Goal: Task Accomplishment & Management: Manage account settings

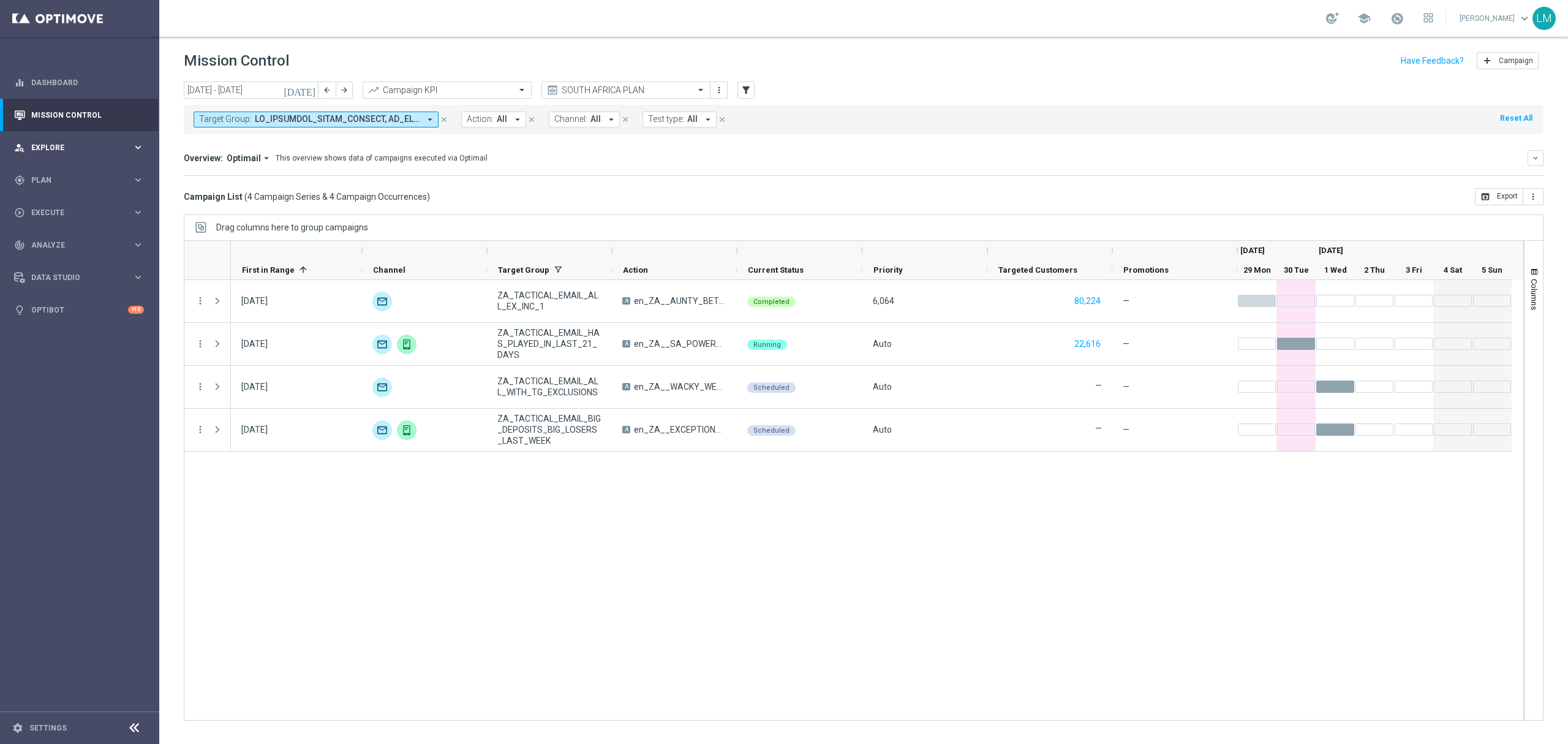
click at [123, 146] on span "Explore" at bounding box center [82, 147] width 101 height 7
click at [86, 177] on link "Customer Explorer" at bounding box center [80, 172] width 96 height 10
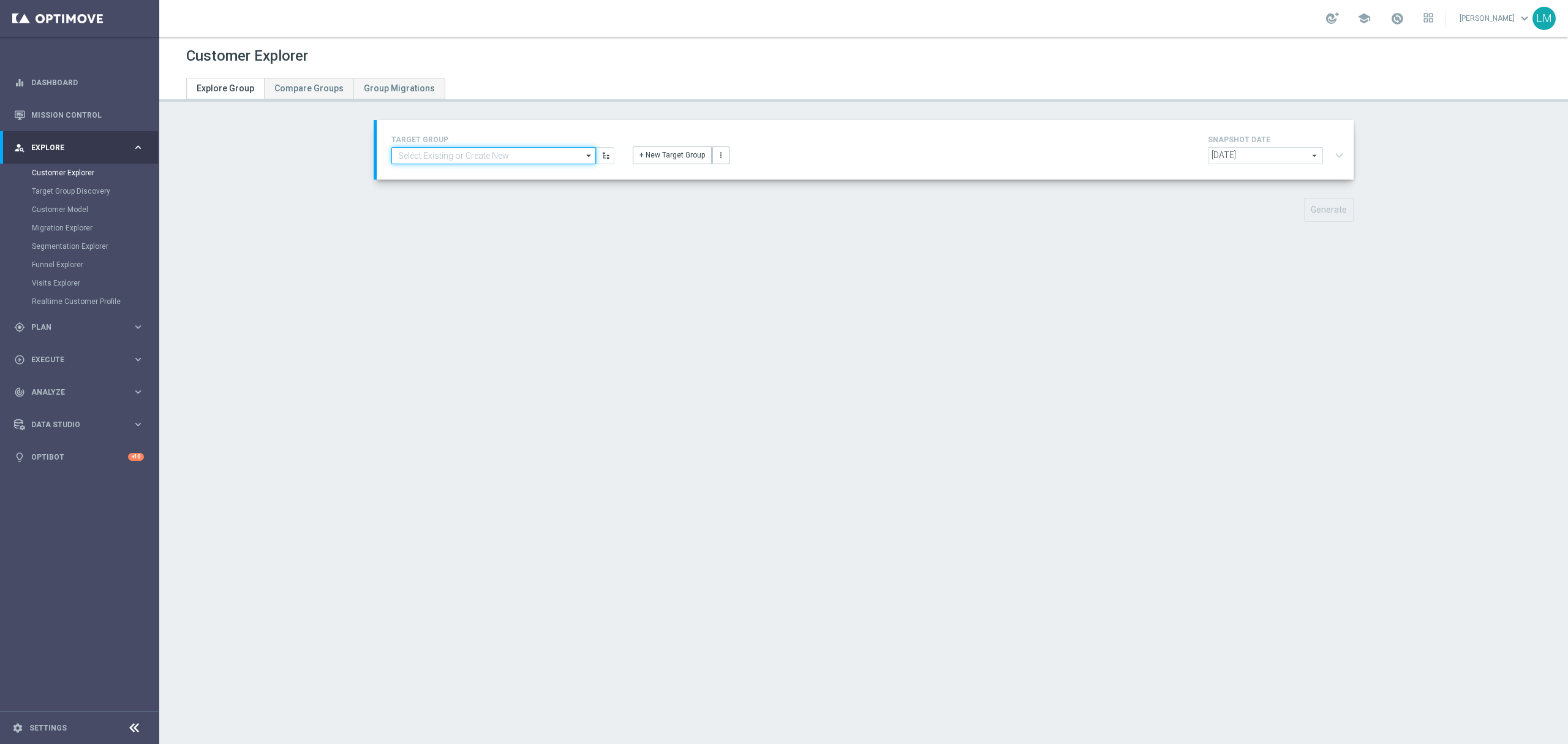
click at [448, 160] on input at bounding box center [494, 155] width 205 height 17
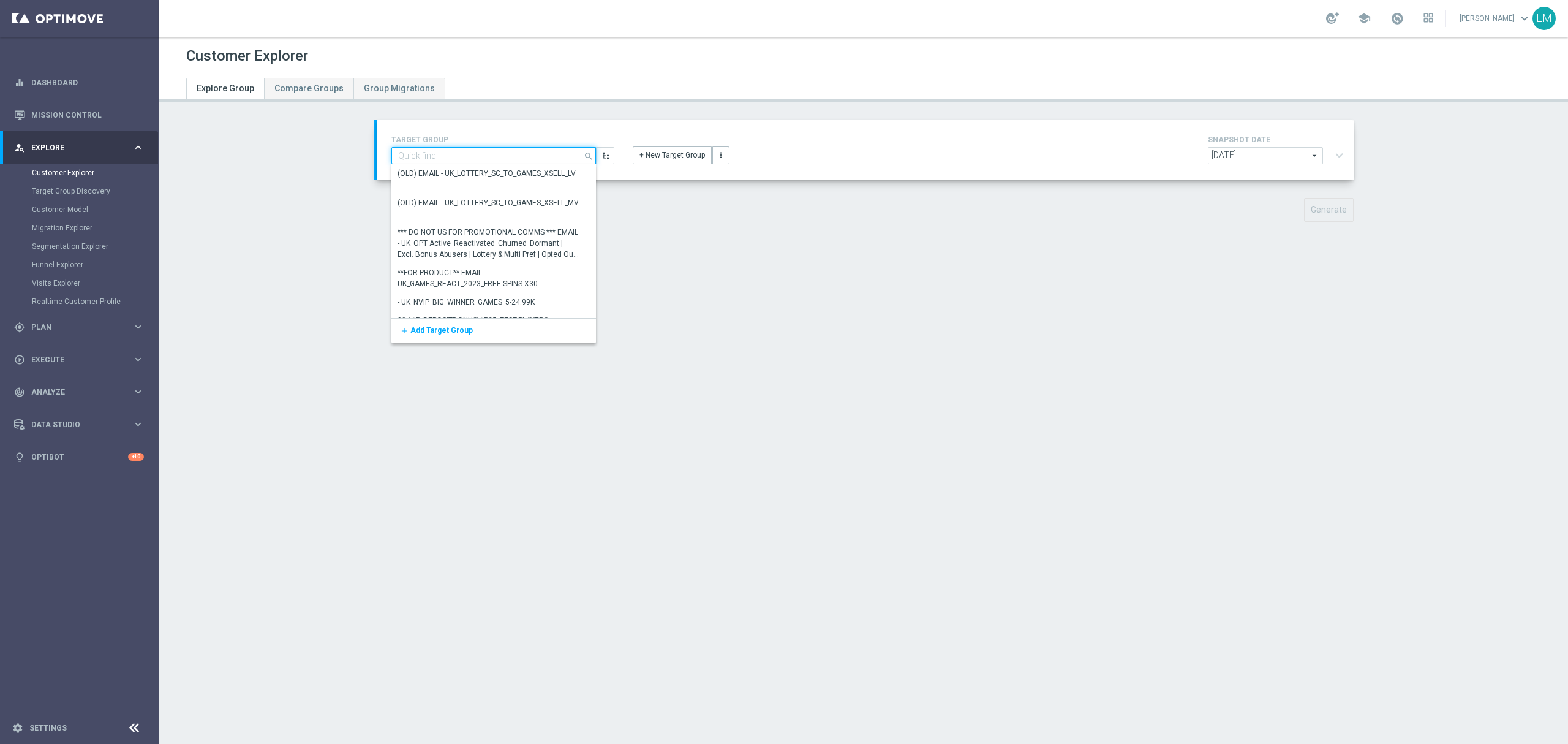
paste input "en_ZA_TGT_ALL_ALL_TAC_MIX__CHURN_TO_DEEP_DORMANT_WITH_DEPOSITS"
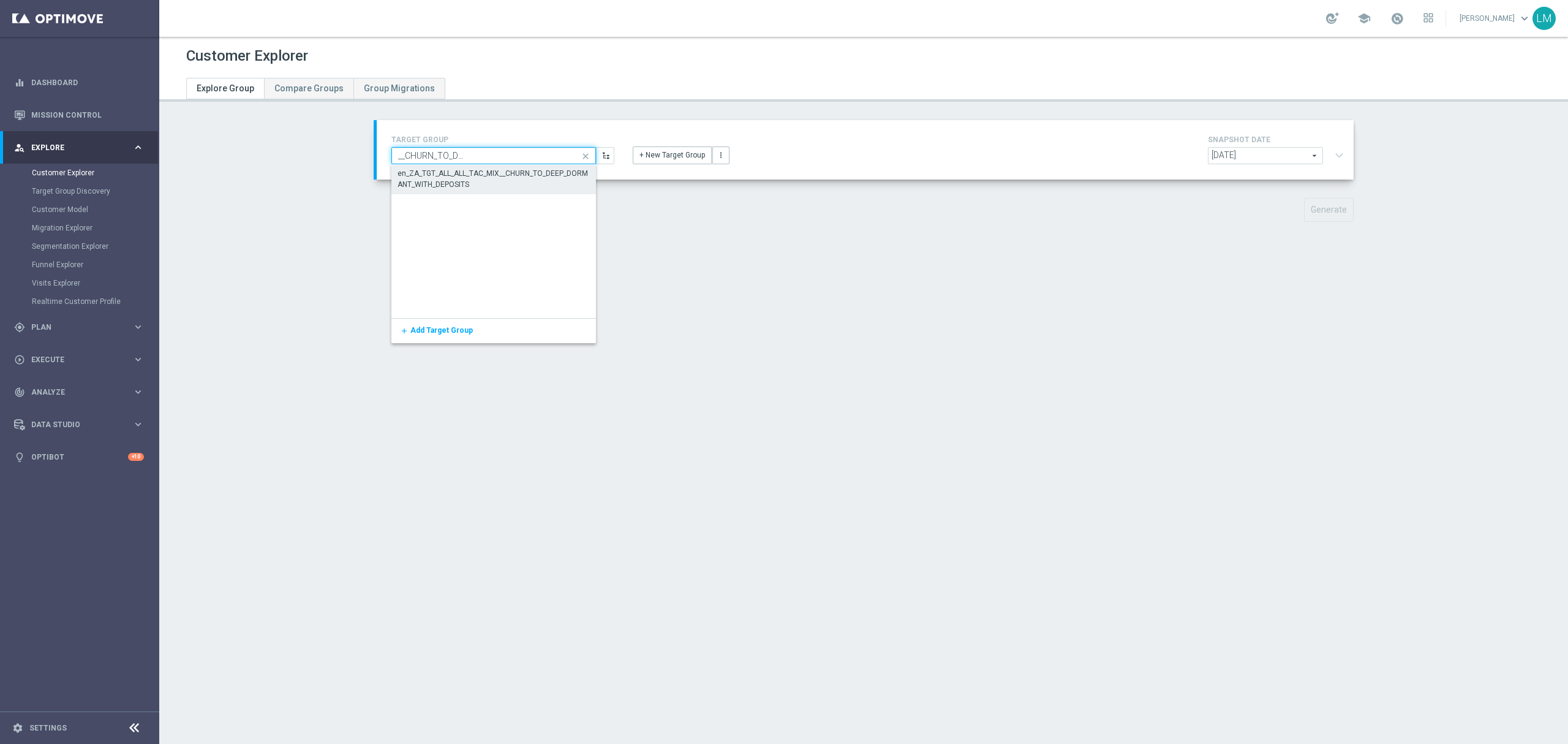
type input "en_ZA_TGT_ALL_ALL_TAC_MIX__CHURN_TO_DEEP_DORMANT_WITH_DEPOSITS"
click at [449, 175] on div "en_ZA_TGT_ALL_ALL_TAC_MIX__CHURN_TO_DEEP_DORMANT_WITH_DEPOSITS" at bounding box center [494, 179] width 193 height 22
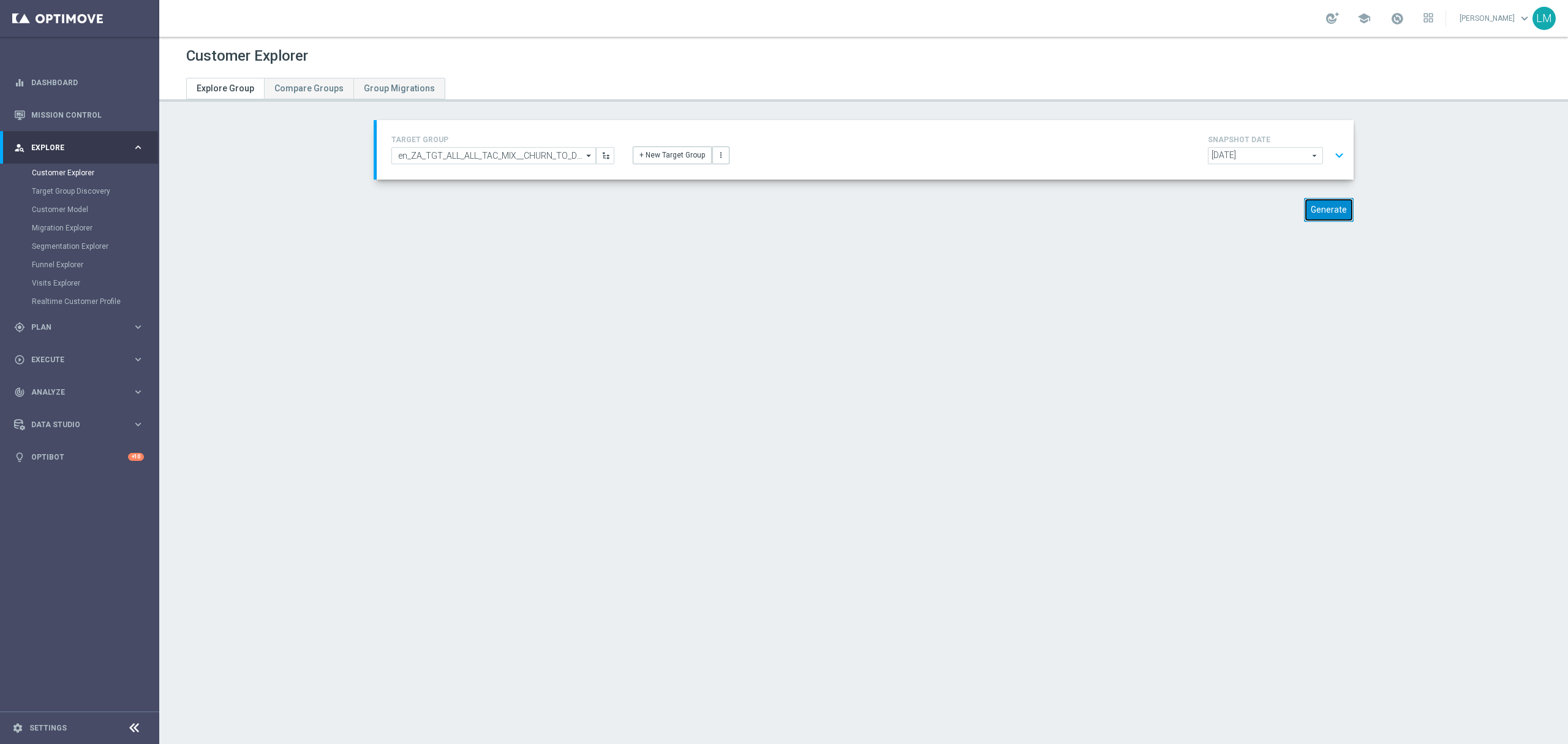
click at [1336, 204] on button "Generate" at bounding box center [1328, 209] width 49 height 24
click at [1337, 150] on button "expand_more" at bounding box center [1339, 155] width 18 height 23
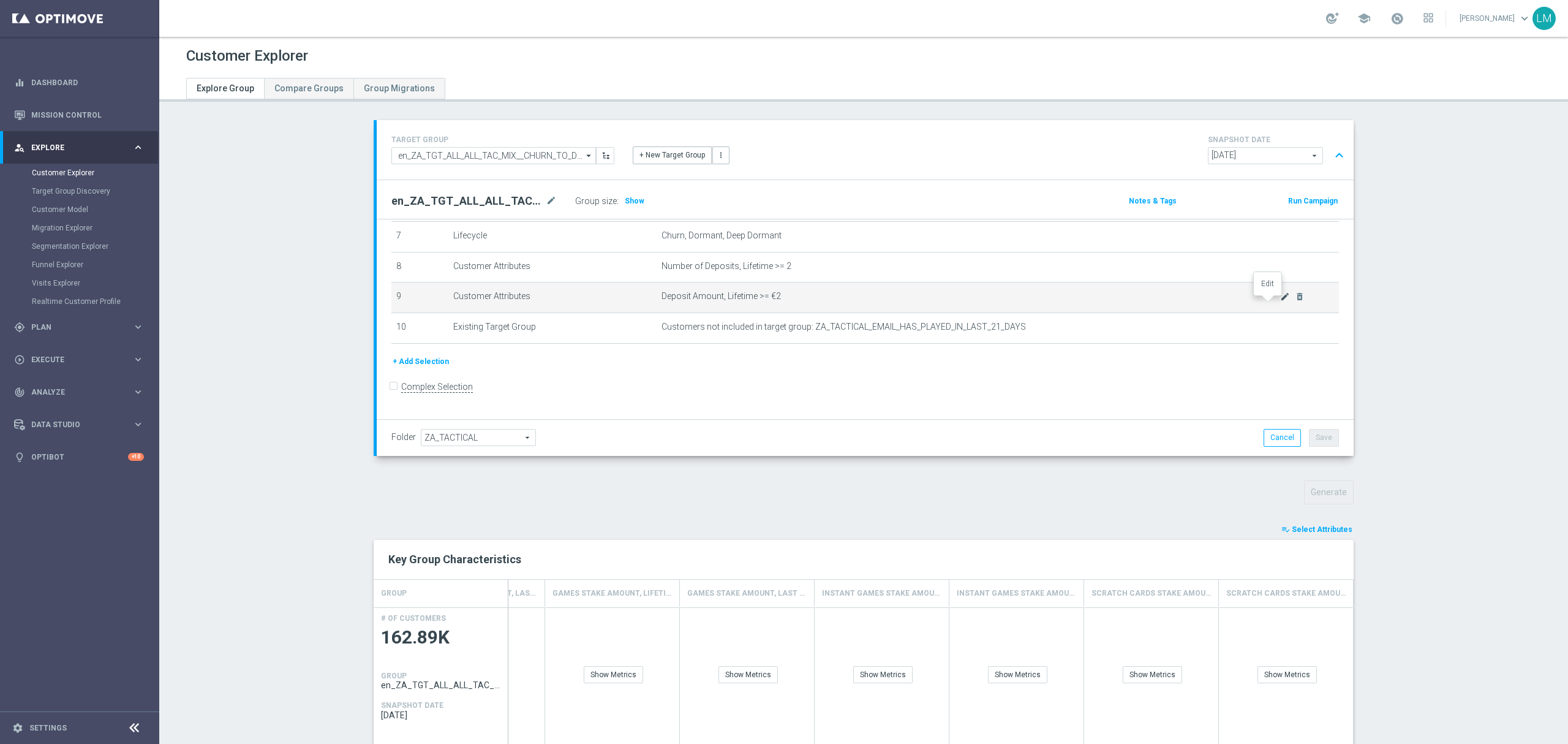
click at [1280, 301] on icon "mode_edit" at bounding box center [1285, 296] width 10 height 10
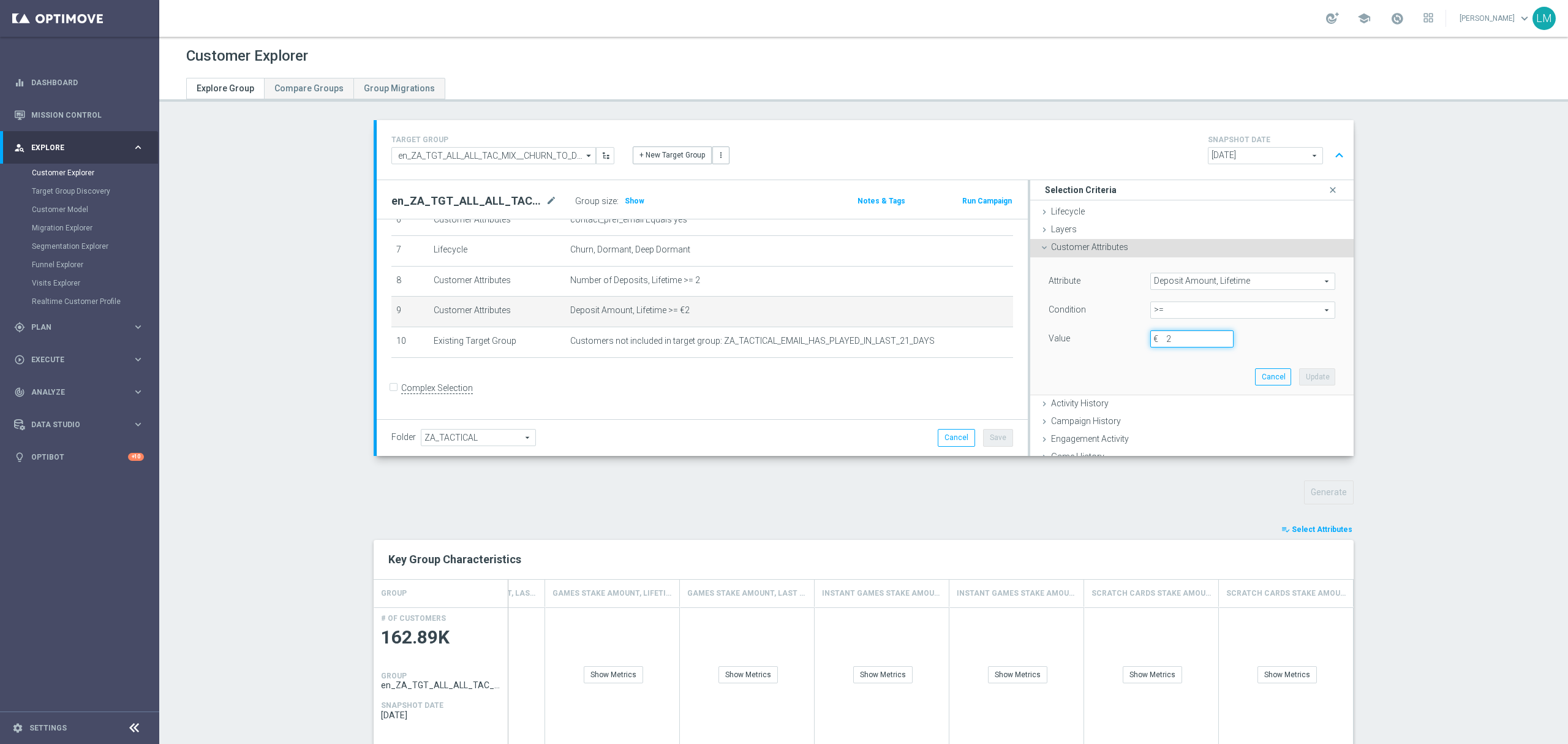
click at [1160, 336] on input "2" at bounding box center [1192, 339] width 83 height 17
type input "5"
click at [1307, 376] on button "Update" at bounding box center [1317, 376] width 36 height 17
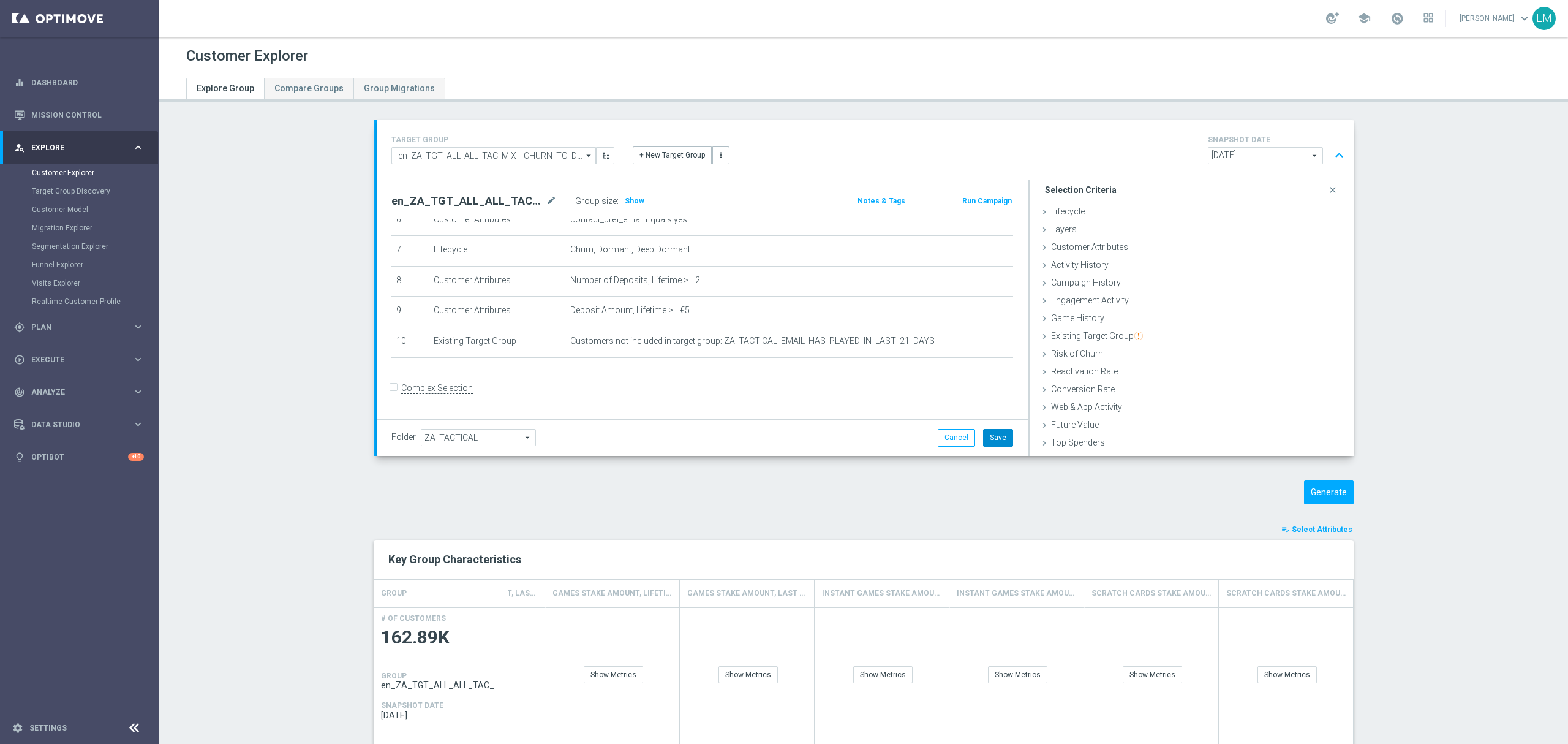
click at [995, 439] on button "Save" at bounding box center [998, 438] width 30 height 17
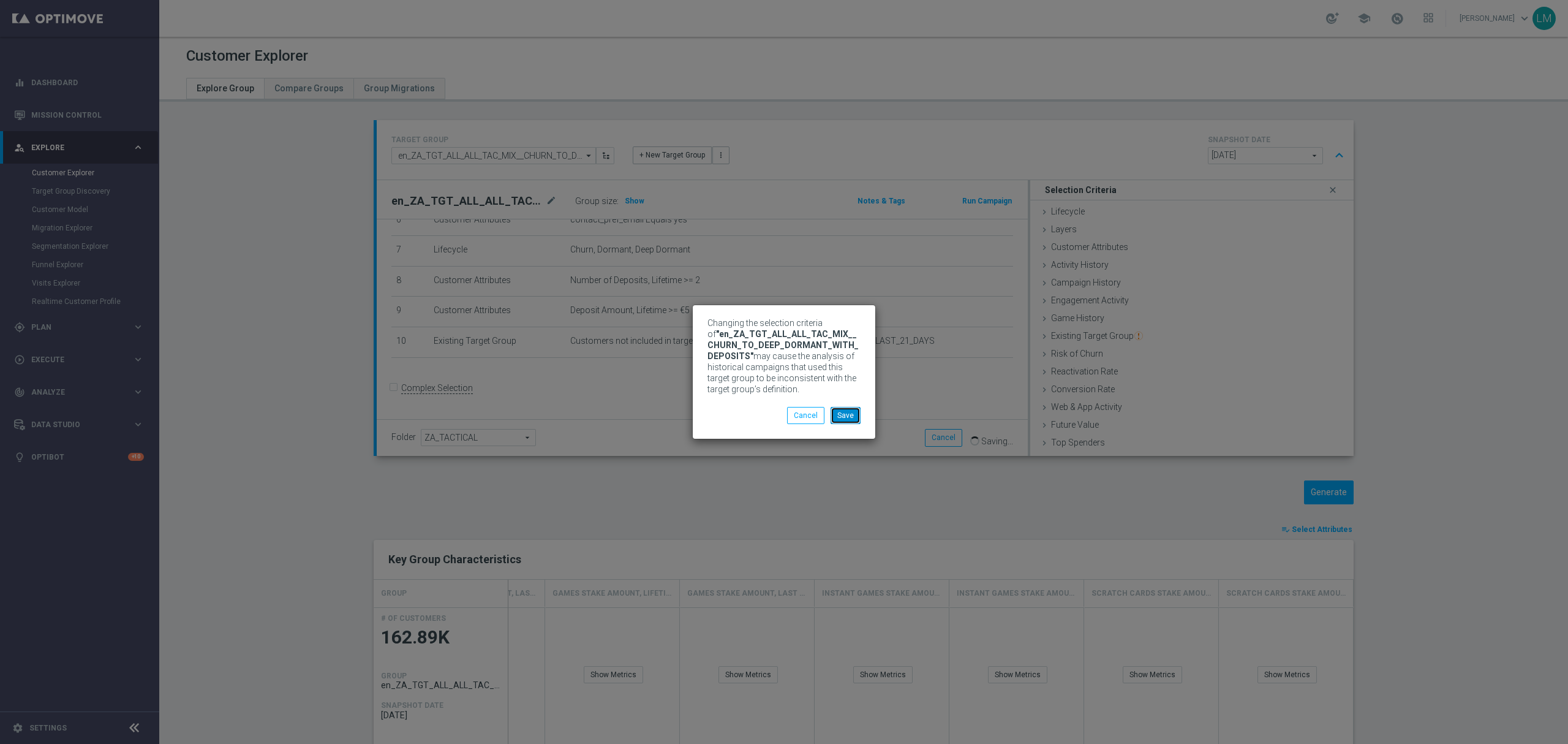
click at [837, 422] on button "Save" at bounding box center [846, 415] width 30 height 17
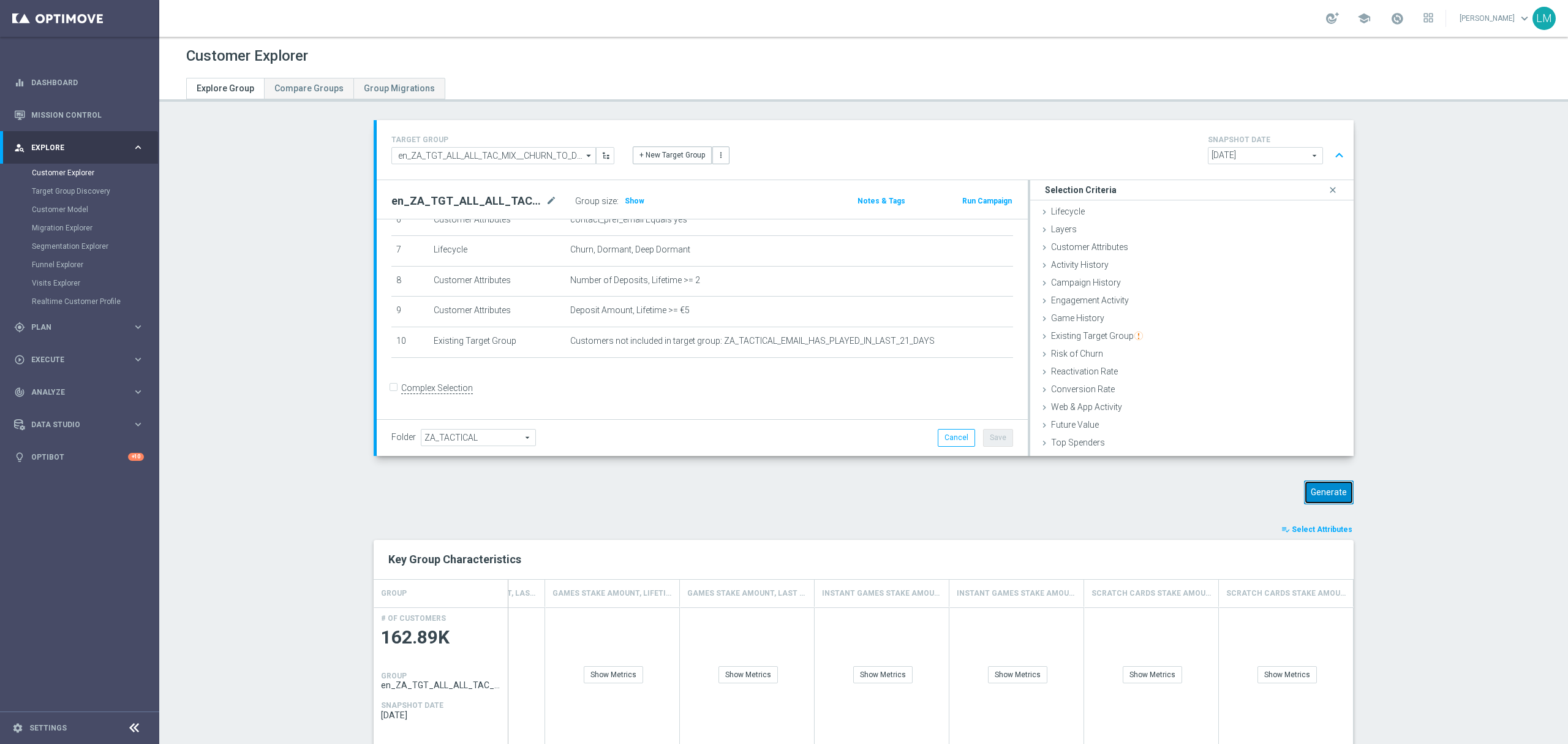
click at [1321, 497] on button "Generate" at bounding box center [1328, 492] width 49 height 24
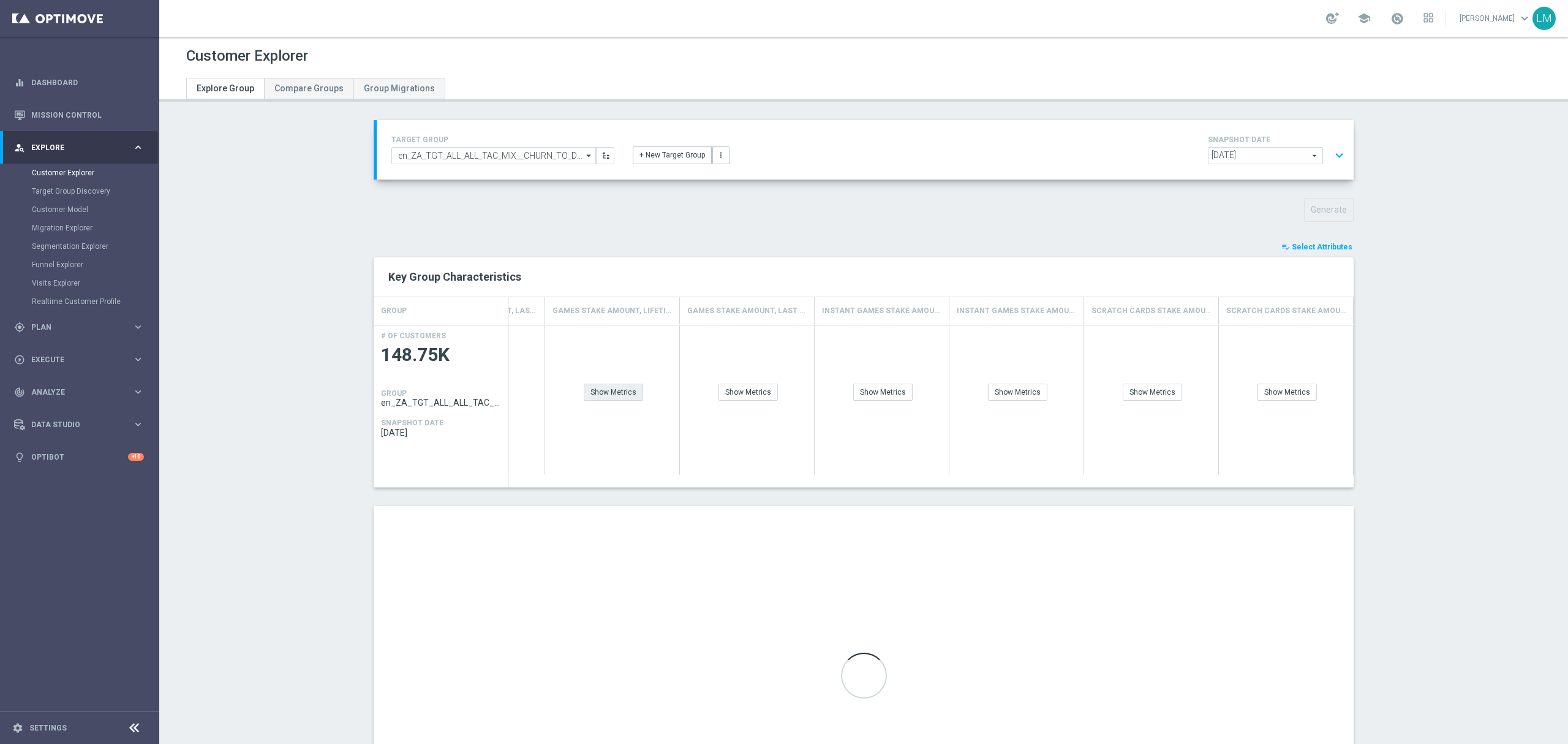
click at [611, 401] on div "Show Metrics" at bounding box center [613, 392] width 60 height 17
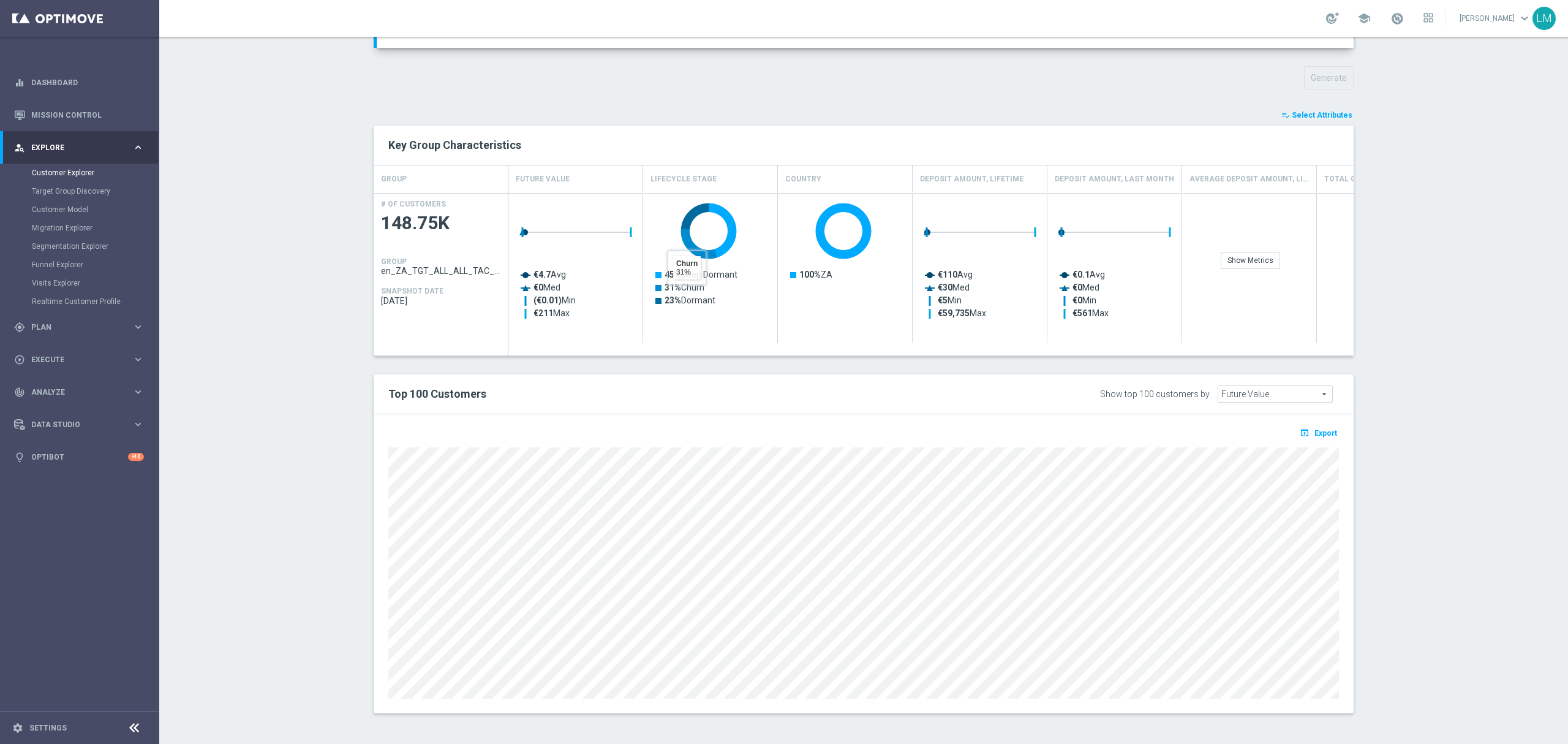
scroll to position [51, 0]
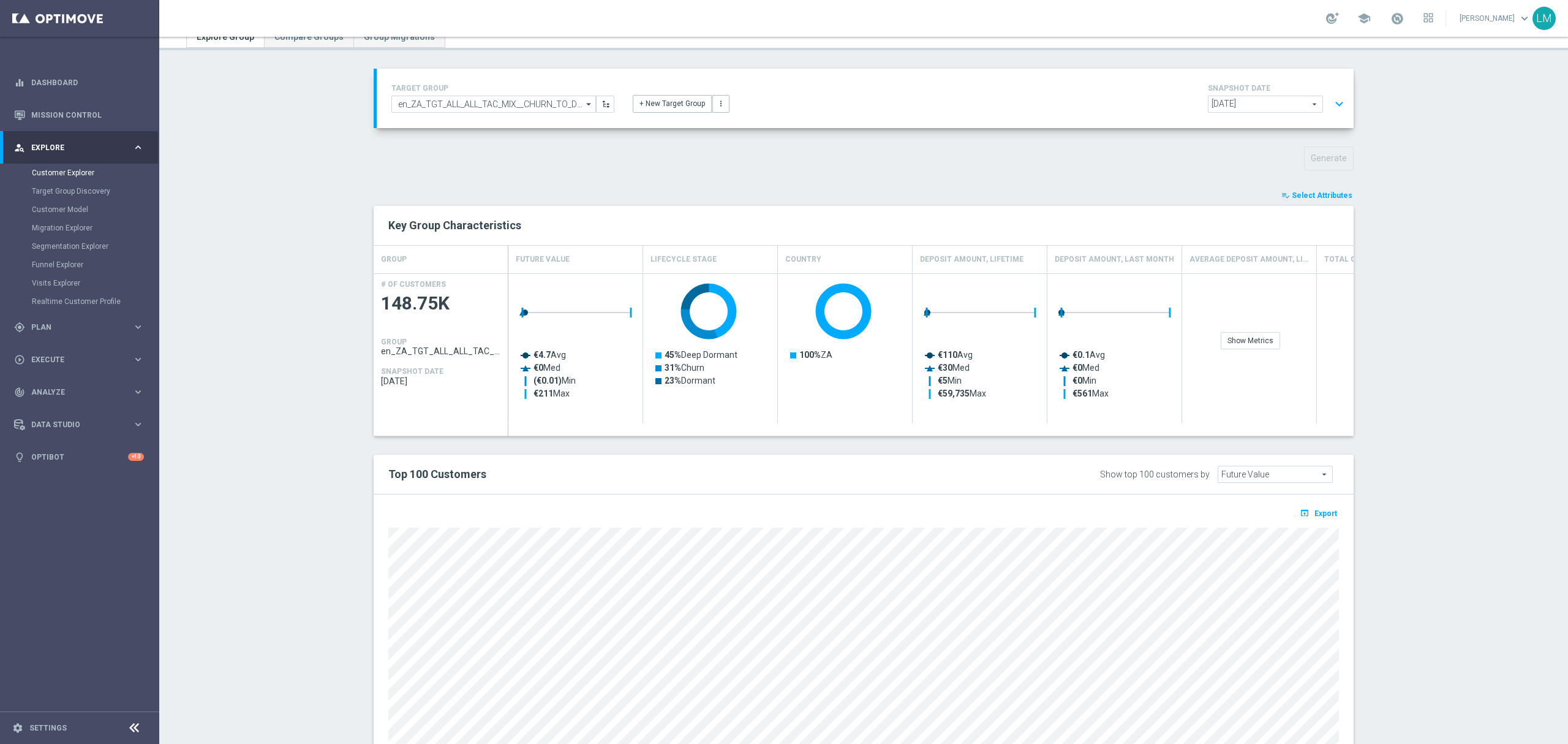
click at [1330, 106] on button "expand_more" at bounding box center [1339, 104] width 18 height 23
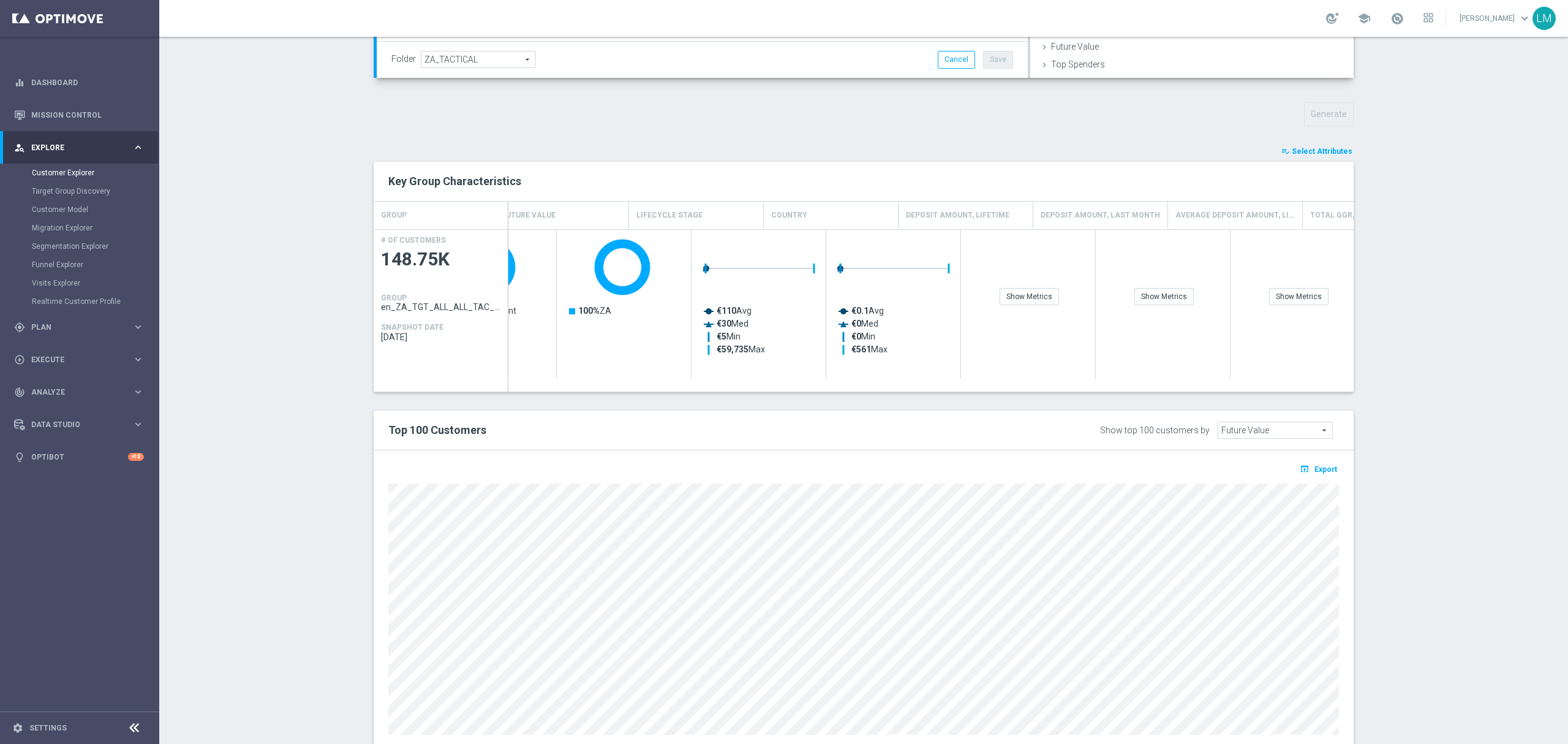
scroll to position [0, 0]
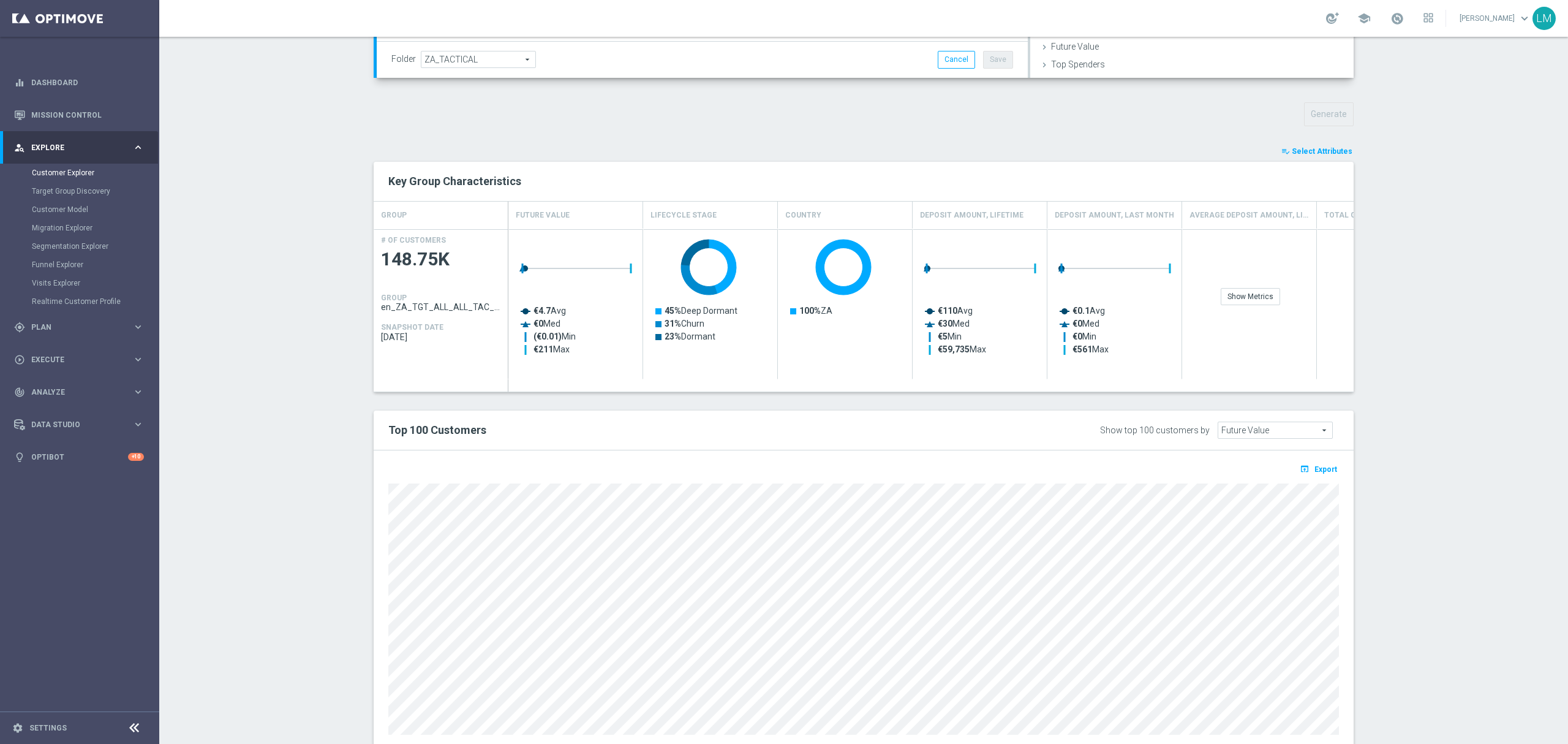
click at [274, 175] on section "TARGET GROUP en_ZA_TGT_ALL_ALL_TAC_MIX__CHURN_TO_DEEP_DORMANT_WITH_DEPOSITS en_…" at bounding box center [864, 254] width 1409 height 1026
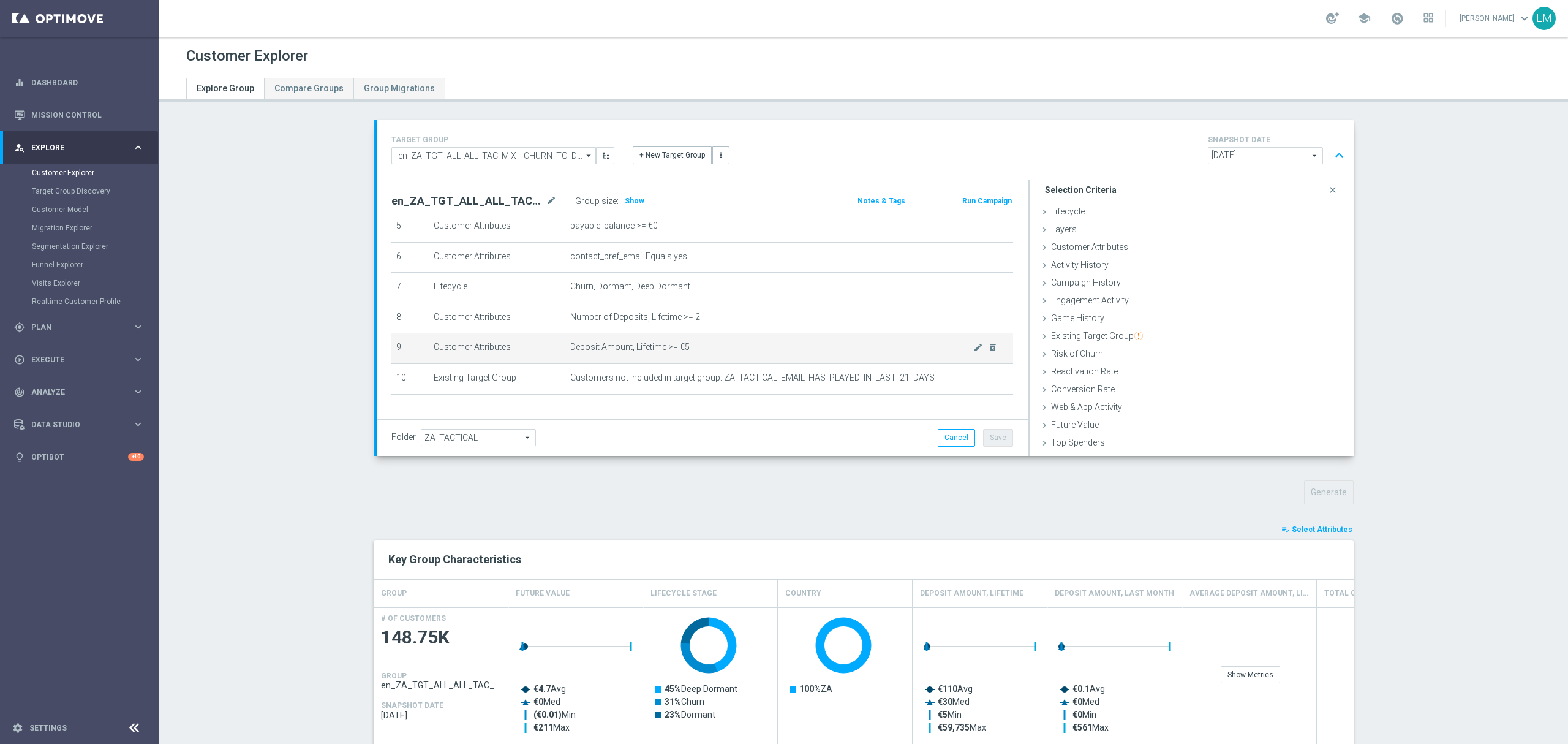
scroll to position [209, 0]
click at [82, 148] on span "Explore" at bounding box center [82, 147] width 101 height 7
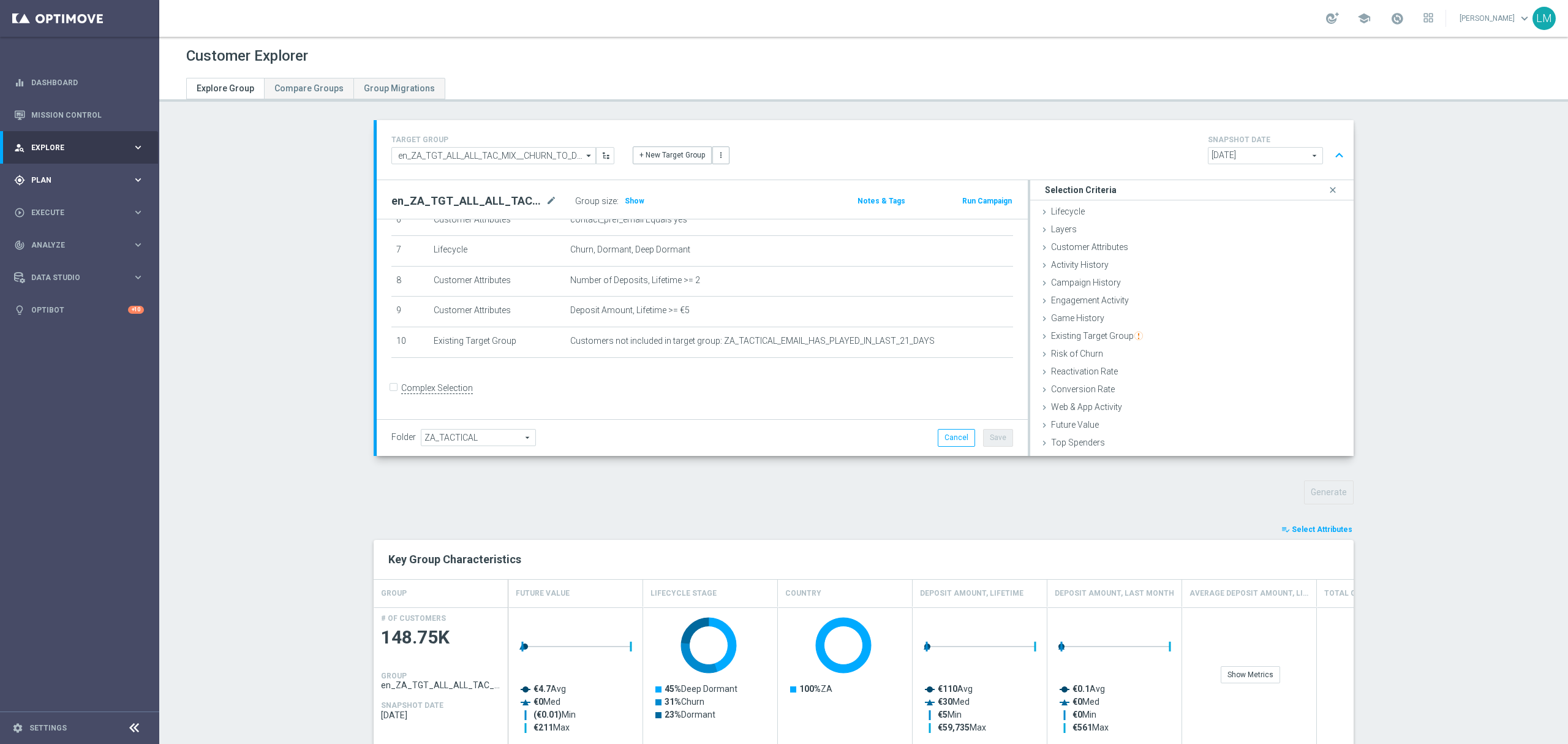
click at [77, 173] on div "gps_fixed Plan keyboard_arrow_right" at bounding box center [79, 180] width 158 height 33
click at [73, 199] on div "Target Groups" at bounding box center [95, 205] width 126 height 19
click at [72, 205] on link "Target Groups" at bounding box center [80, 205] width 96 height 10
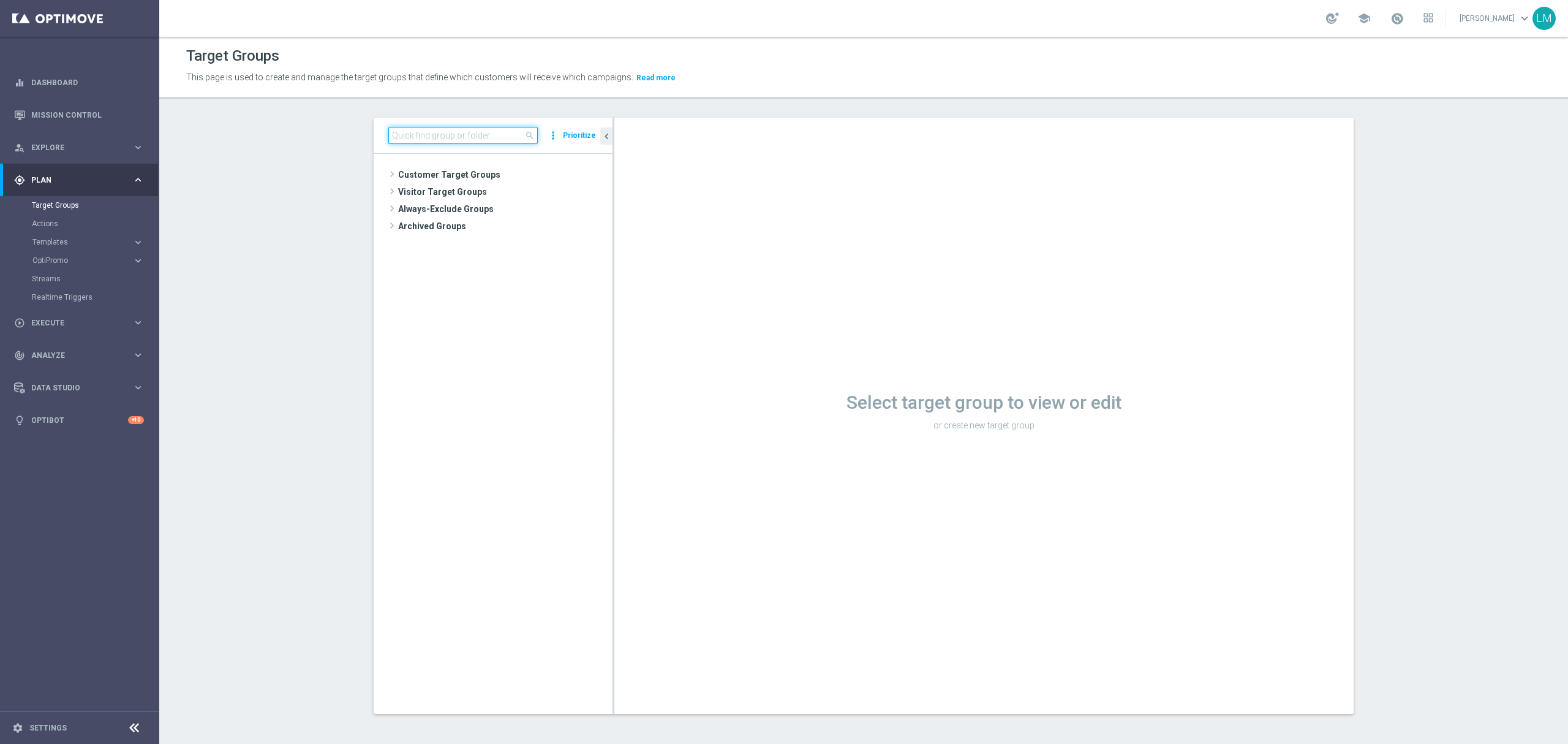
click at [498, 136] on input at bounding box center [463, 135] width 150 height 17
paste input "en_ZA_TGT_ALL_ALL_TAC_MIX__CHURN_TO_DEEP_DORMANT_WITH_DEPOSITS"
type input "en_ZA_TGT_ALL_ALL_TAC_MIX__CHURN_TO_DEEP_DORMANT_WITH_DEPOSITS"
click at [552, 226] on span "en_ZA_TGT_ALL_ALL_TAC_MIX__CHURN_TO_DEEP_DORMANT_WITH_DEPOSITS" at bounding box center [516, 227] width 137 height 10
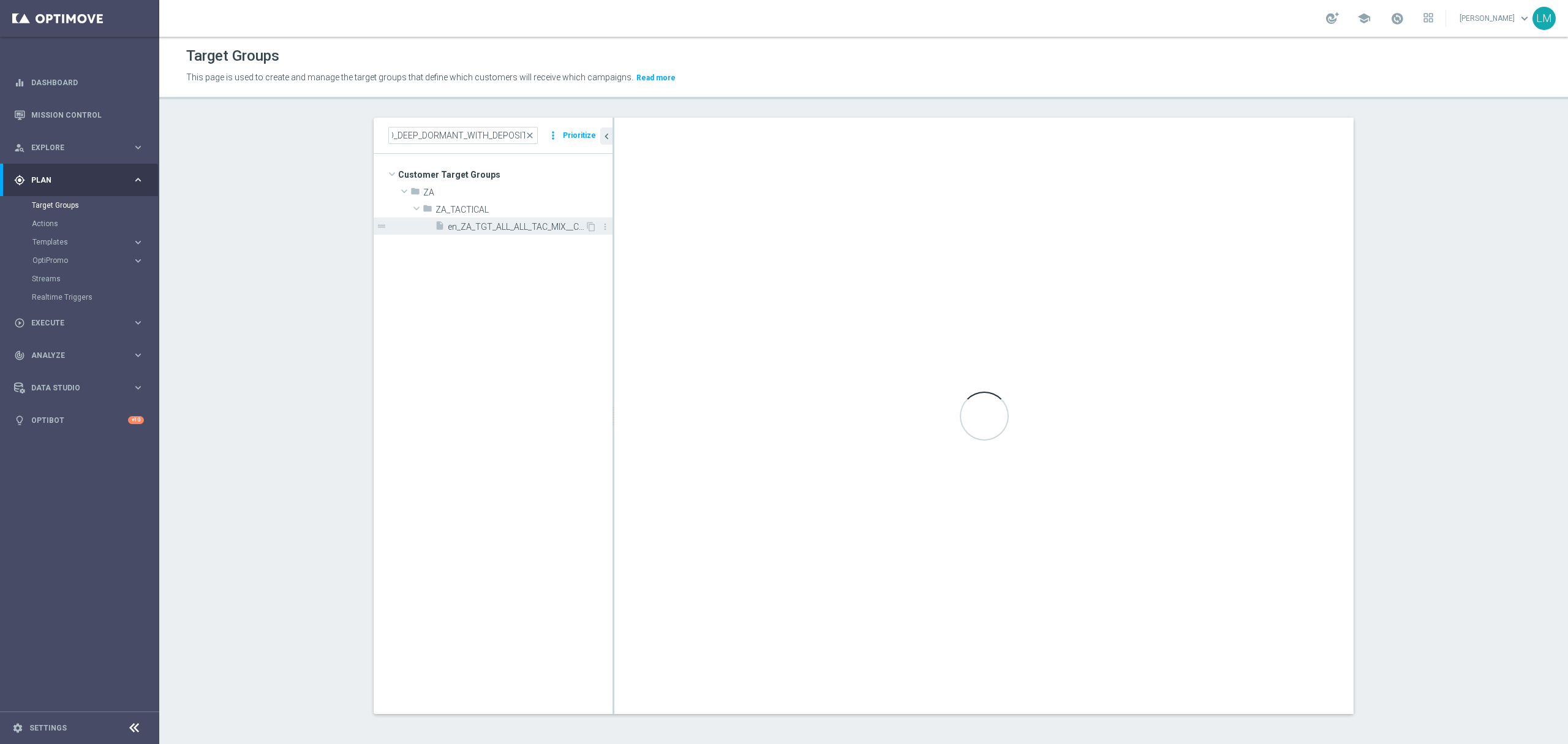
scroll to position [0, 0]
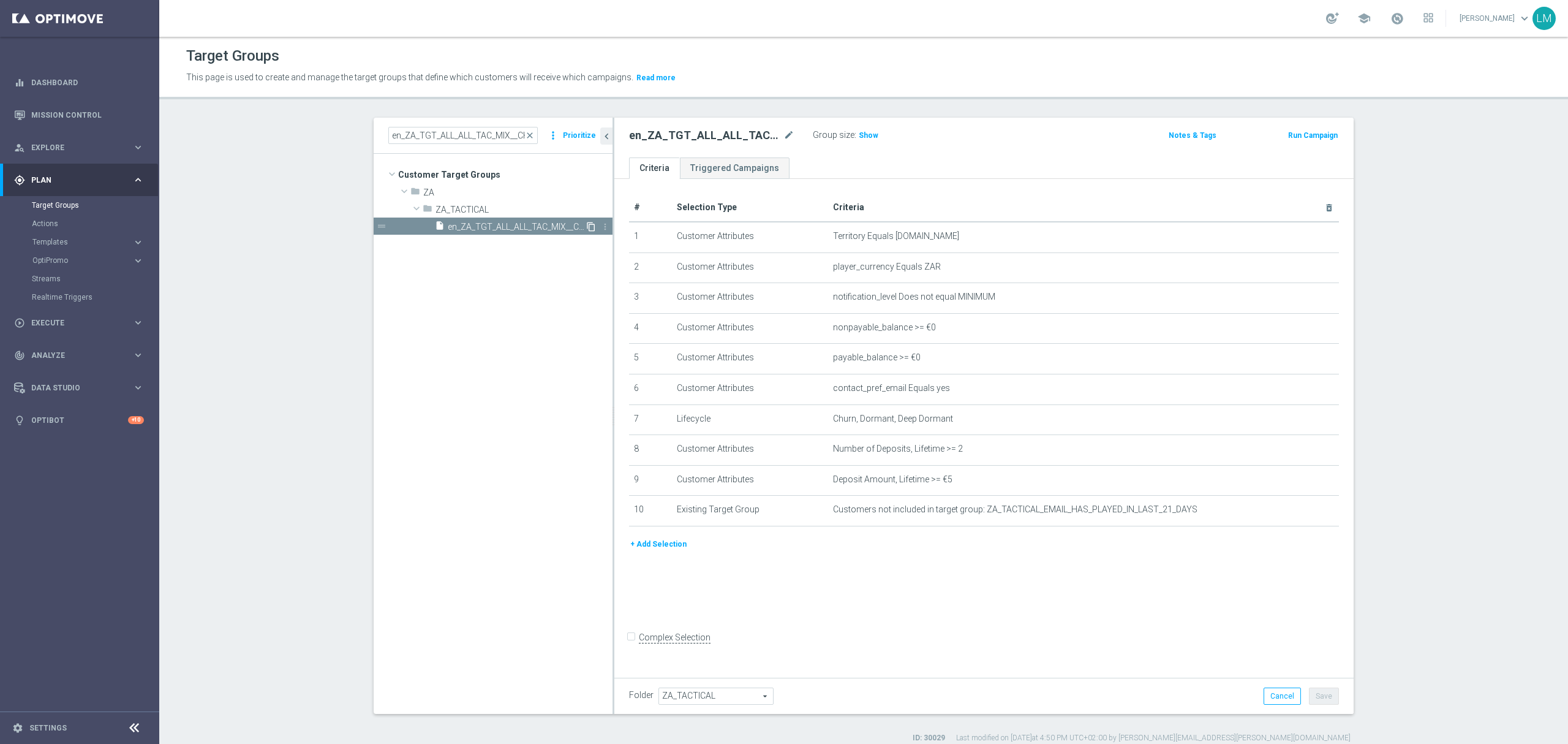
click at [586, 231] on icon "content_copy" at bounding box center [591, 226] width 10 height 10
click at [498, 228] on span "Copy of en_ZA_TGT_ALL_ALL_TAC_MIX__CHURN_TO_DEEP_DORMANT_WITH_DEPOSITS" at bounding box center [516, 227] width 137 height 10
click at [784, 137] on icon "mode_edit" at bounding box center [788, 135] width 11 height 15
type input "en_ZA_TGT_ALL_ALL_TAC_MIX__NON_DEP"
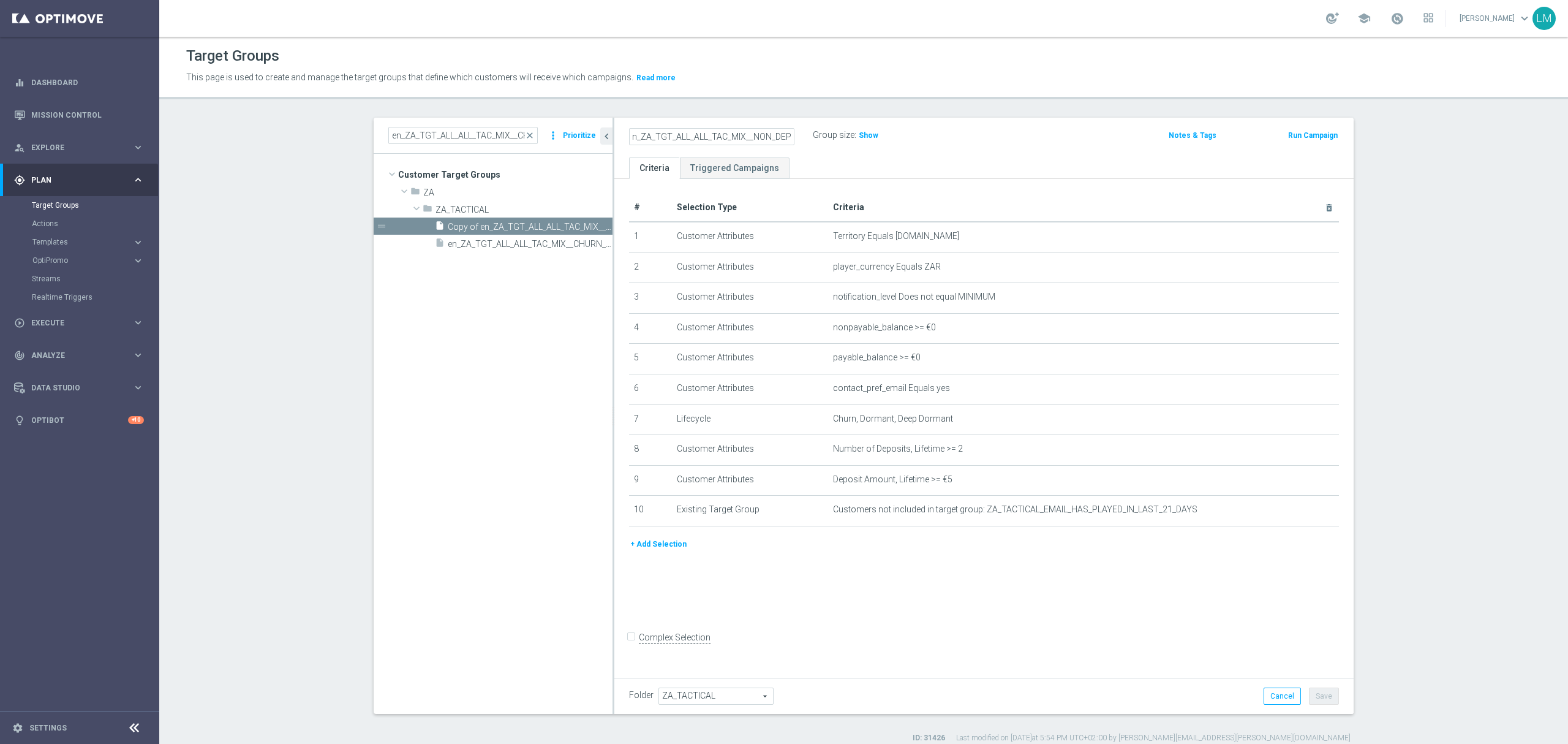
click at [794, 146] on div "en_ZA_TGT_ALL_ALL_TAC_MIX__NON_DEP Group size : Show Notes & Tags Run Campaign" at bounding box center [984, 137] width 739 height 40
click at [1310, 515] on icon "delete_forever" at bounding box center [1314, 509] width 10 height 10
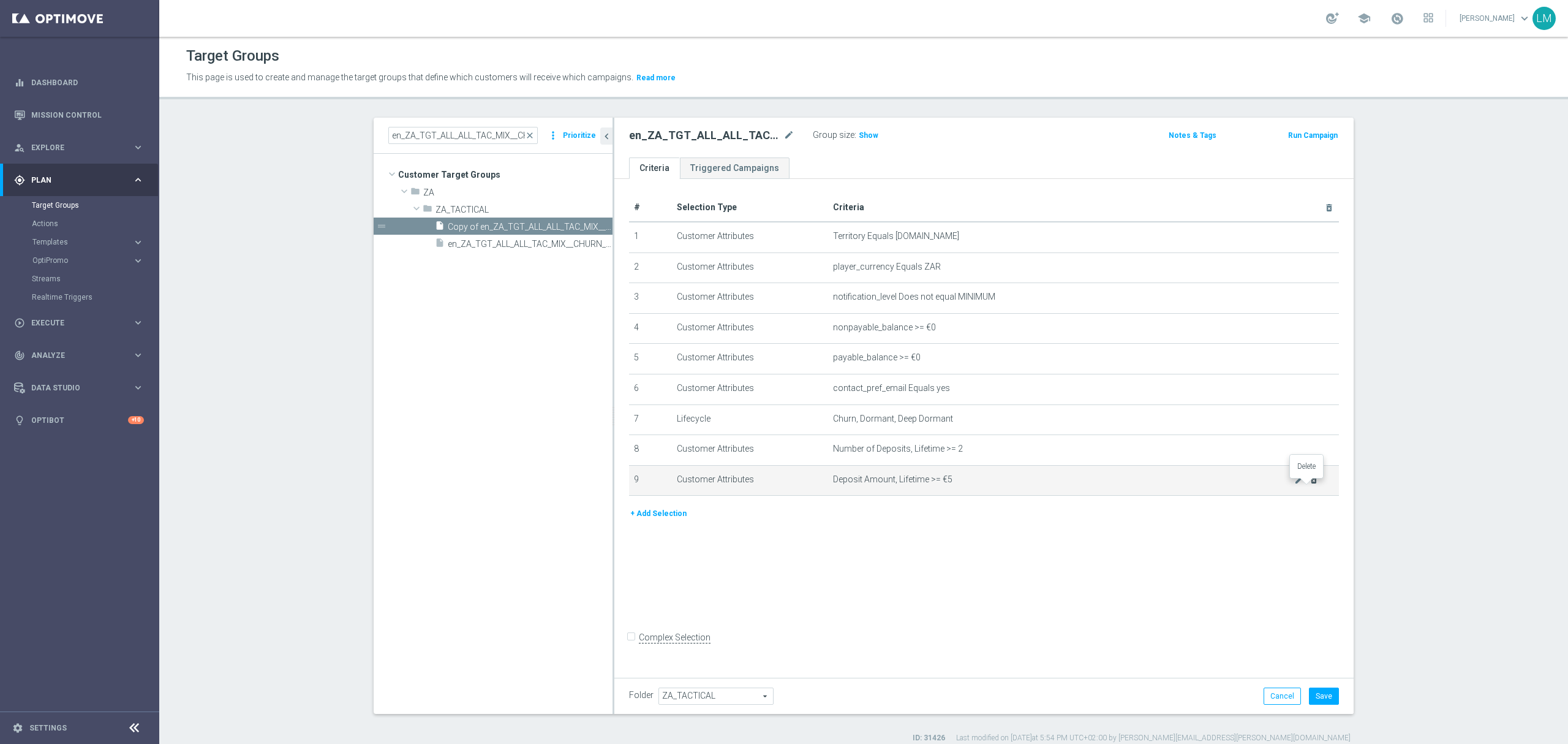
click at [1309, 485] on icon "delete_forever" at bounding box center [1314, 479] width 10 height 10
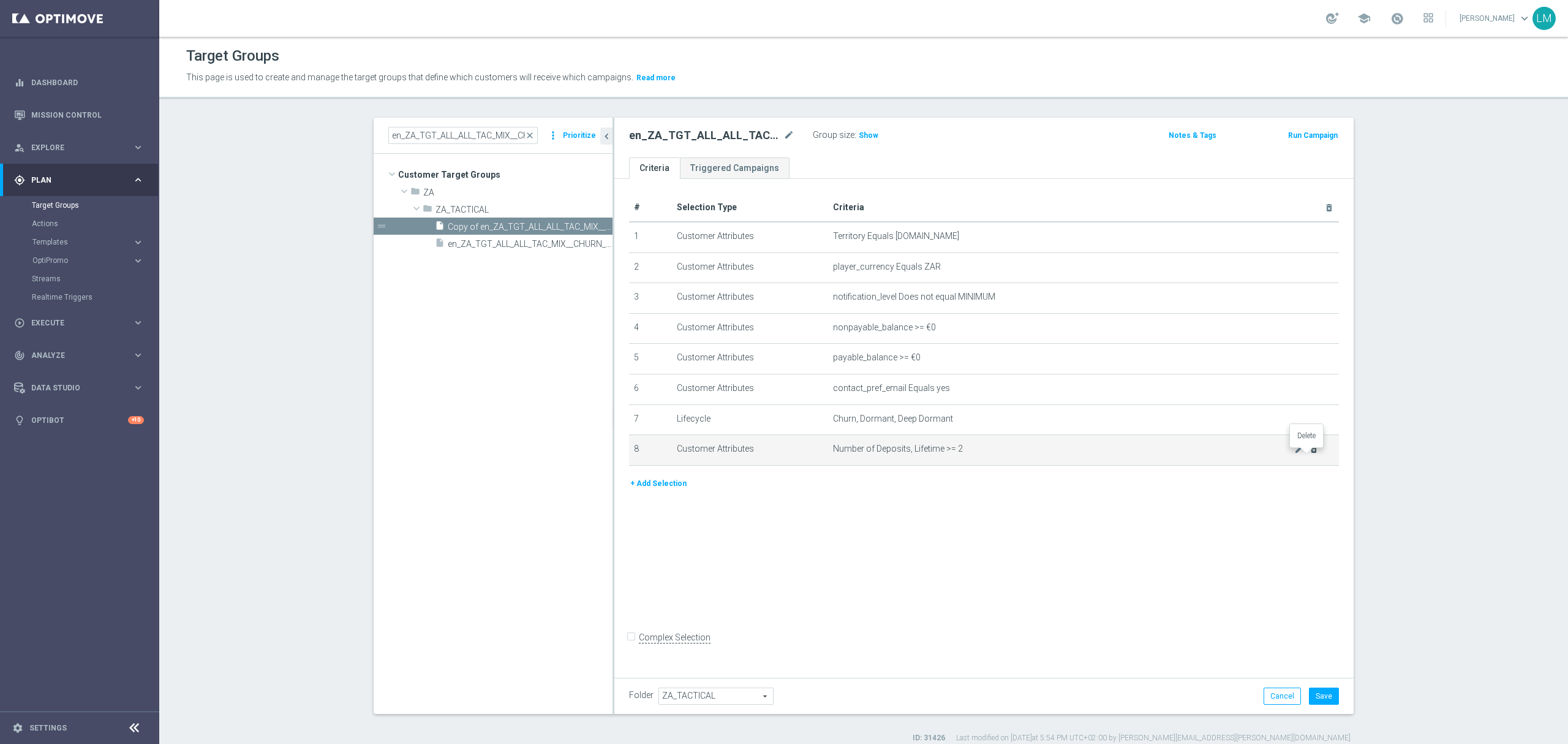
click at [1309, 454] on icon "delete_forever" at bounding box center [1314, 449] width 10 height 10
click at [1286, 424] on span "Churn, Dormant, Deep Dormant" at bounding box center [1063, 419] width 461 height 10
click at [1294, 423] on icon "mode_edit" at bounding box center [1299, 418] width 10 height 10
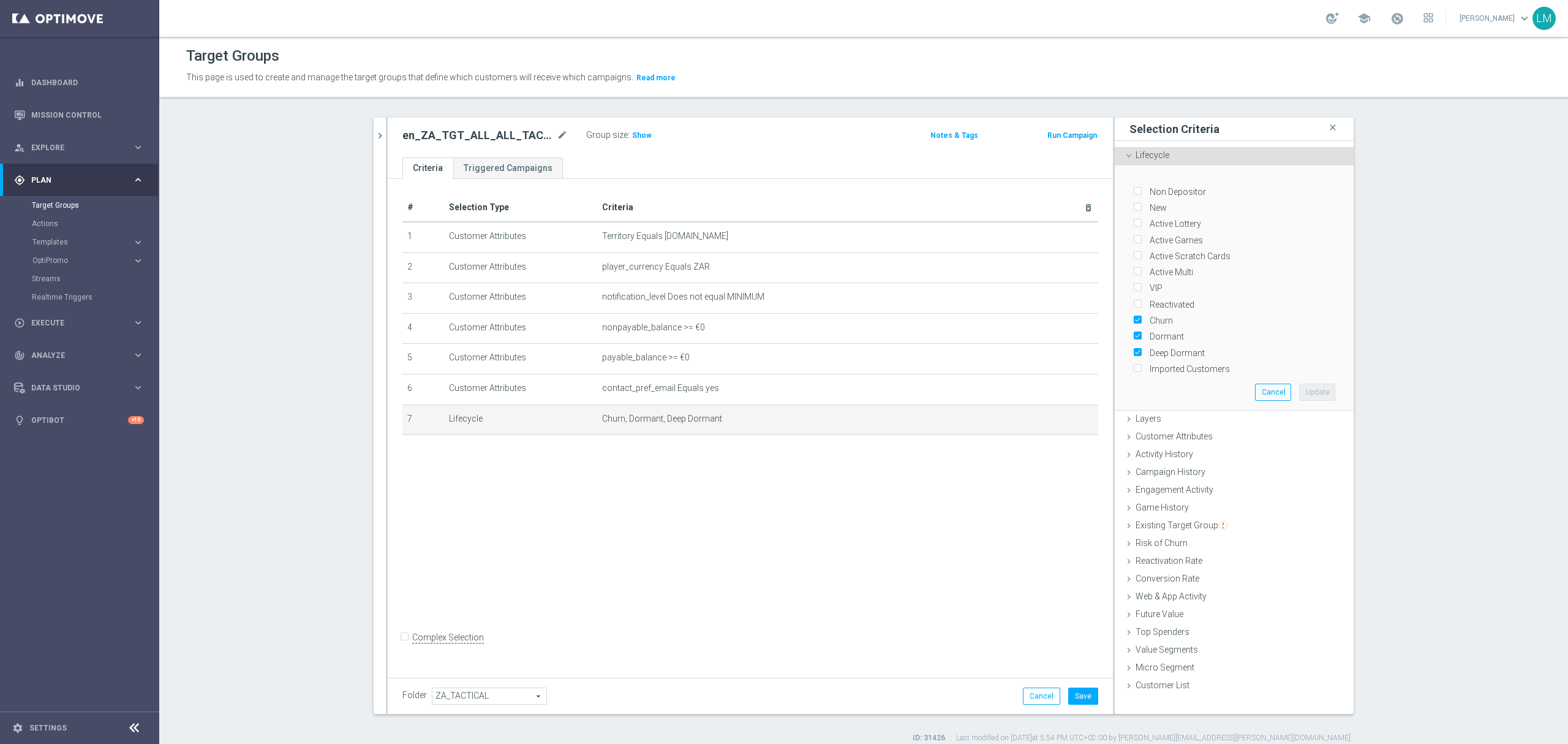
click at [1146, 315] on label "Churn" at bounding box center [1159, 320] width 28 height 11
click at [1136, 317] on input "Churn" at bounding box center [1137, 321] width 8 height 8
checkbox input "false"
click at [1146, 331] on label "Dormant" at bounding box center [1165, 336] width 39 height 11
click at [1140, 333] on input "Dormant" at bounding box center [1137, 337] width 8 height 8
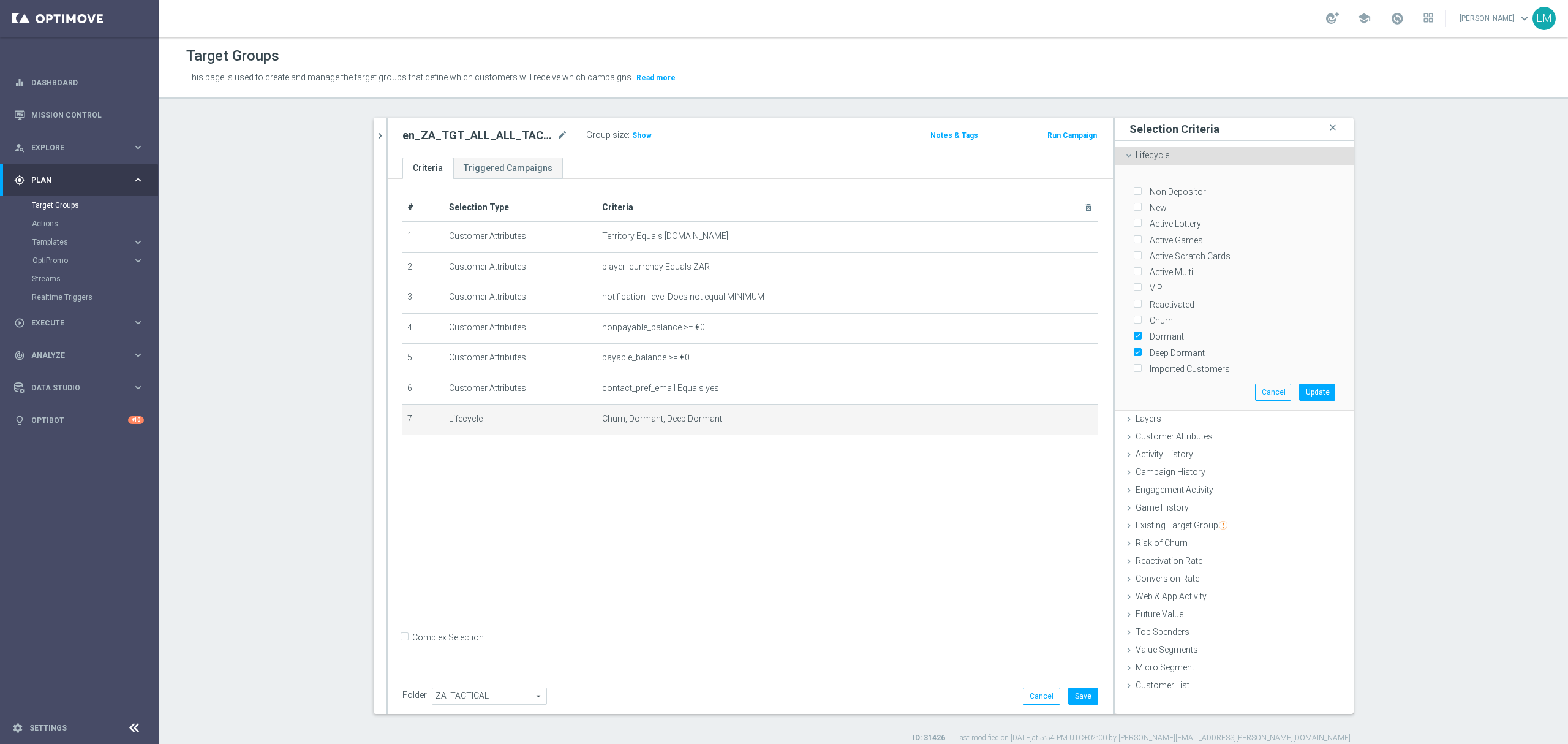
checkbox input "false"
click at [1151, 349] on label "Deep Dormant" at bounding box center [1175, 353] width 60 height 11
click at [1141, 349] on input "Deep Dormant" at bounding box center [1137, 353] width 8 height 8
checkbox input "false"
click at [1160, 195] on label "Non Depositor" at bounding box center [1176, 191] width 60 height 11
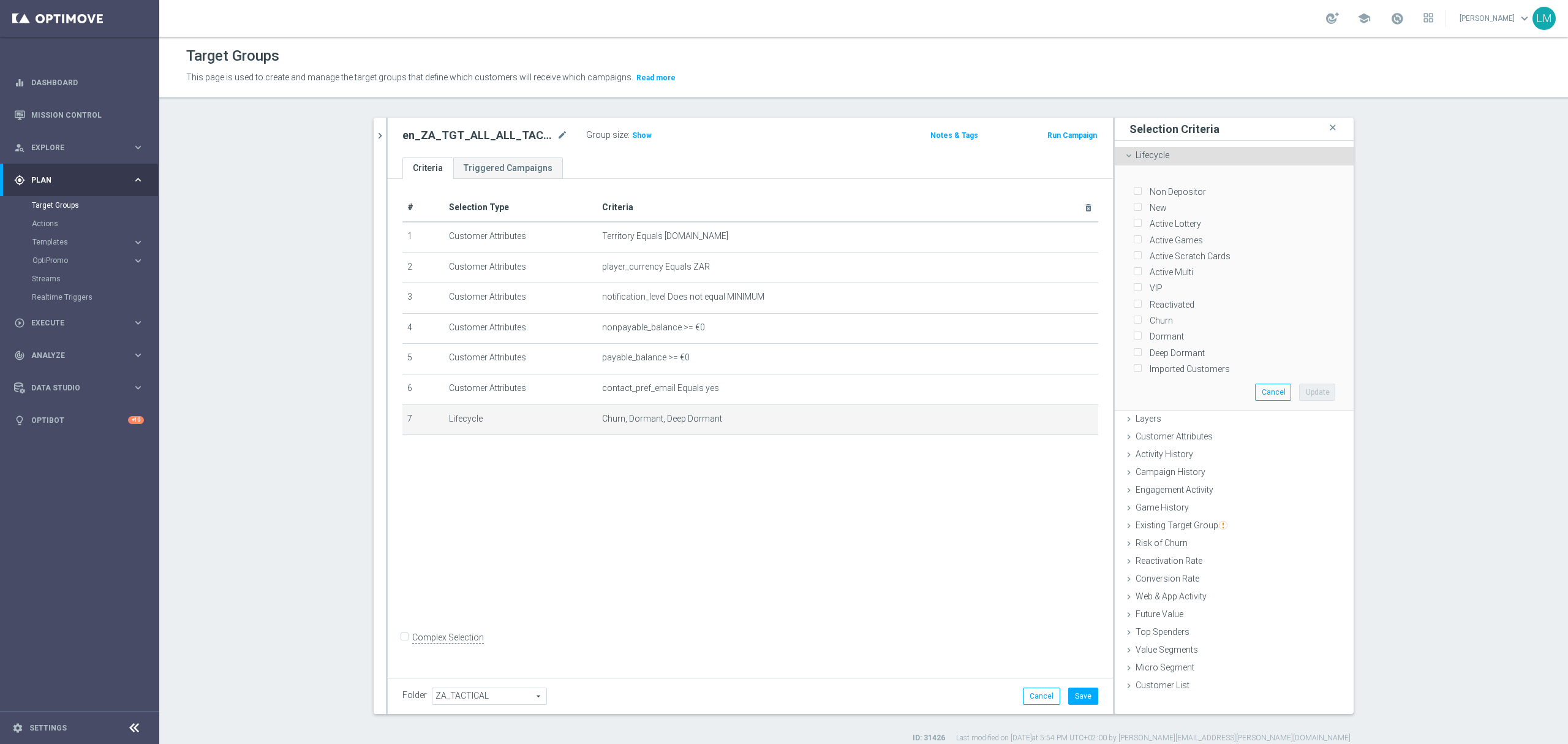
click at [1141, 195] on input "Non Depositor" at bounding box center [1137, 191] width 8 height 8
checkbox input "true"
click at [1307, 387] on button "Update" at bounding box center [1317, 392] width 36 height 17
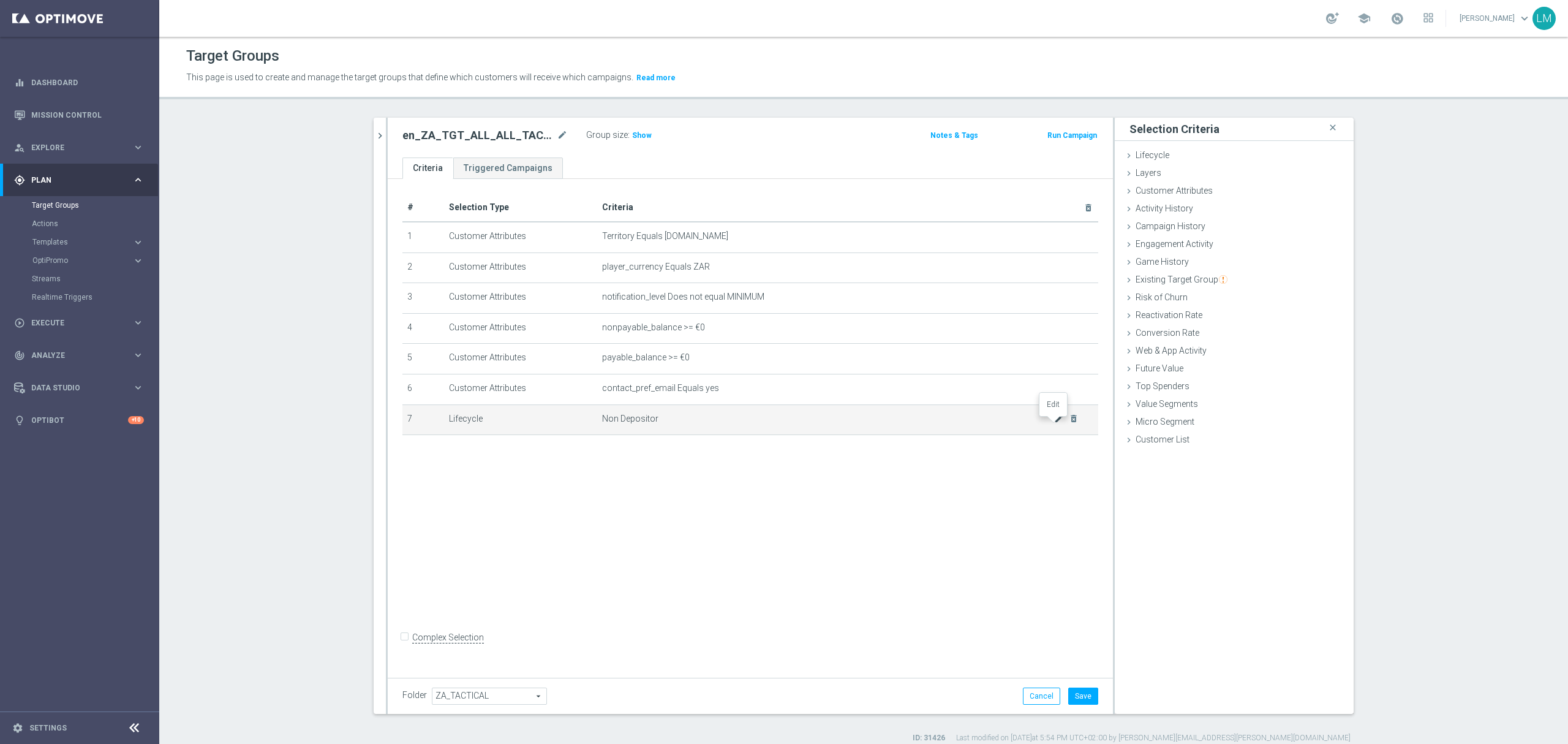
click at [1054, 423] on icon "mode_edit" at bounding box center [1059, 418] width 10 height 10
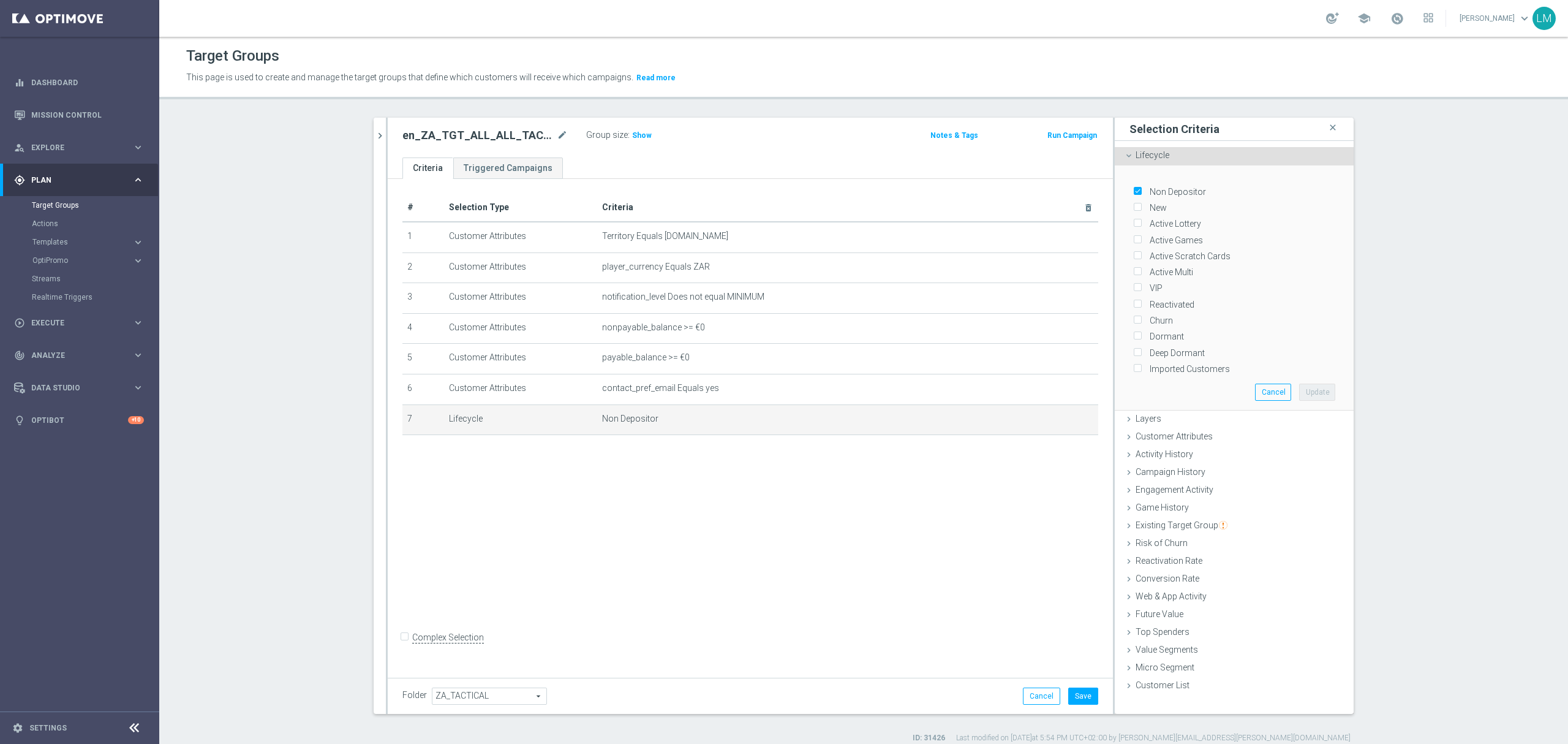
click at [1128, 153] on div "Lifecycle done selection updated" at bounding box center [1234, 156] width 239 height 19
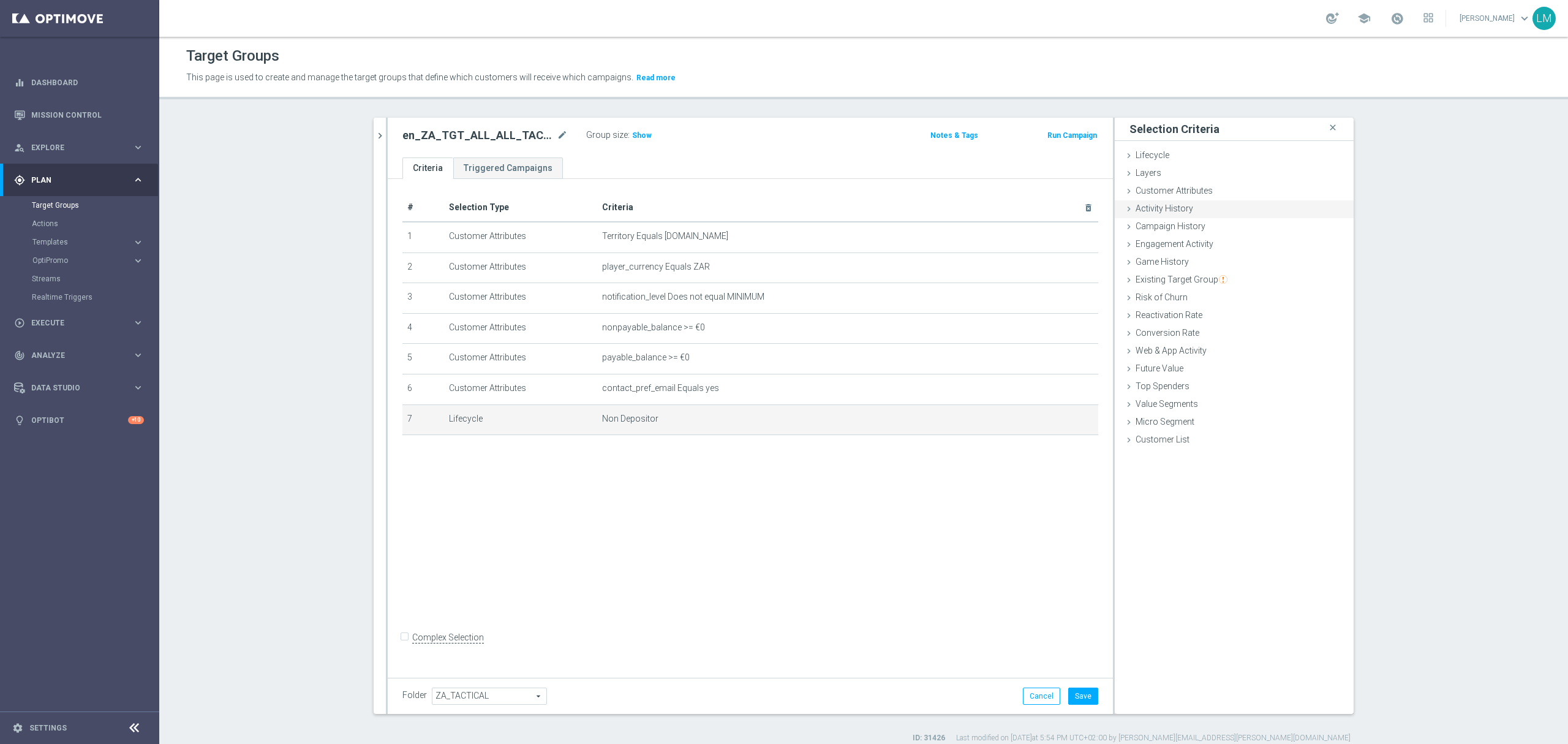
click at [1209, 201] on div "Activity History done" at bounding box center [1234, 209] width 239 height 19
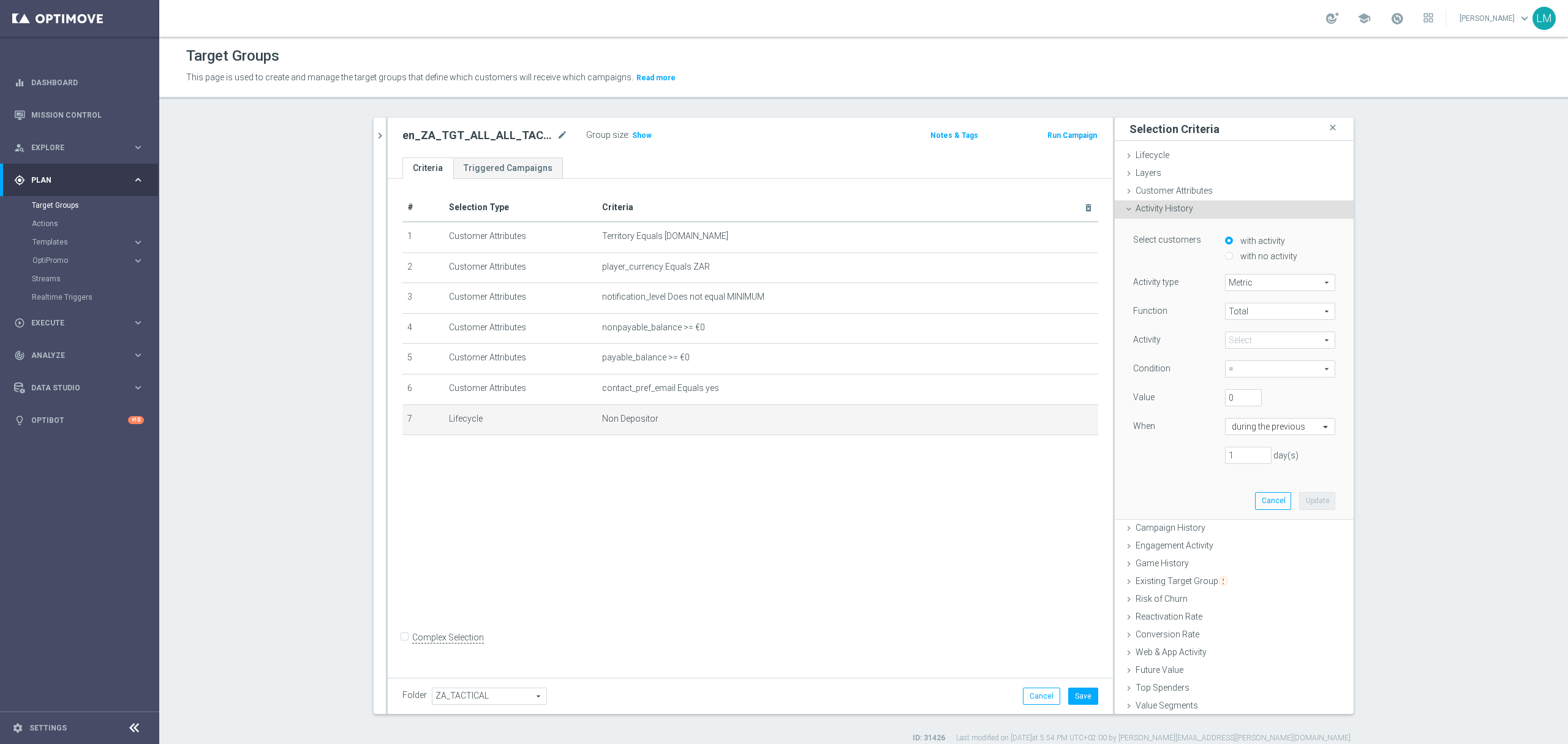
click at [780, 533] on div "# Selection Type Criteria delete_forever 1 Customer Attributes Territory Equals…" at bounding box center [750, 426] width 725 height 493
click at [632, 134] on span "Show" at bounding box center [641, 135] width 20 height 8
click at [1228, 366] on span "=" at bounding box center [1280, 369] width 109 height 16
click at [1225, 258] on div "with no activity" at bounding box center [1280, 257] width 110 height 15
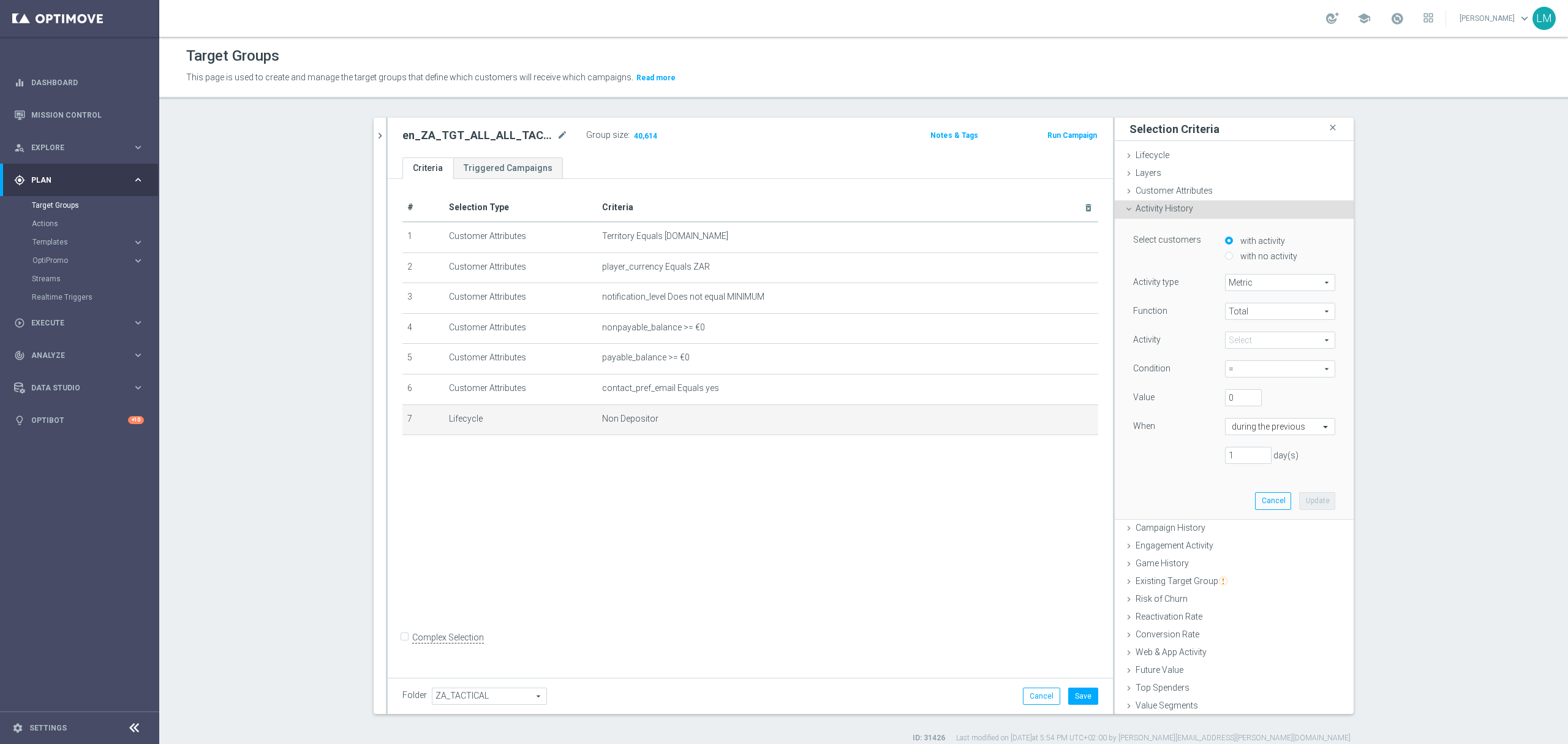
click at [1225, 255] on input "with no activity" at bounding box center [1229, 256] width 8 height 8
radio input "true"
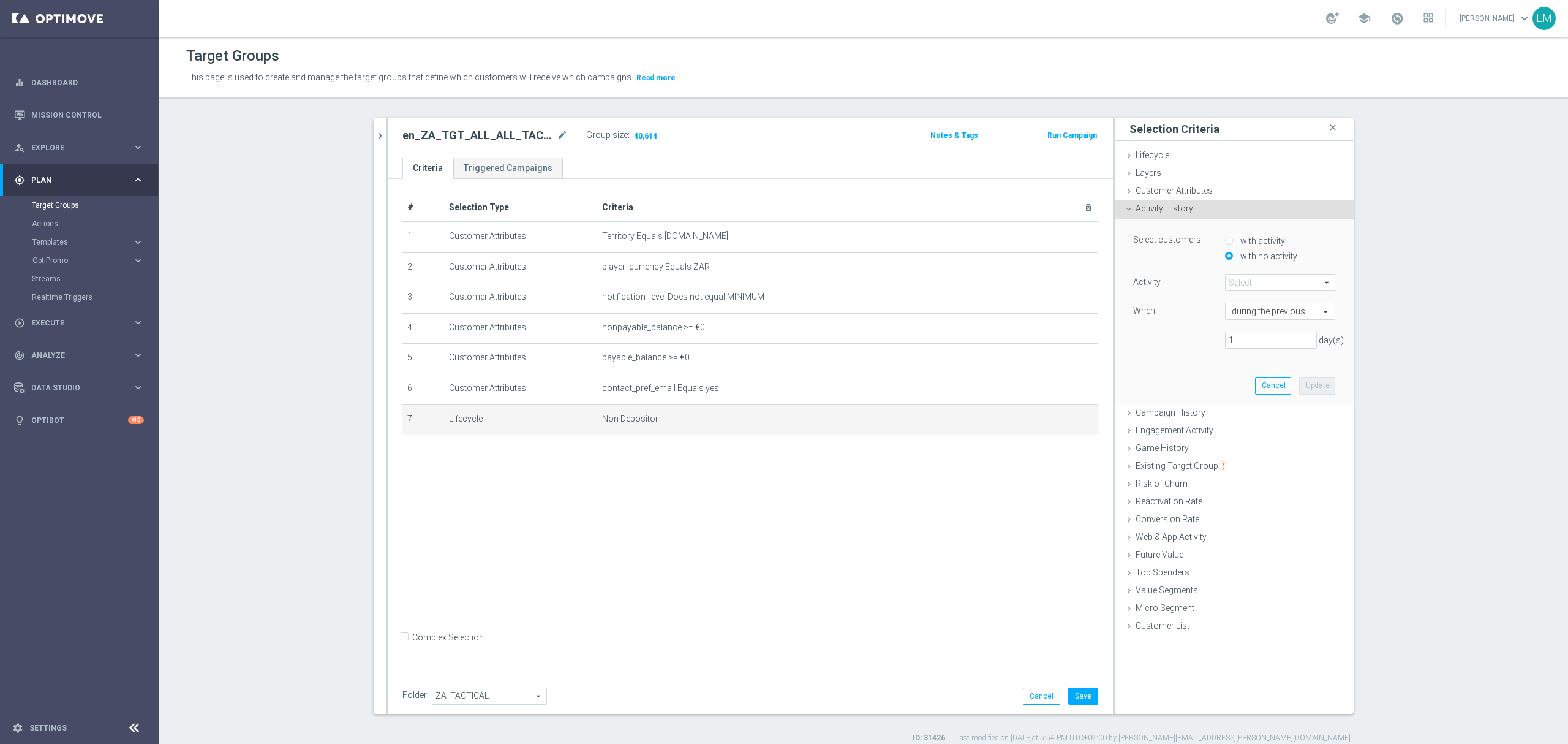
click at [1231, 275] on span at bounding box center [1280, 282] width 109 height 16
click at [1194, 353] on div "Activity Select arrow_drop_down search Bonus Amount Bundles Stake Amount Bundle…" at bounding box center [1234, 316] width 202 height 85
click at [1286, 316] on input "text" at bounding box center [1267, 312] width 73 height 11
click at [1162, 335] on div "1 day(s)" at bounding box center [1234, 340] width 220 height 17
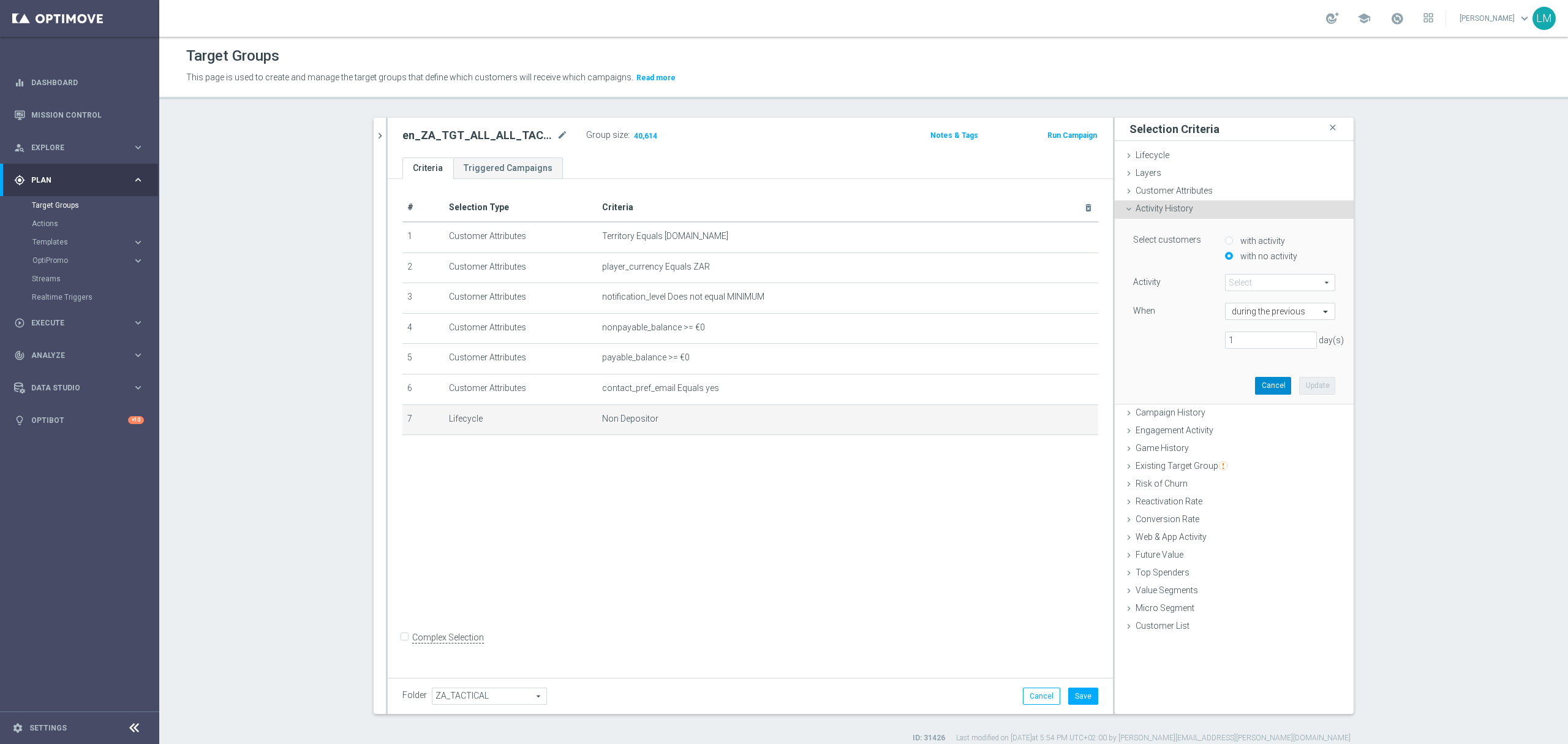
click at [1267, 383] on button "Cancel" at bounding box center [1273, 385] width 36 height 17
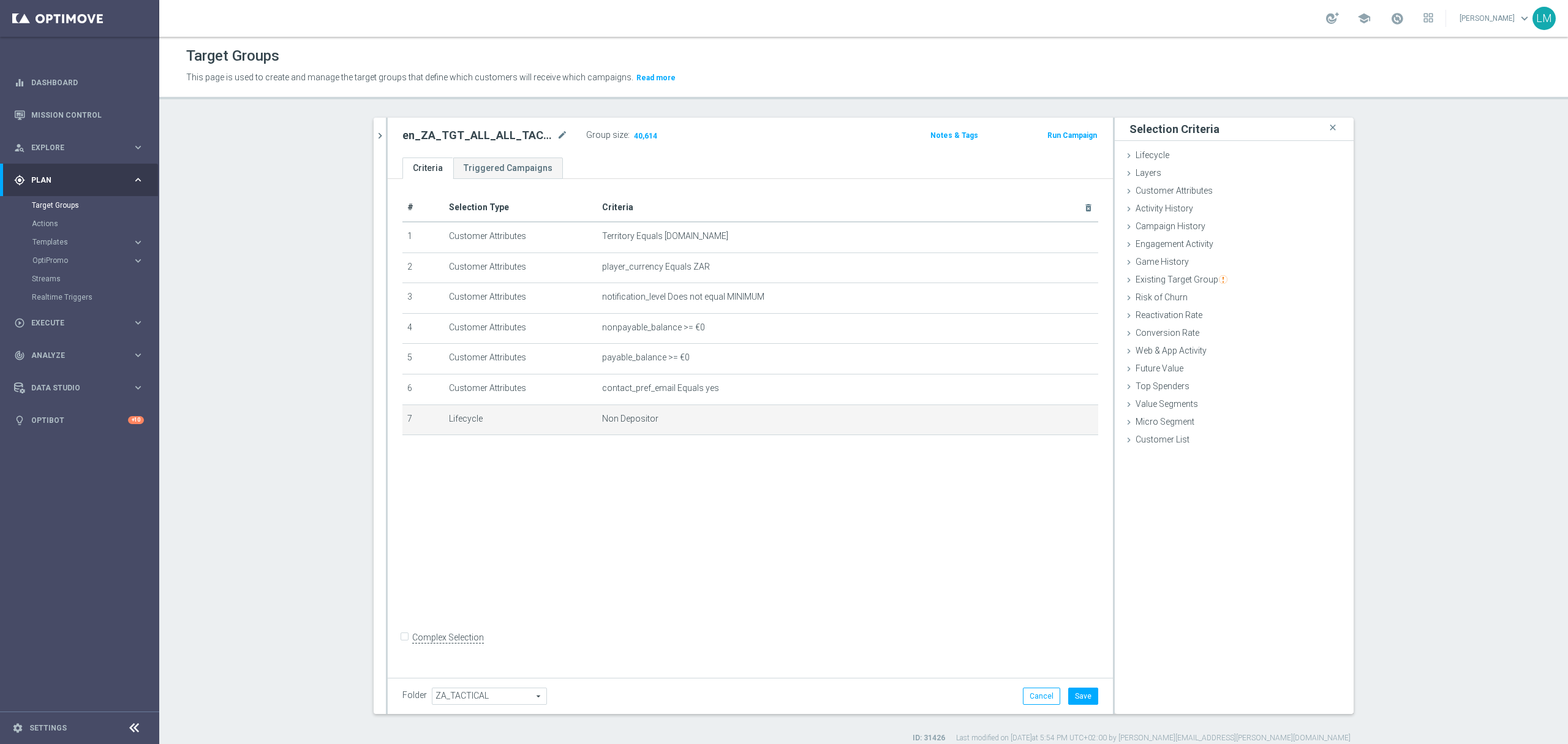
click at [794, 556] on div "# Selection Type Criteria delete_forever 1 Customer Attributes Territory Equals…" at bounding box center [750, 426] width 725 height 493
click at [1076, 701] on button "Save" at bounding box center [1083, 696] width 30 height 17
click at [559, 140] on icon "mode_edit" at bounding box center [562, 135] width 11 height 15
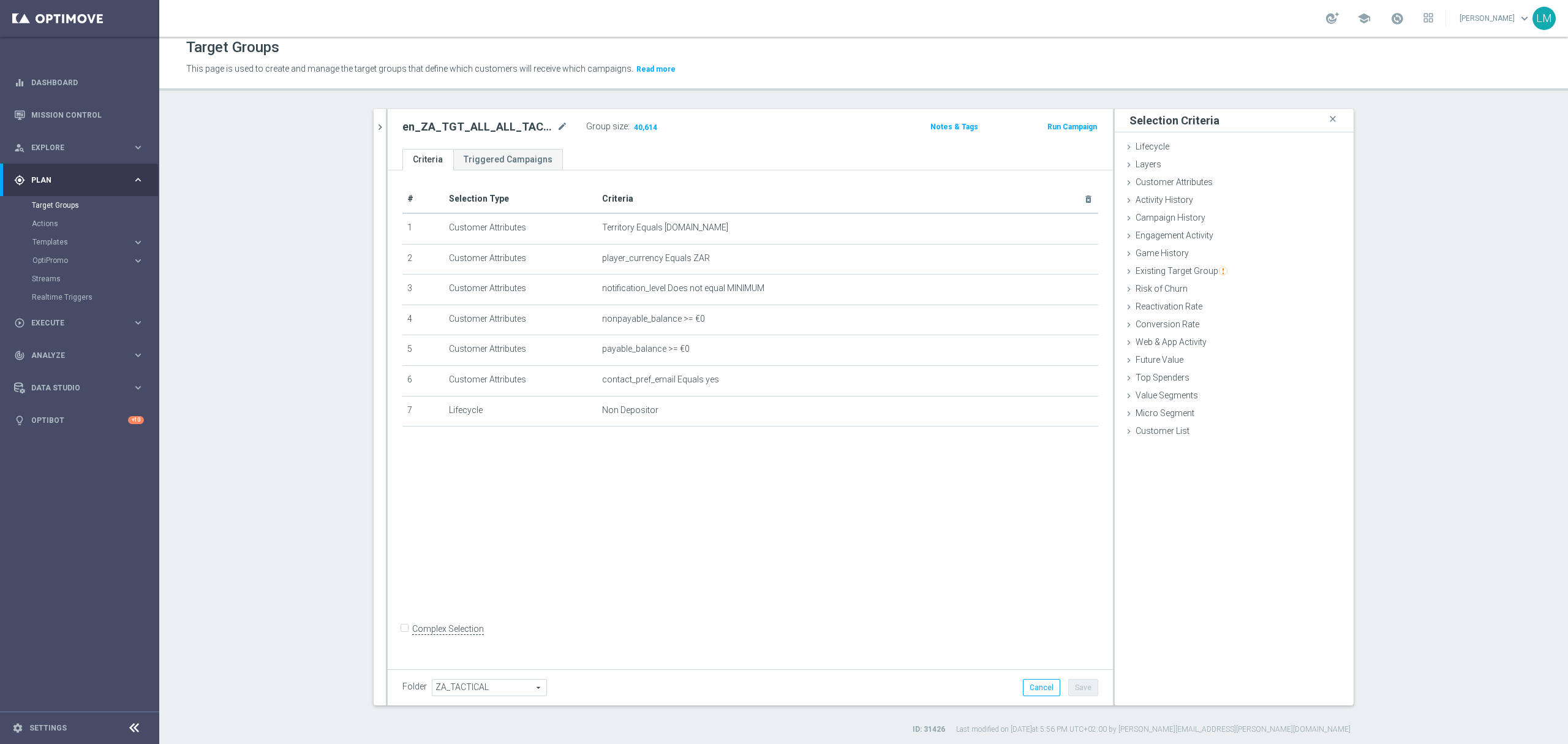
scroll to position [11, 0]
click at [376, 128] on icon "chevron_right" at bounding box center [380, 125] width 12 height 12
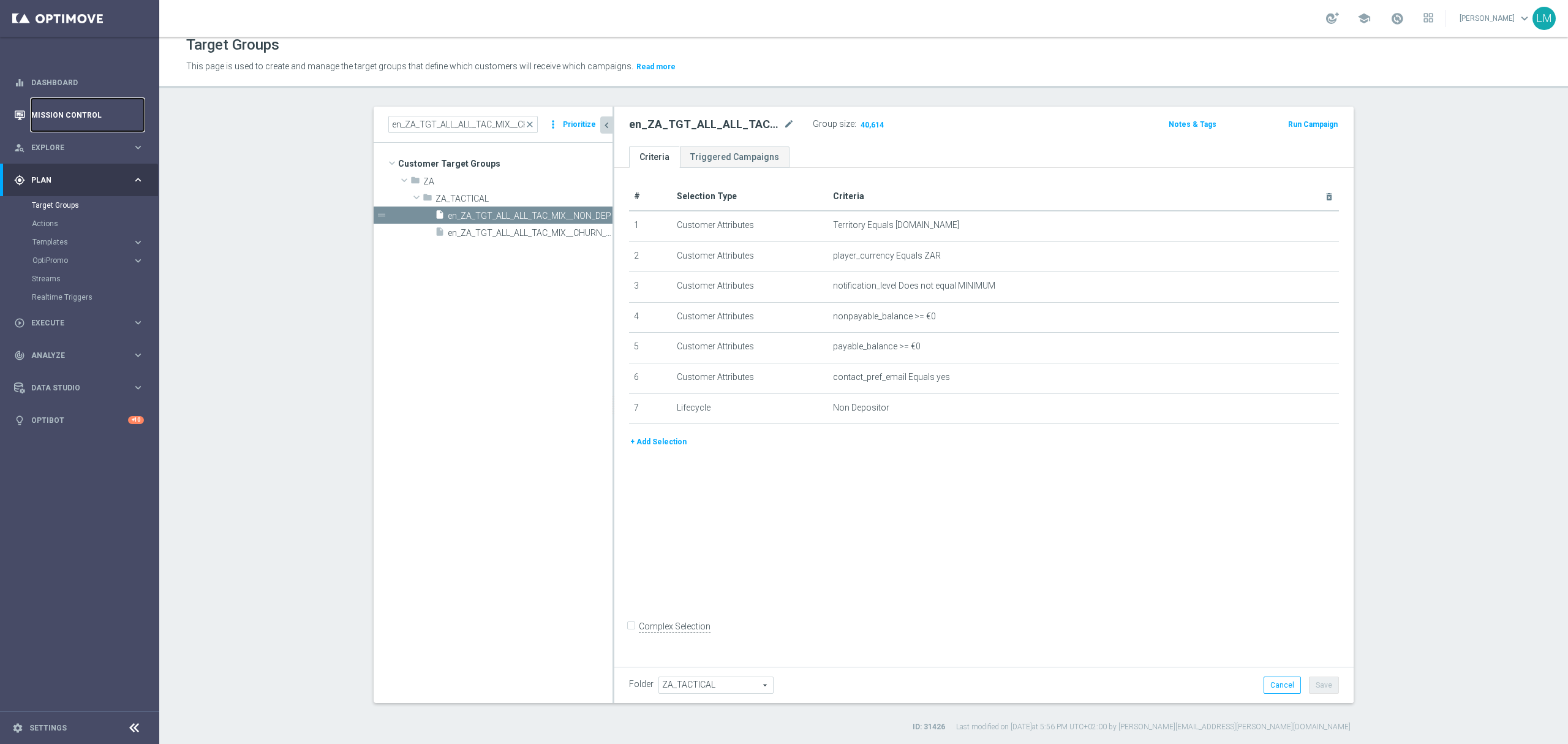
click at [91, 125] on link "Mission Control" at bounding box center [88, 115] width 113 height 33
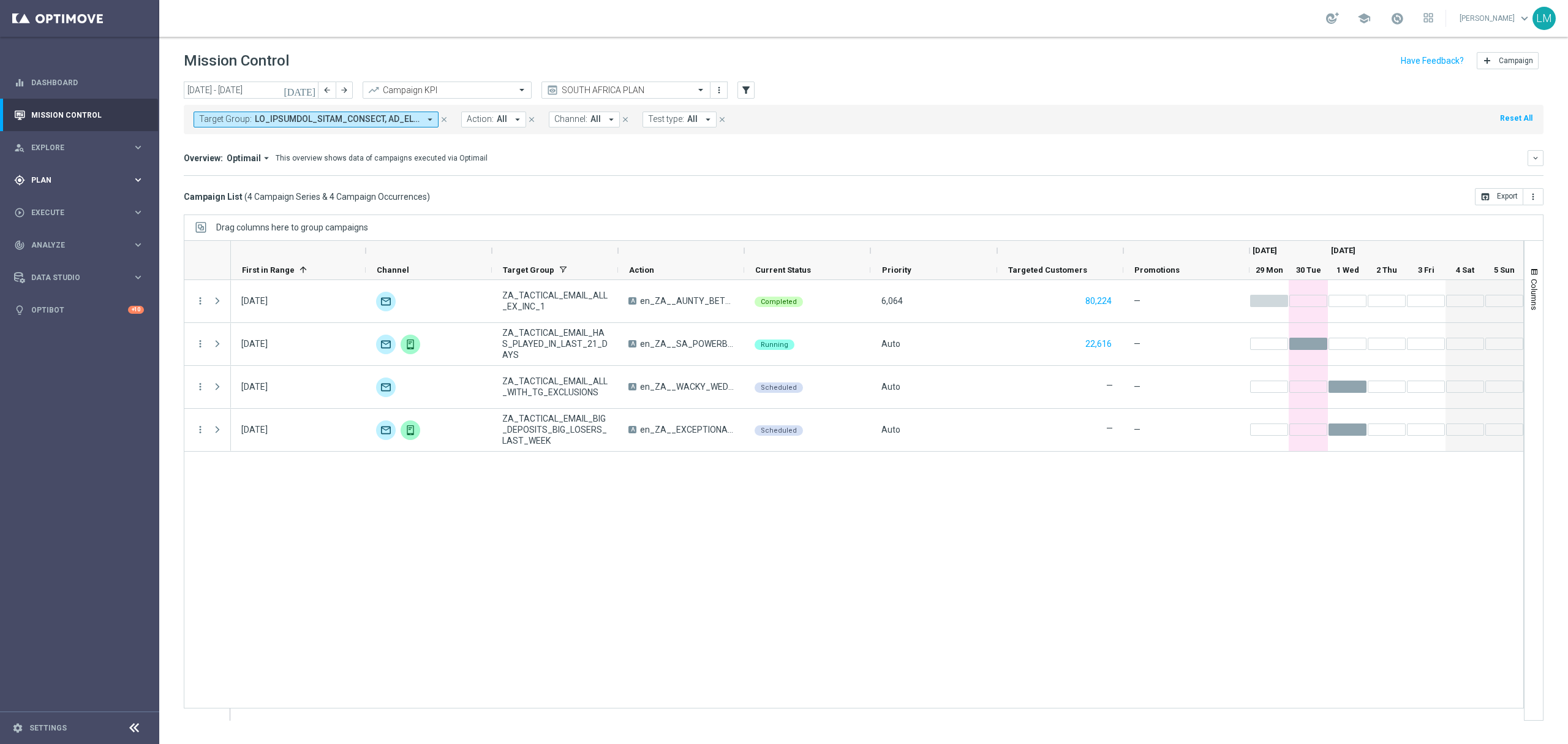
click at [120, 166] on div "gps_fixed Plan keyboard_arrow_right" at bounding box center [79, 180] width 158 height 33
click at [119, 154] on div "person_search Explore keyboard_arrow_right" at bounding box center [79, 147] width 158 height 33
click at [91, 173] on link "Customer Explorer" at bounding box center [80, 172] width 96 height 10
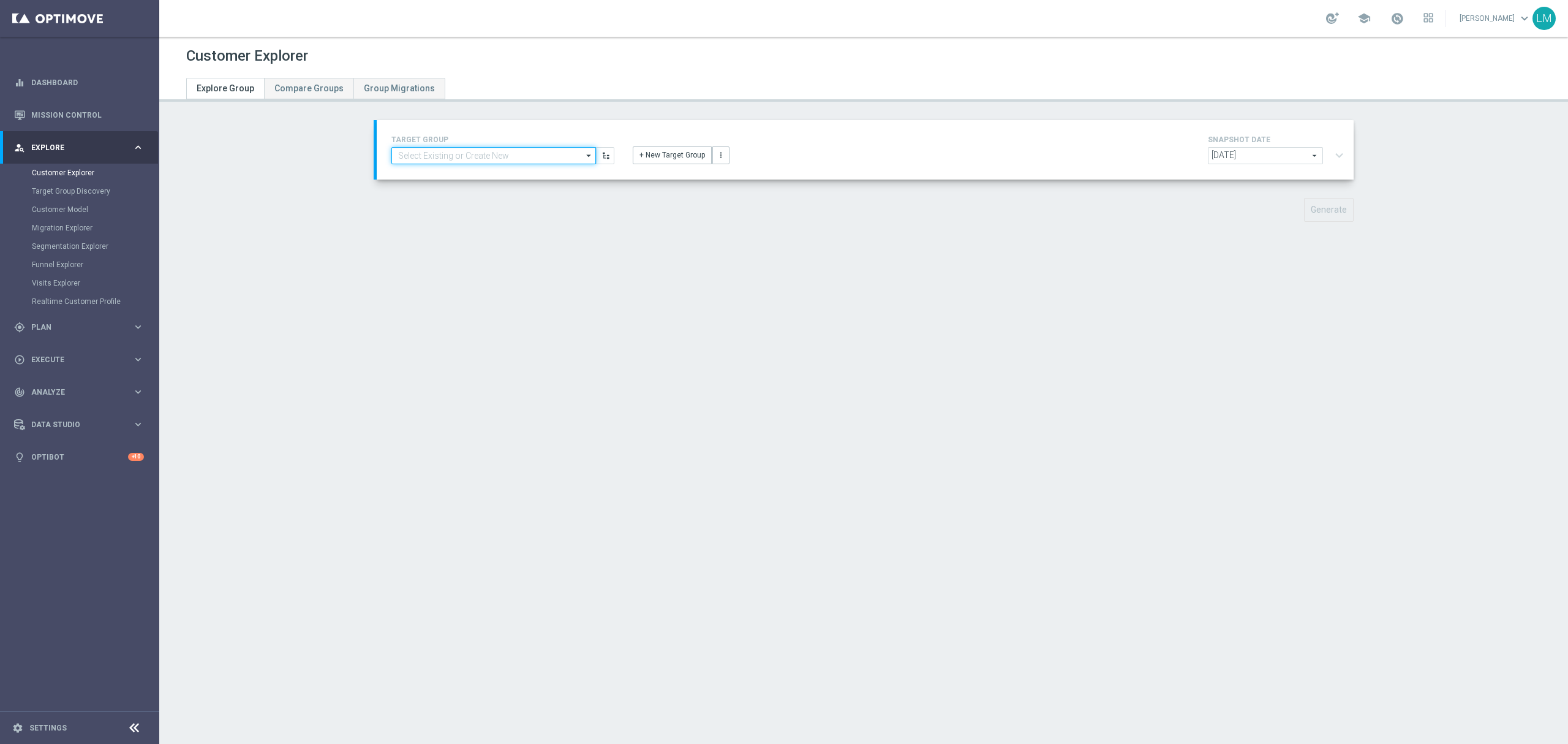
click at [458, 155] on input at bounding box center [494, 155] width 205 height 17
paste input "en_ZA_TGT_ALL_ALL_TAC_MIX__CHURN_TO_DEEP_DORMANT_WITH_DEPOSITS"
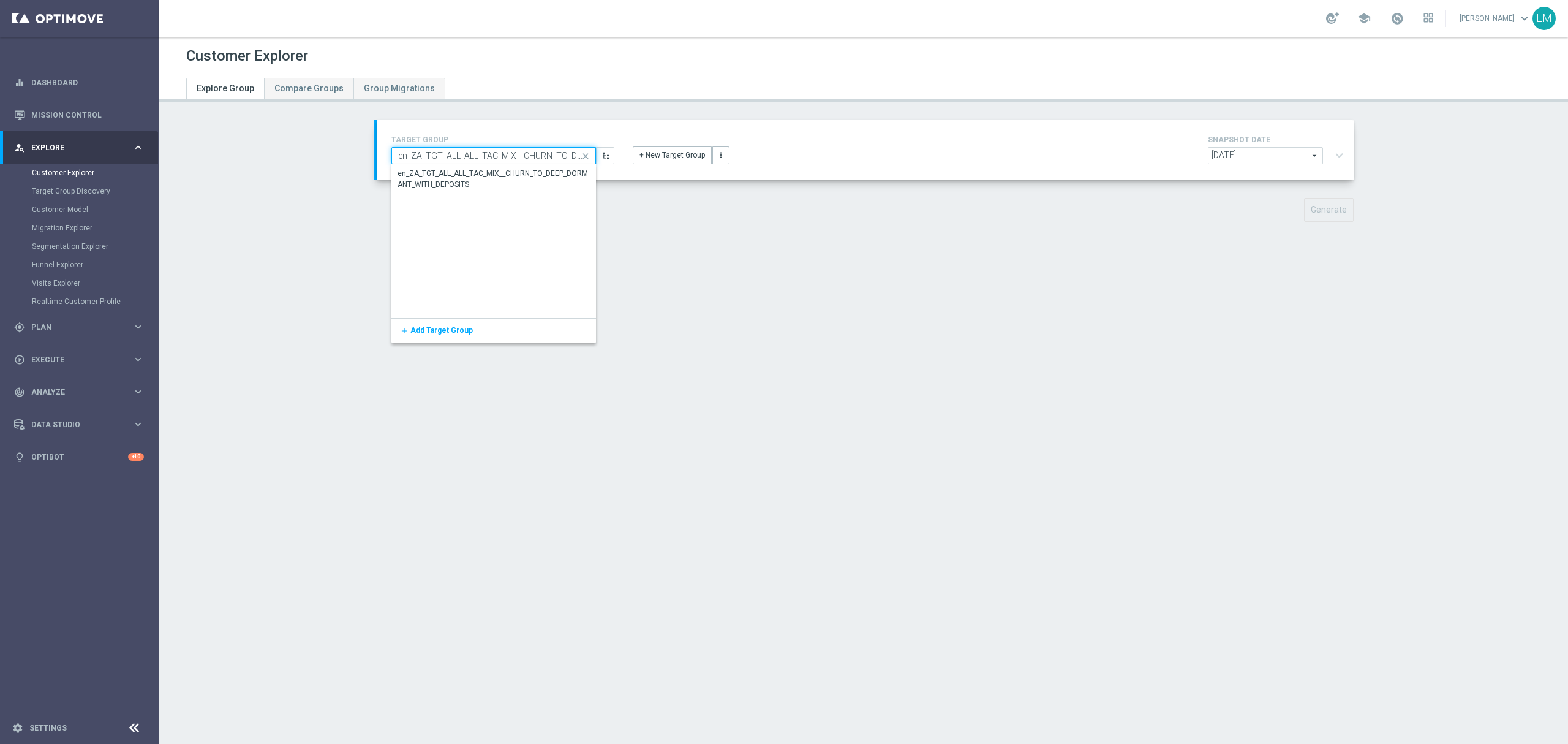
scroll to position [0, 119]
type input "en_ZA_TGT_ALL_ALL_TAC_MIX__CHURN_TO_DEEP_DORMANT_WITH_DEPOSITS"
click at [460, 165] on div "en_ZA_TGT_ALL_ALL_TAC_MIX__CHURN_TO_DEEP_DORMANT_WITH_DEPOSITS" at bounding box center [494, 180] width 205 height 30
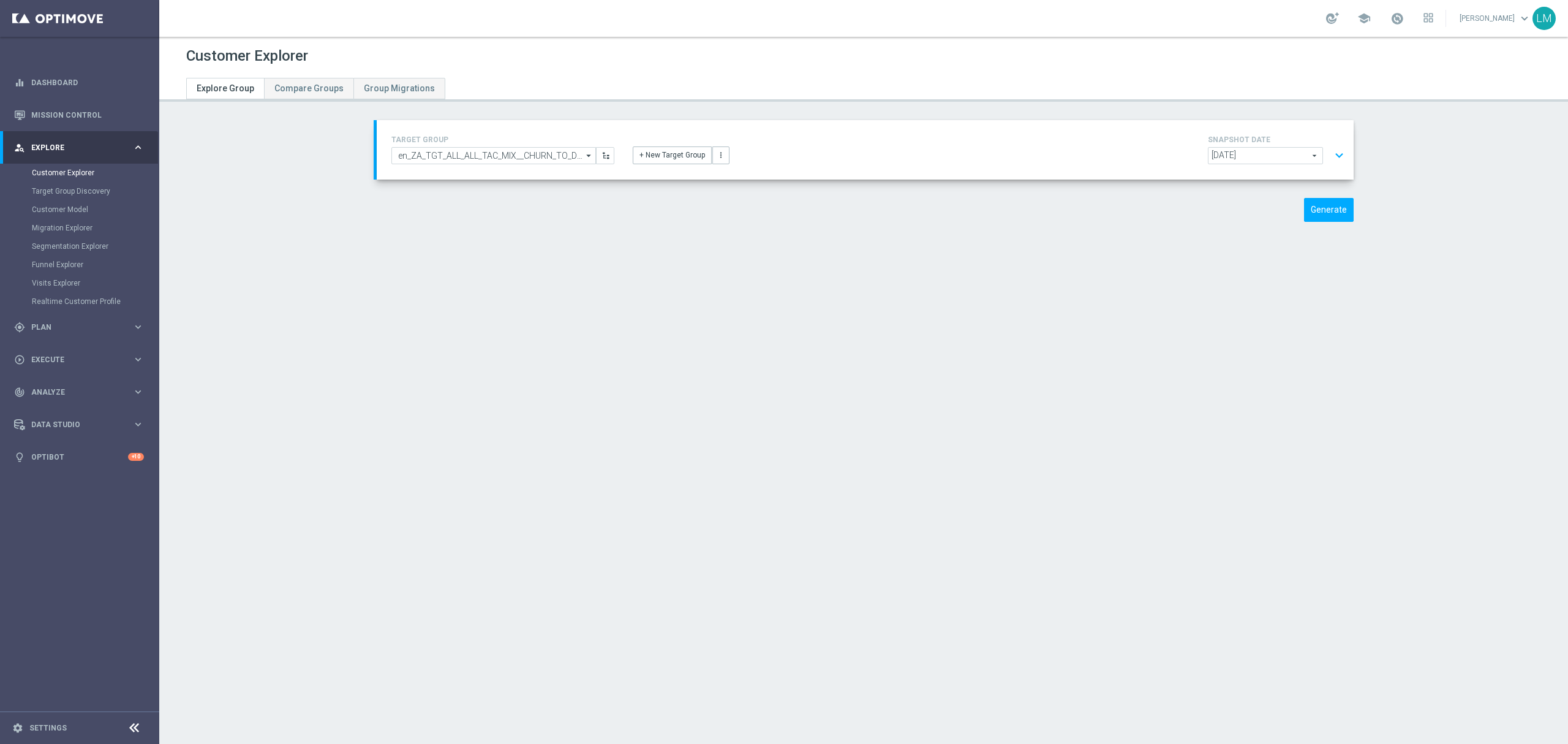
click at [1331, 152] on button "expand_more" at bounding box center [1339, 155] width 18 height 23
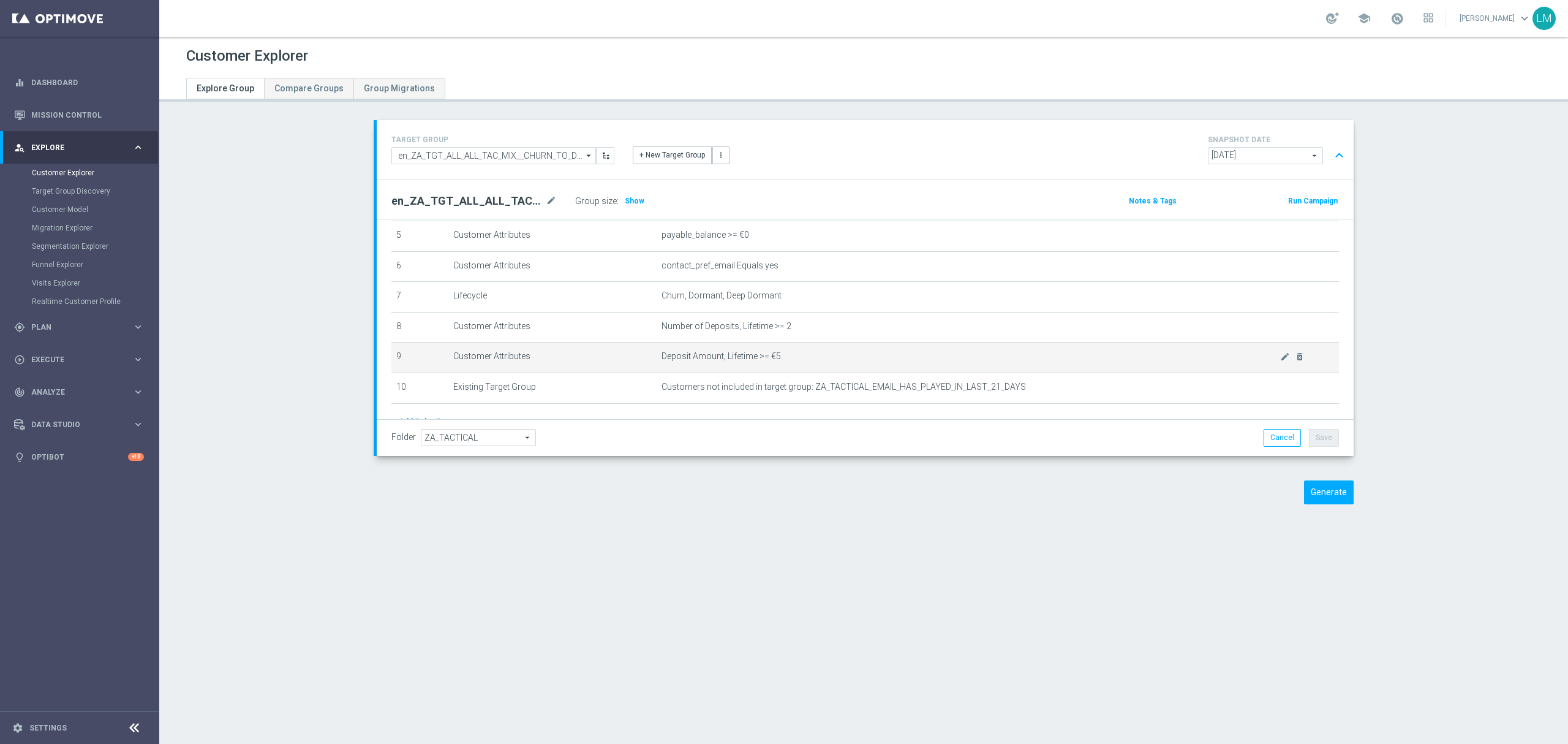
scroll to position [223, 0]
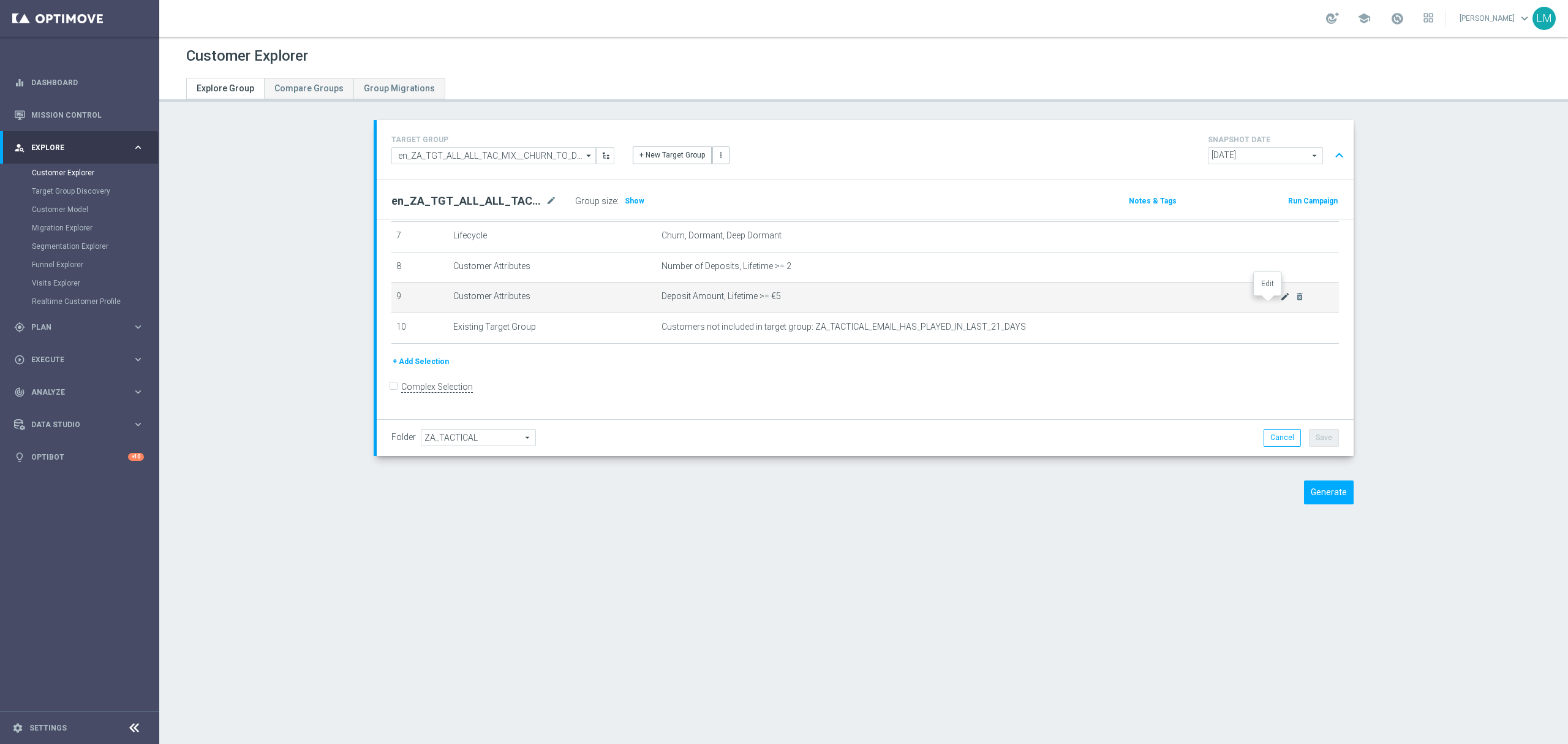
click at [1280, 301] on icon "mode_edit" at bounding box center [1285, 296] width 10 height 10
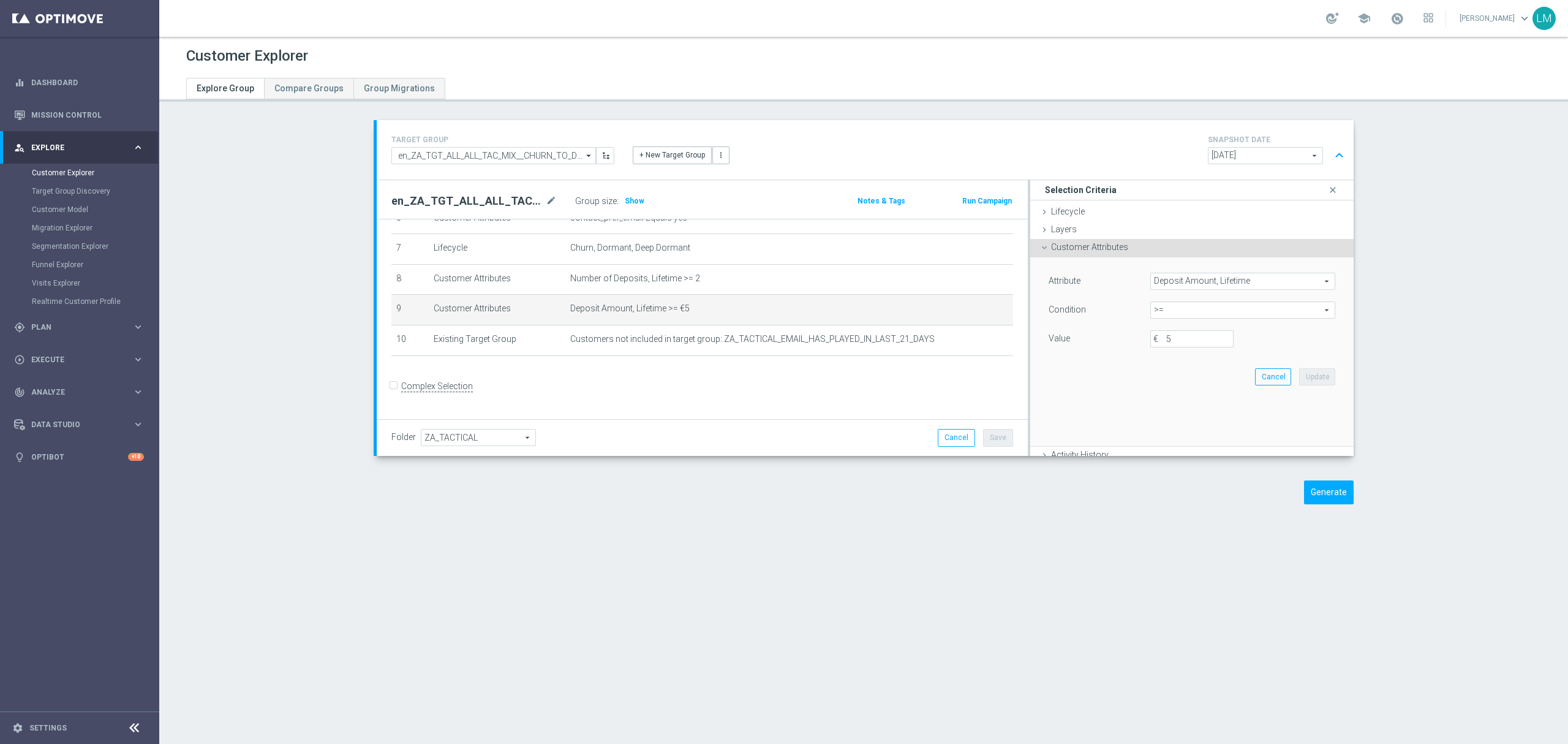
scroll to position [209, 0]
click at [1167, 344] on input "5" at bounding box center [1192, 339] width 83 height 17
type input "1000"
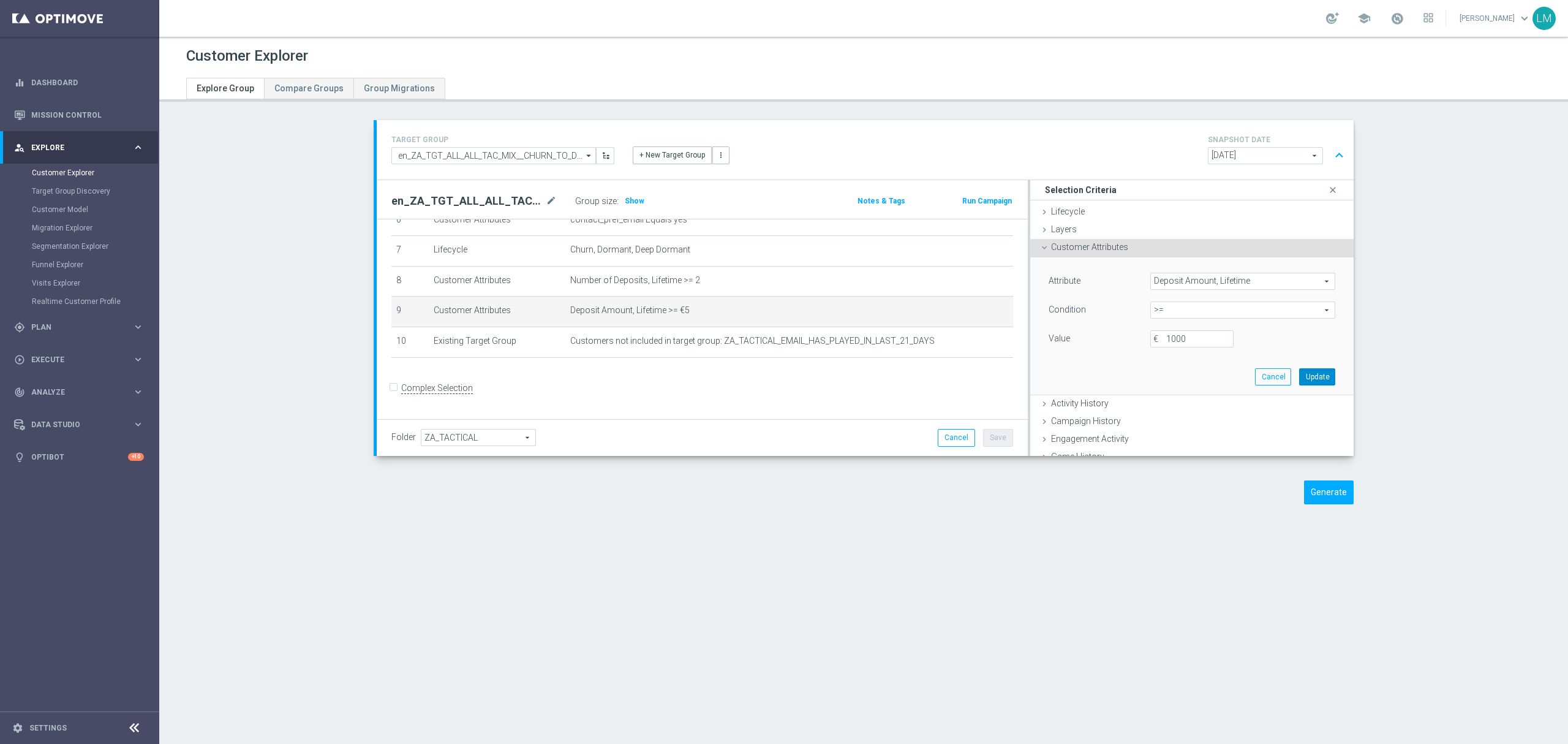
click at [1299, 378] on button "Update" at bounding box center [1317, 376] width 36 height 17
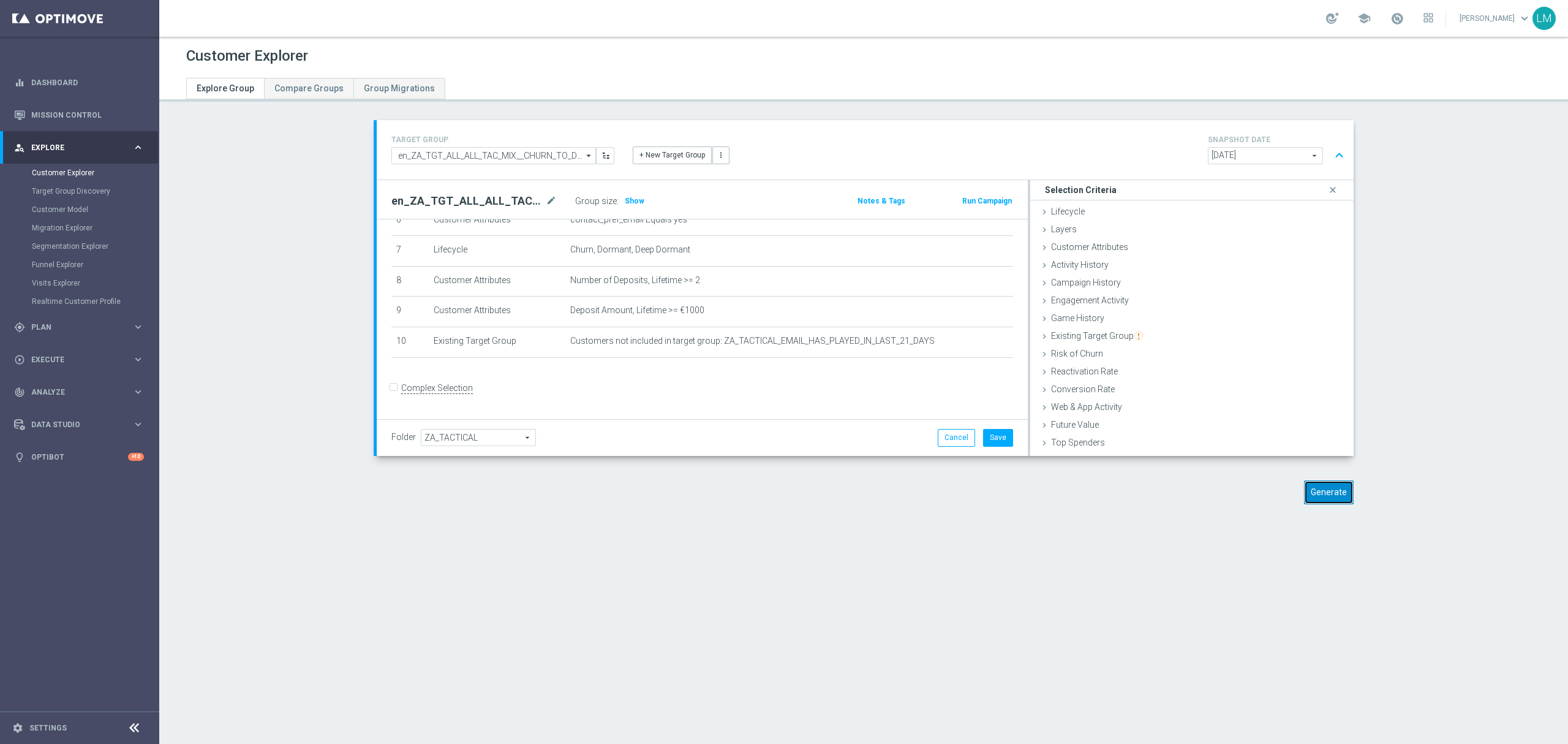
click at [1324, 488] on button "Generate" at bounding box center [1328, 492] width 49 height 24
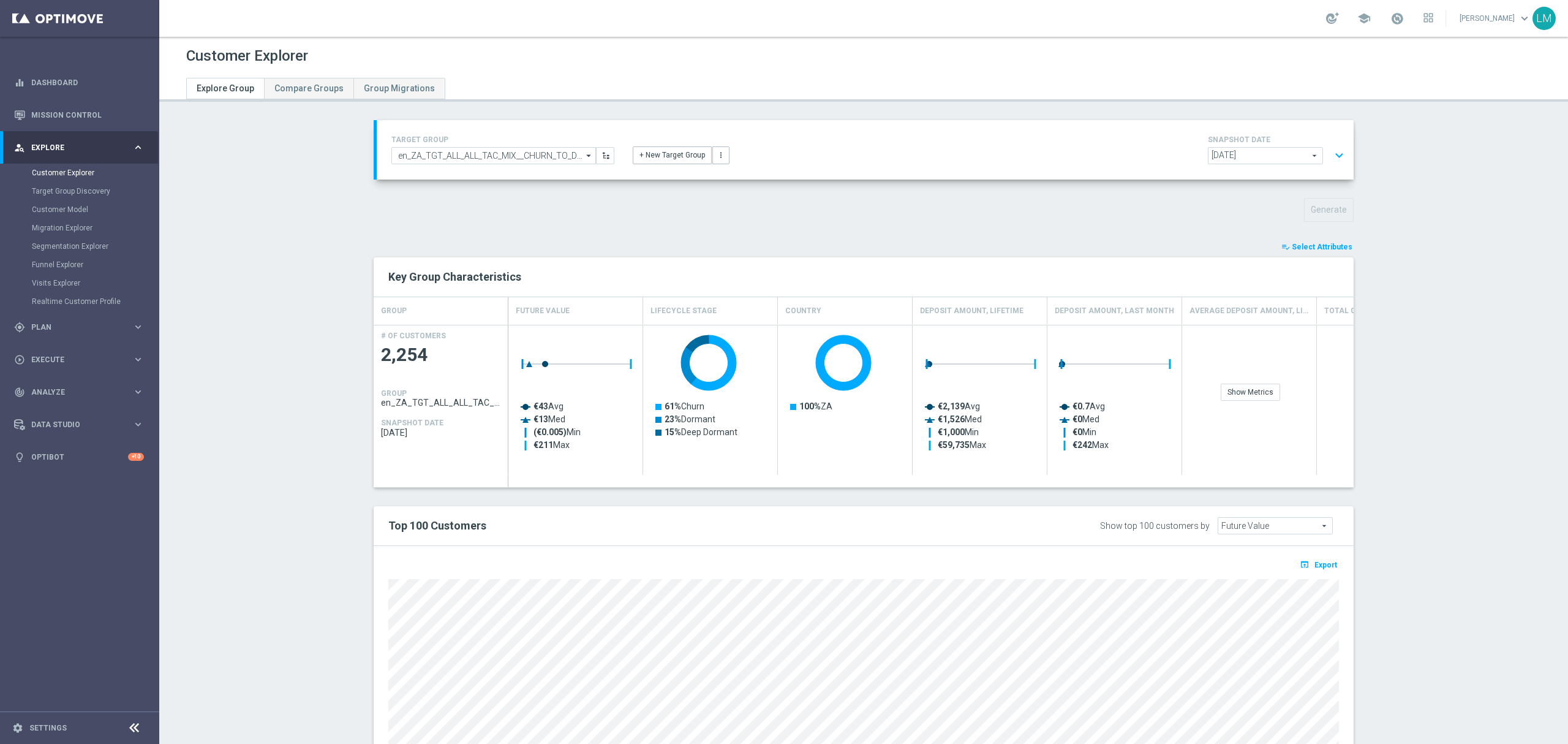
click at [1332, 150] on button "expand_more" at bounding box center [1339, 155] width 18 height 23
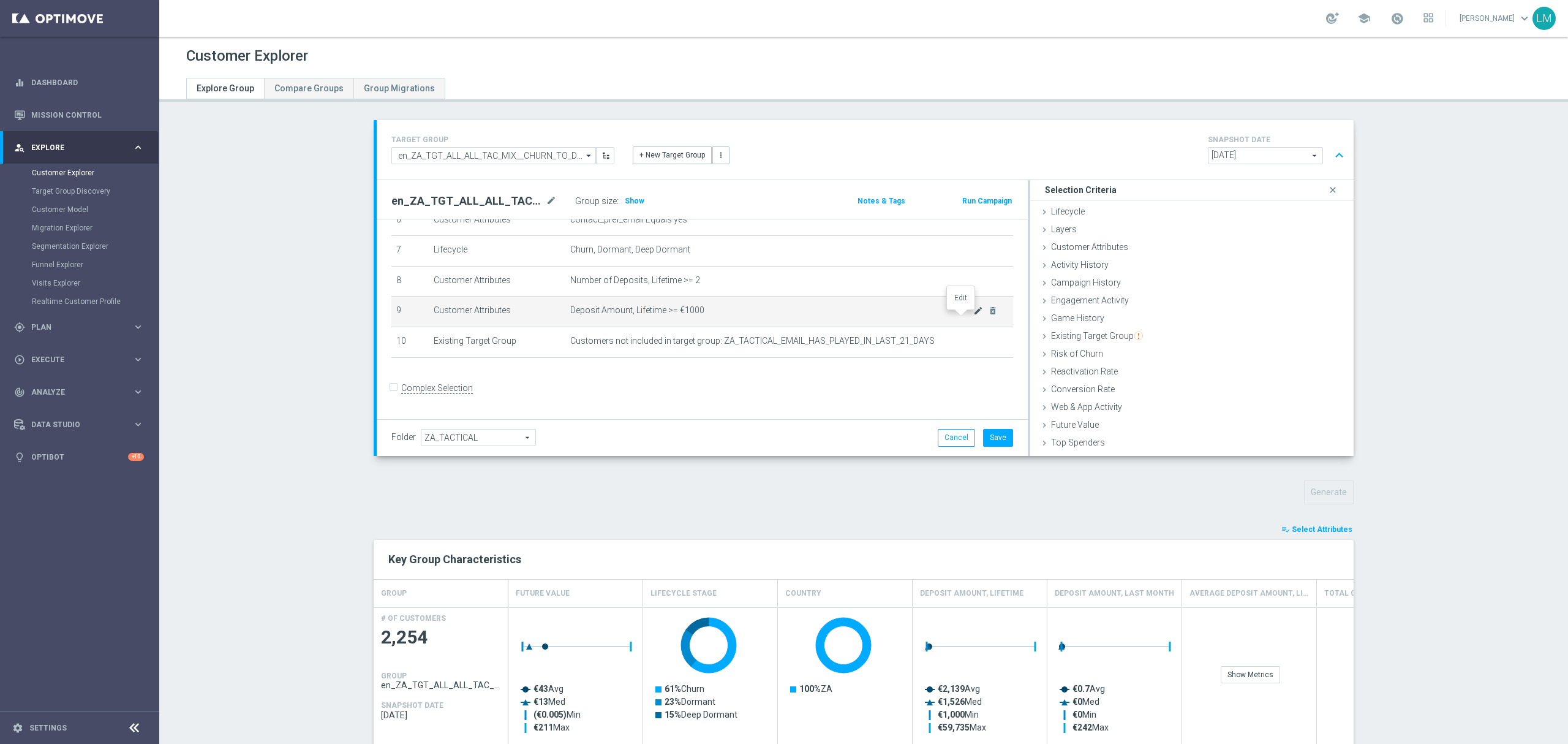
click at [973, 315] on icon "mode_edit" at bounding box center [978, 310] width 10 height 10
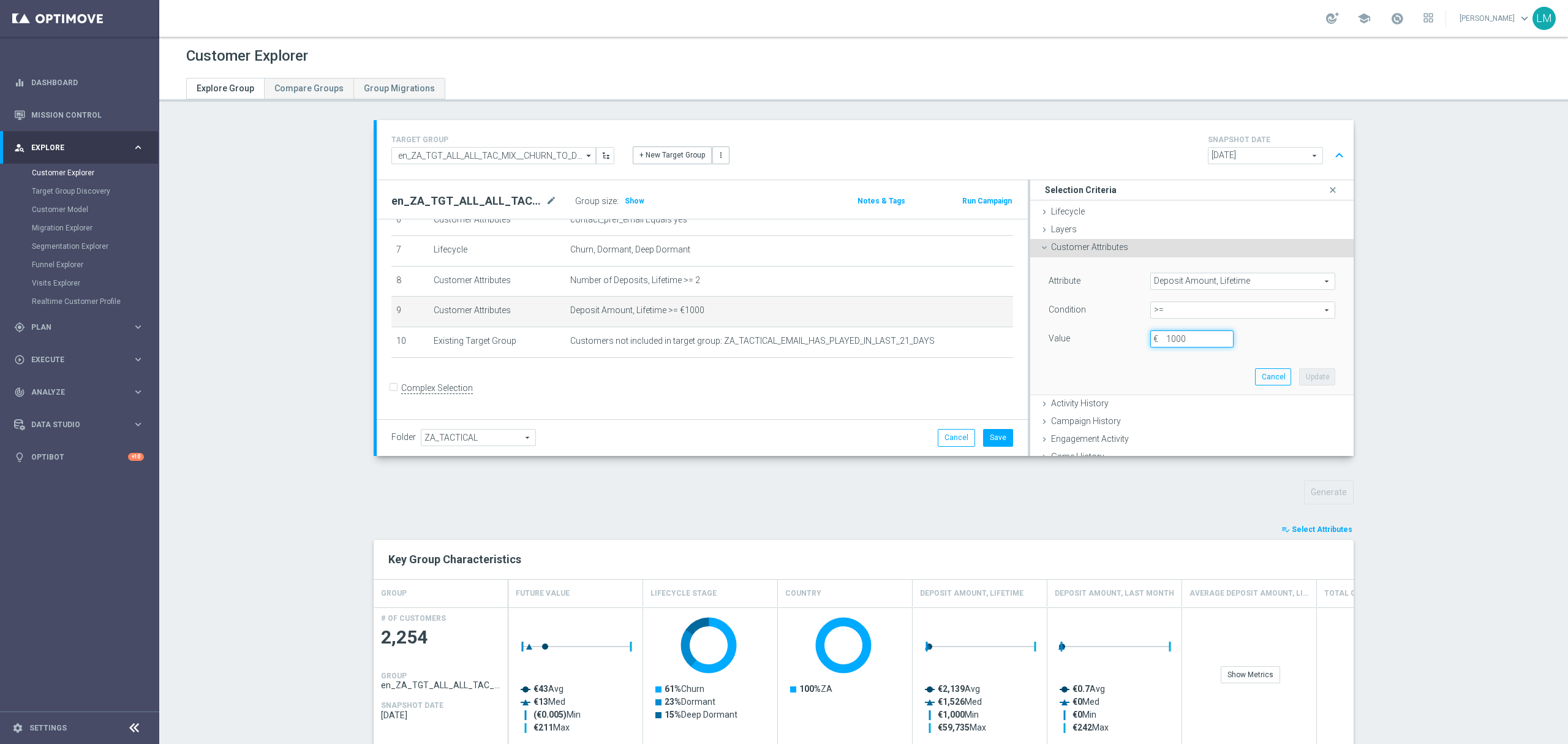
drag, startPoint x: 1164, startPoint y: 336, endPoint x: 1154, endPoint y: 336, distance: 10.0
click at [1154, 336] on div "1000 €" at bounding box center [1192, 339] width 101 height 17
type input "500"
click at [1299, 378] on button "Update" at bounding box center [1317, 376] width 36 height 17
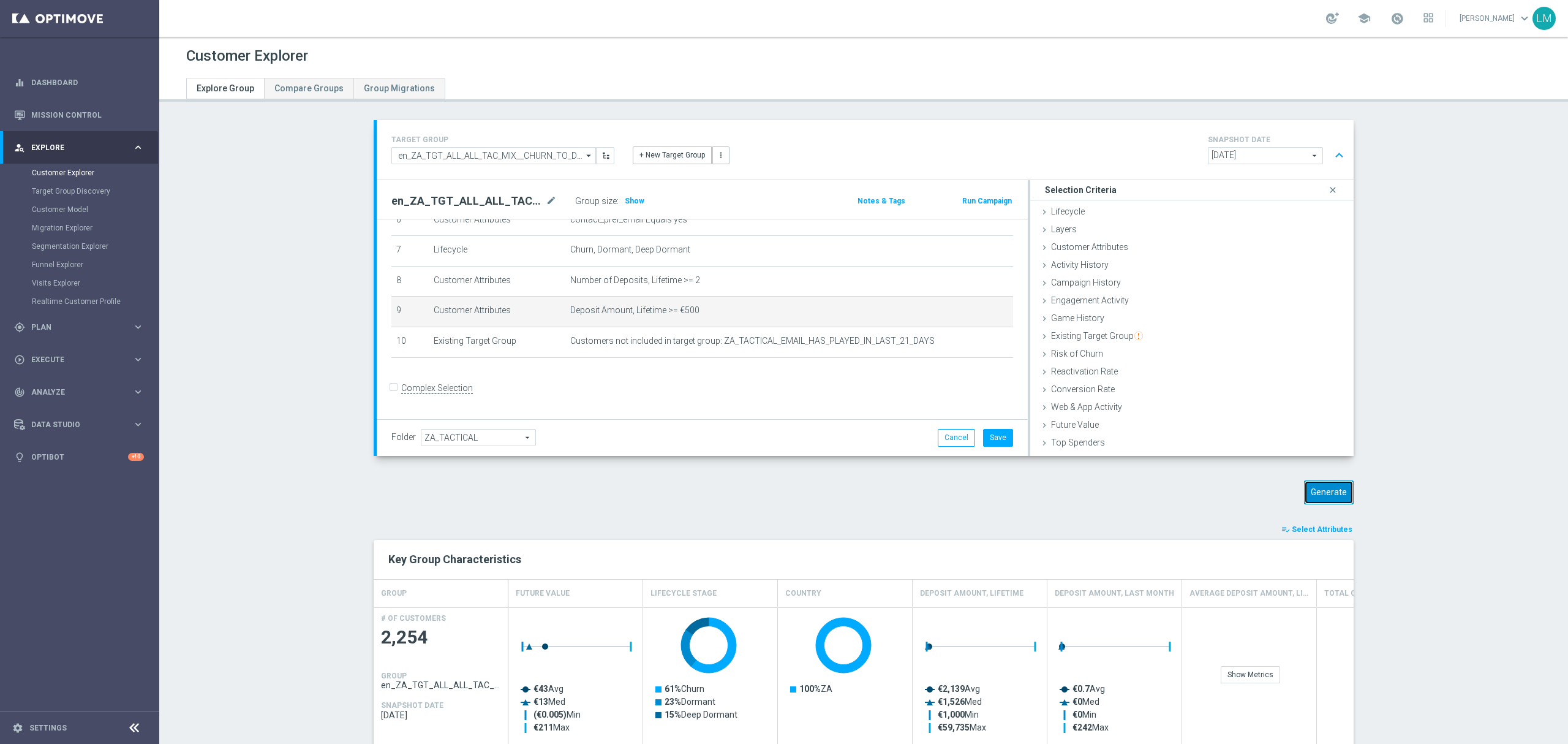
click at [1334, 491] on button "Generate" at bounding box center [1328, 492] width 49 height 24
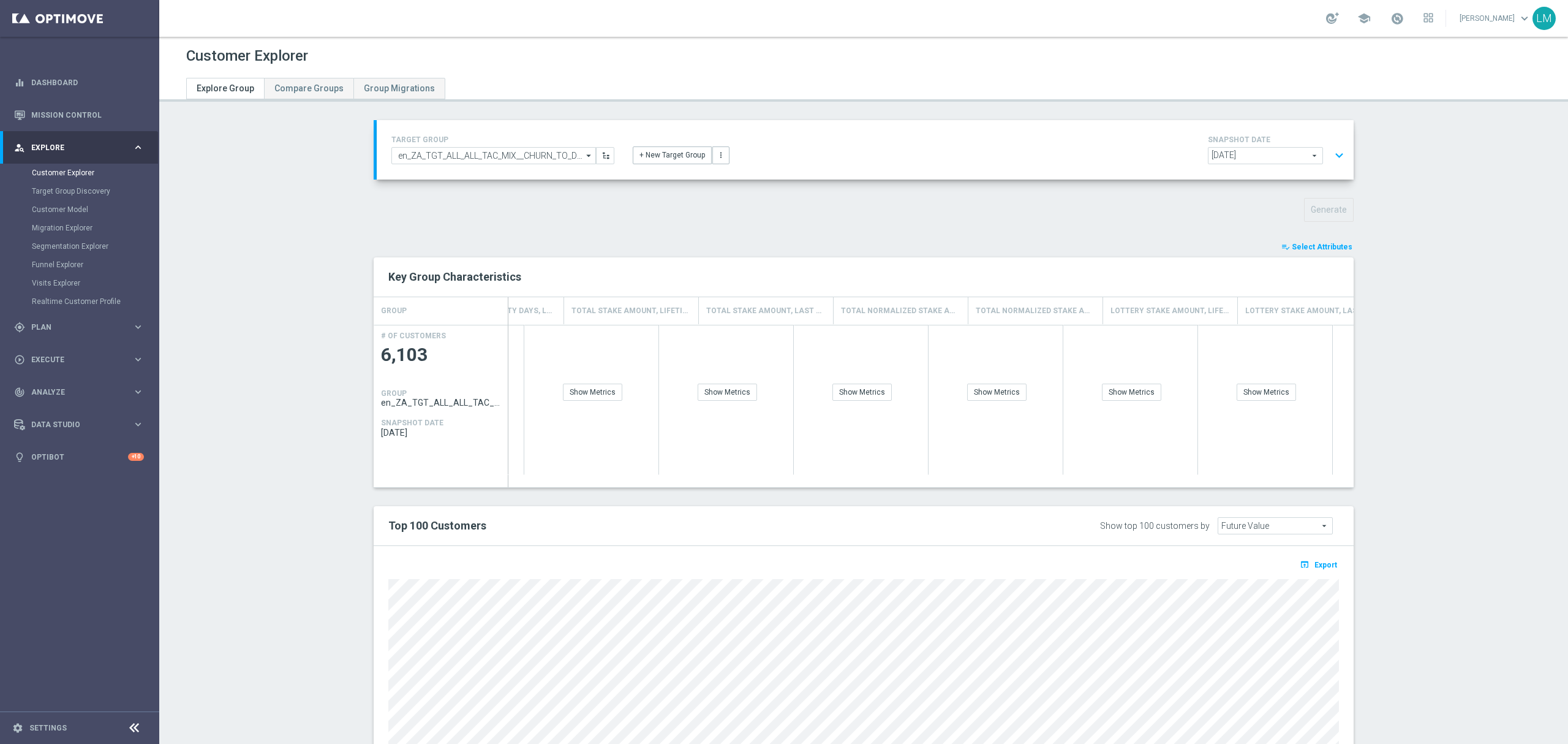
scroll to position [0, 2644]
click at [1333, 145] on button "expand_more" at bounding box center [1339, 155] width 18 height 23
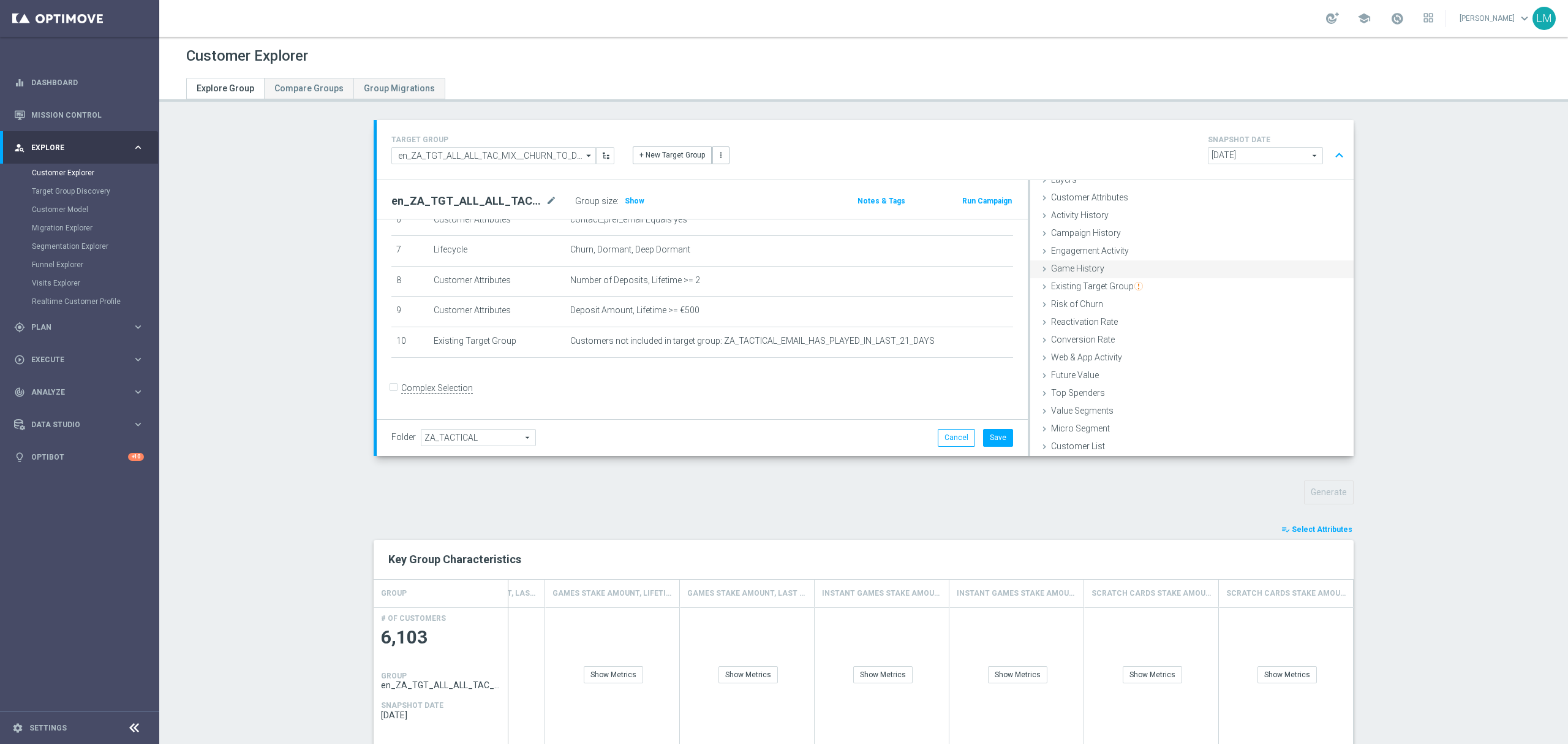
scroll to position [0, 0]
click at [1368, 200] on div "TARGET GROUP en_ZA_TGT_ALL_ALL_TAC_MIX__CHURN_TO_DEEP_DORMANT_WITH_DEPOSITS en_…" at bounding box center [864, 633] width 1029 height 1026
click at [1328, 522] on div "TARGET GROUP en_ZA_TGT_ALL_ALL_TAC_MIX__CHURN_TO_DEEP_DORMANT_WITH_DEPOSITS en_…" at bounding box center [864, 633] width 1029 height 1026
click at [1326, 526] on span "Select Attributes" at bounding box center [1322, 529] width 60 height 8
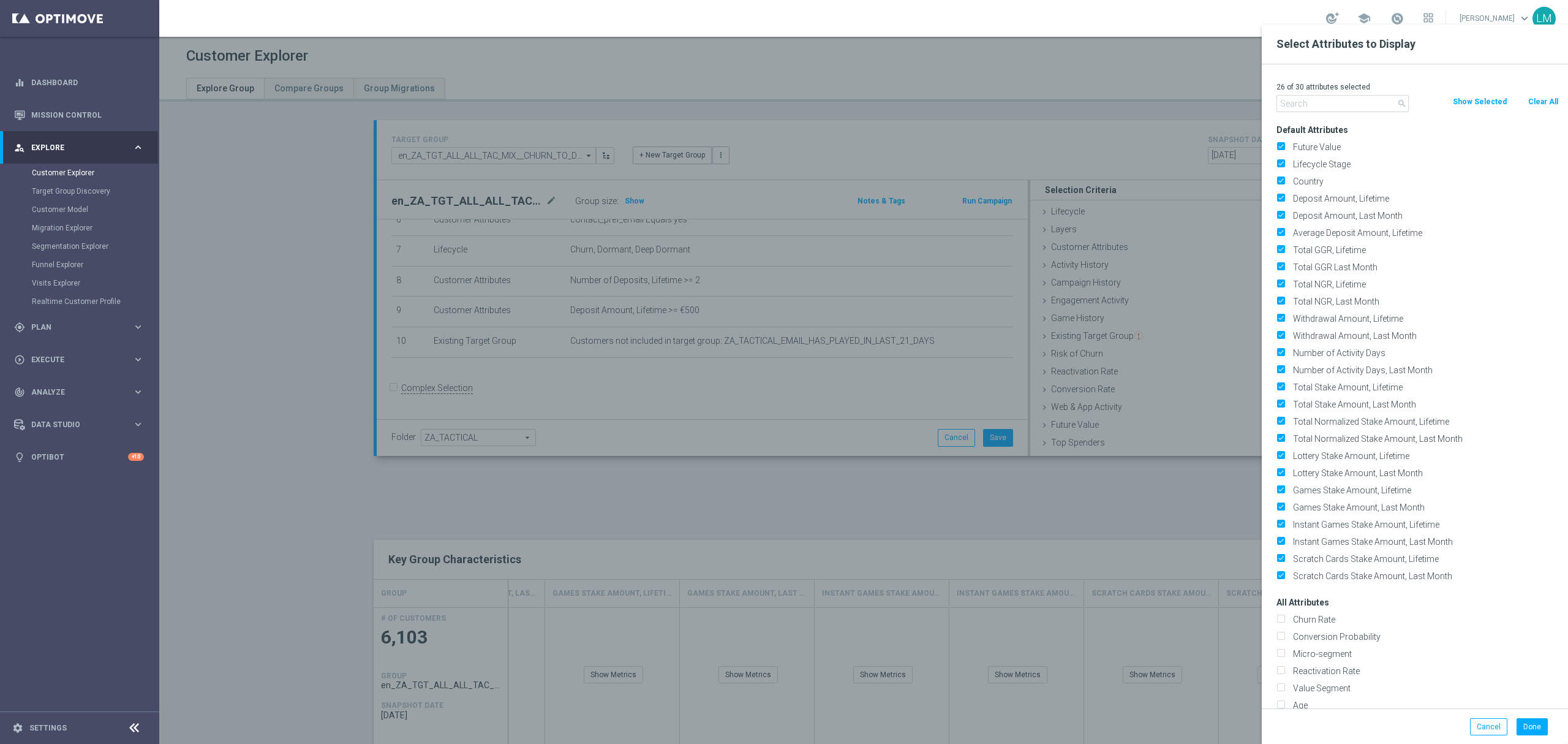
click at [1303, 108] on input "text" at bounding box center [1343, 103] width 132 height 17
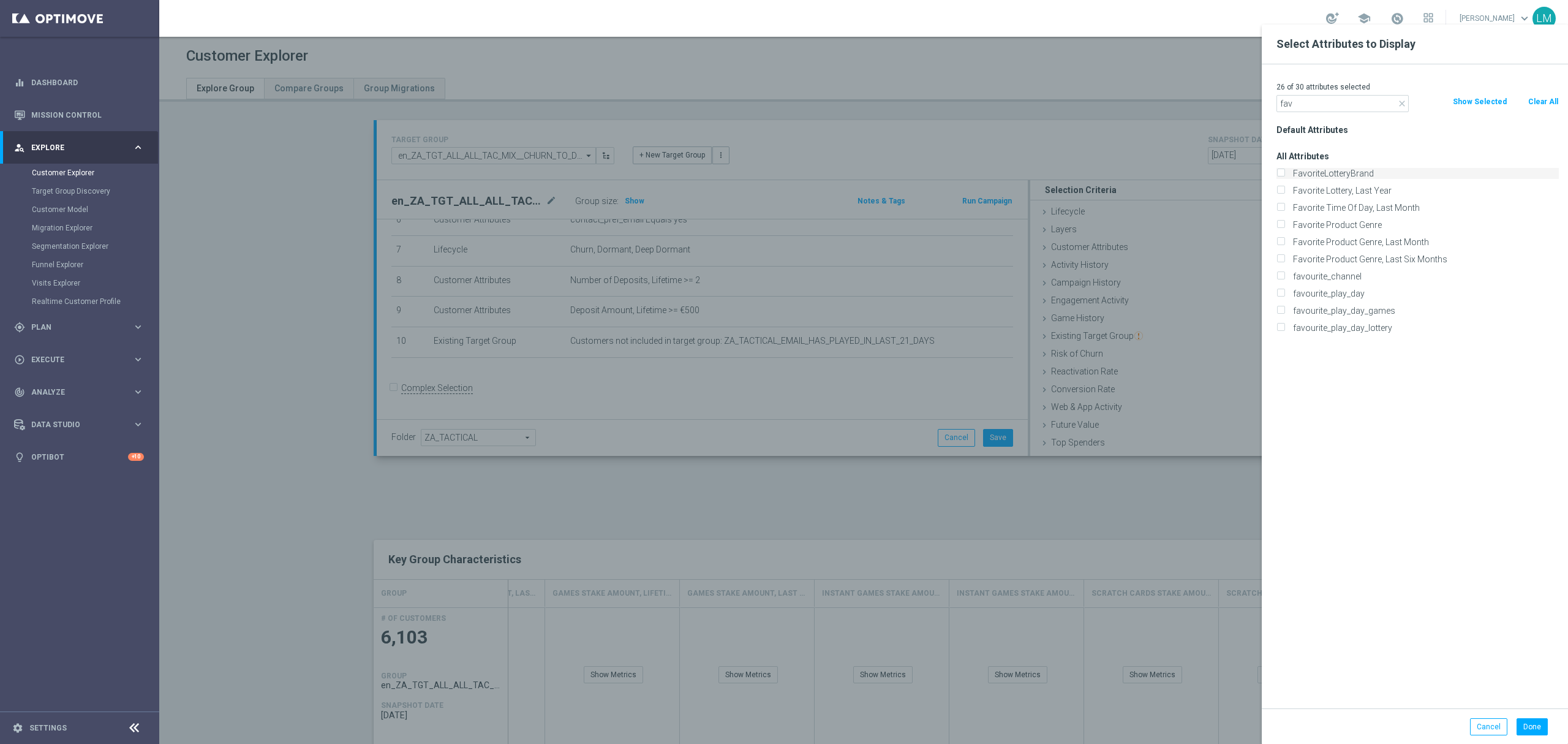
type input "fav"
click at [1377, 177] on label "FavoriteLotteryBrand" at bounding box center [1424, 173] width 270 height 11
click at [1284, 177] on input "FavoriteLotteryBrand" at bounding box center [1280, 175] width 8 height 8
checkbox input "true"
click at [1528, 736] on button "Done" at bounding box center [1532, 727] width 31 height 17
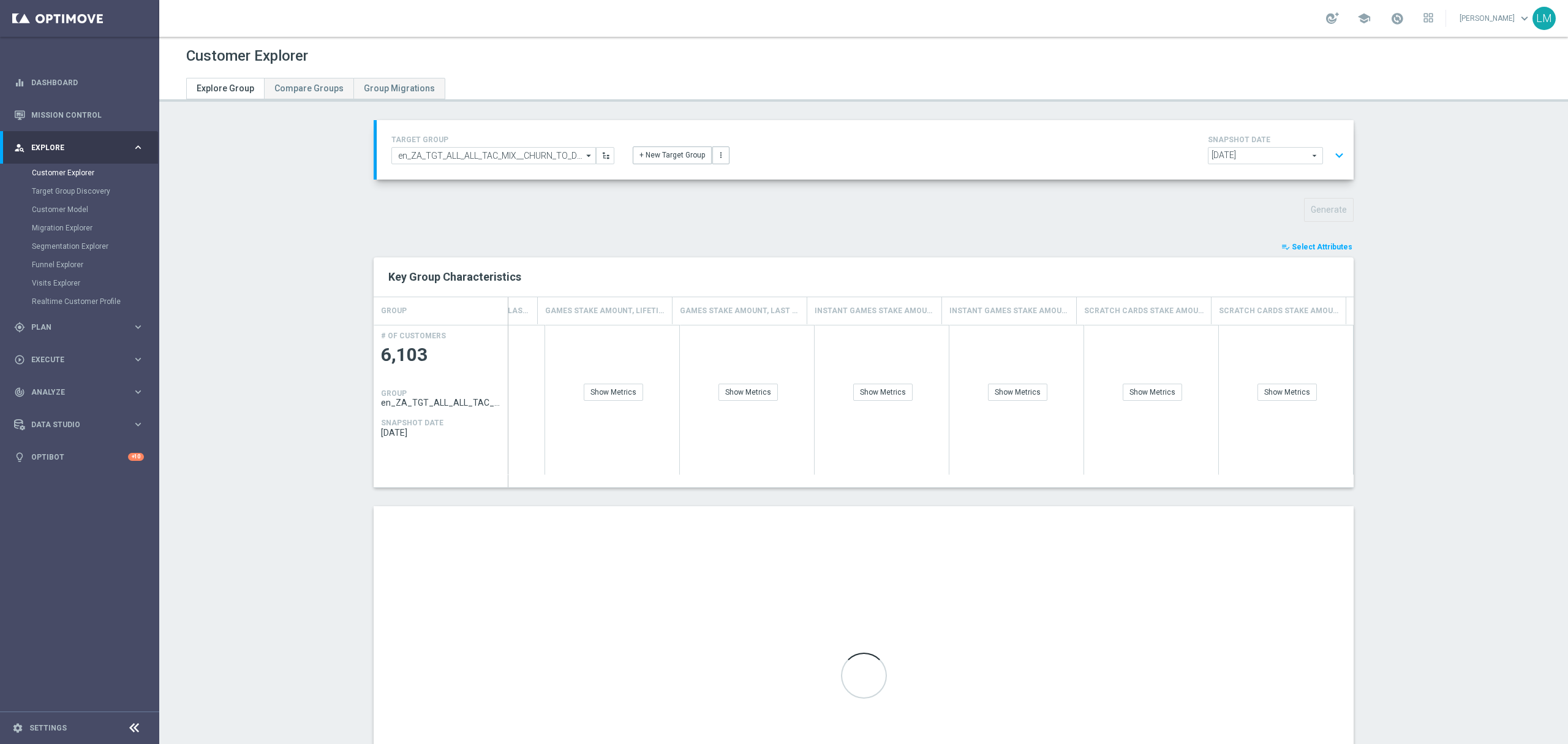
scroll to position [0, 2793]
click at [1322, 394] on div "Show Breakdown" at bounding box center [1286, 363] width 134 height 75
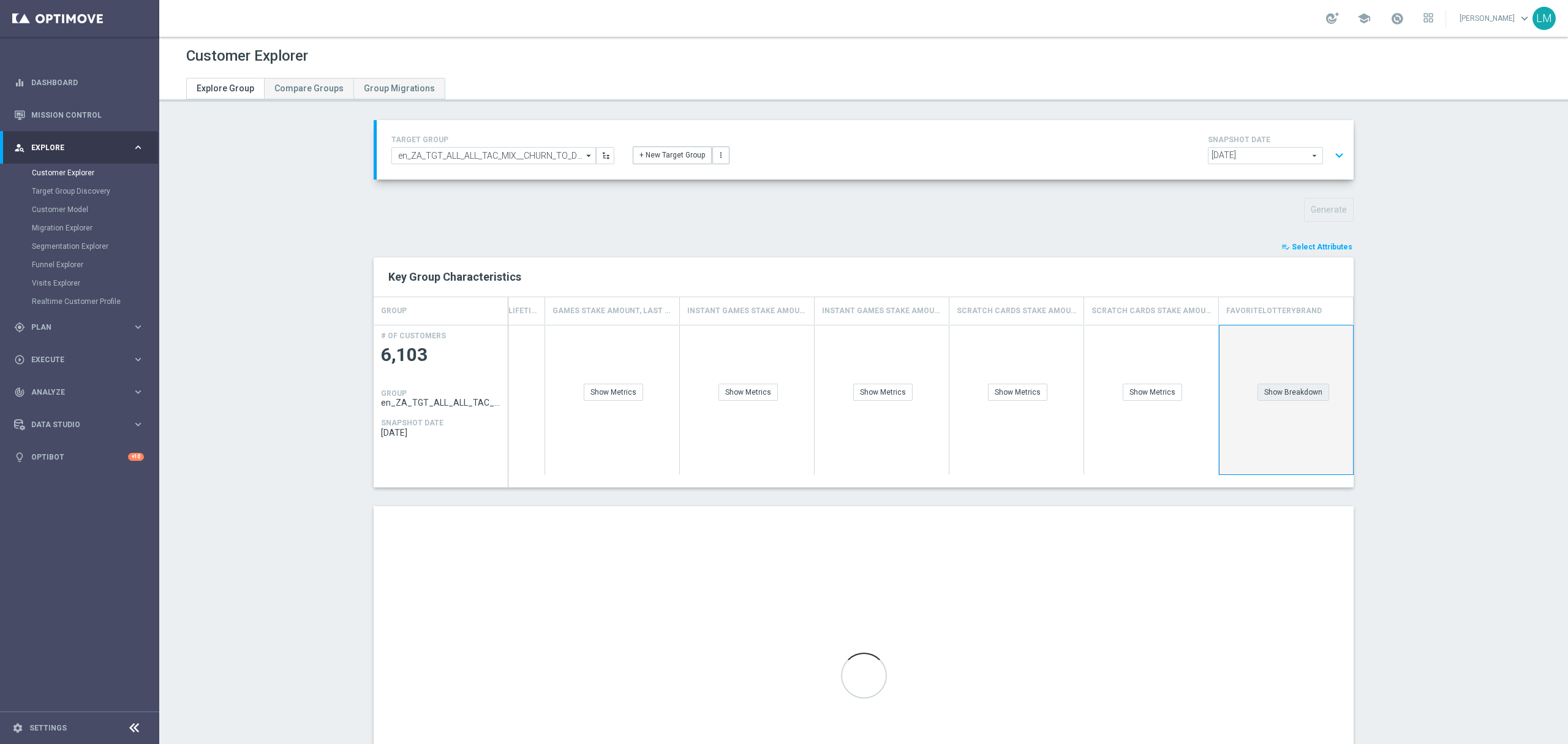
click at [1318, 393] on div "Show Breakdown" at bounding box center [1293, 392] width 72 height 17
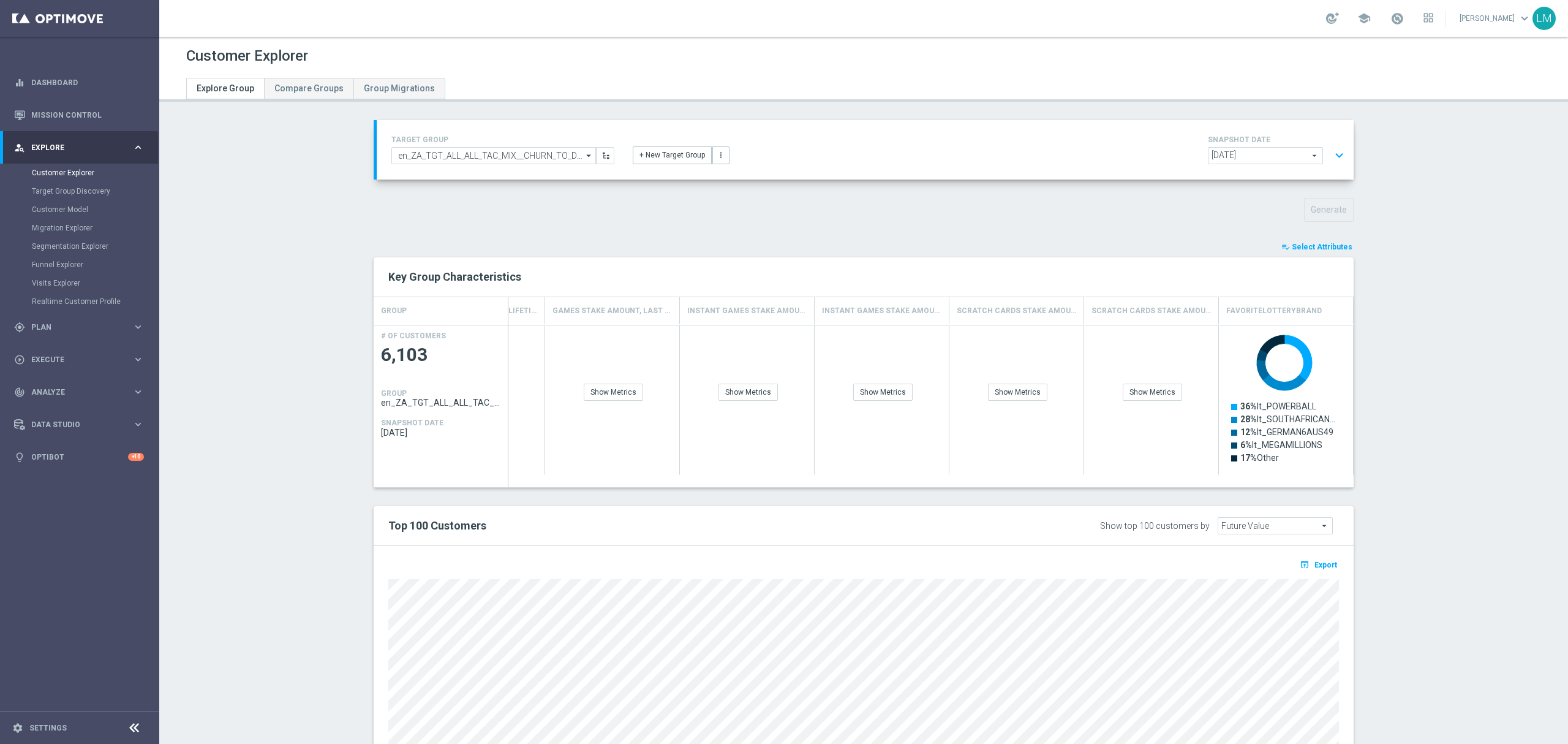
click at [1331, 160] on button "expand_more" at bounding box center [1339, 155] width 18 height 23
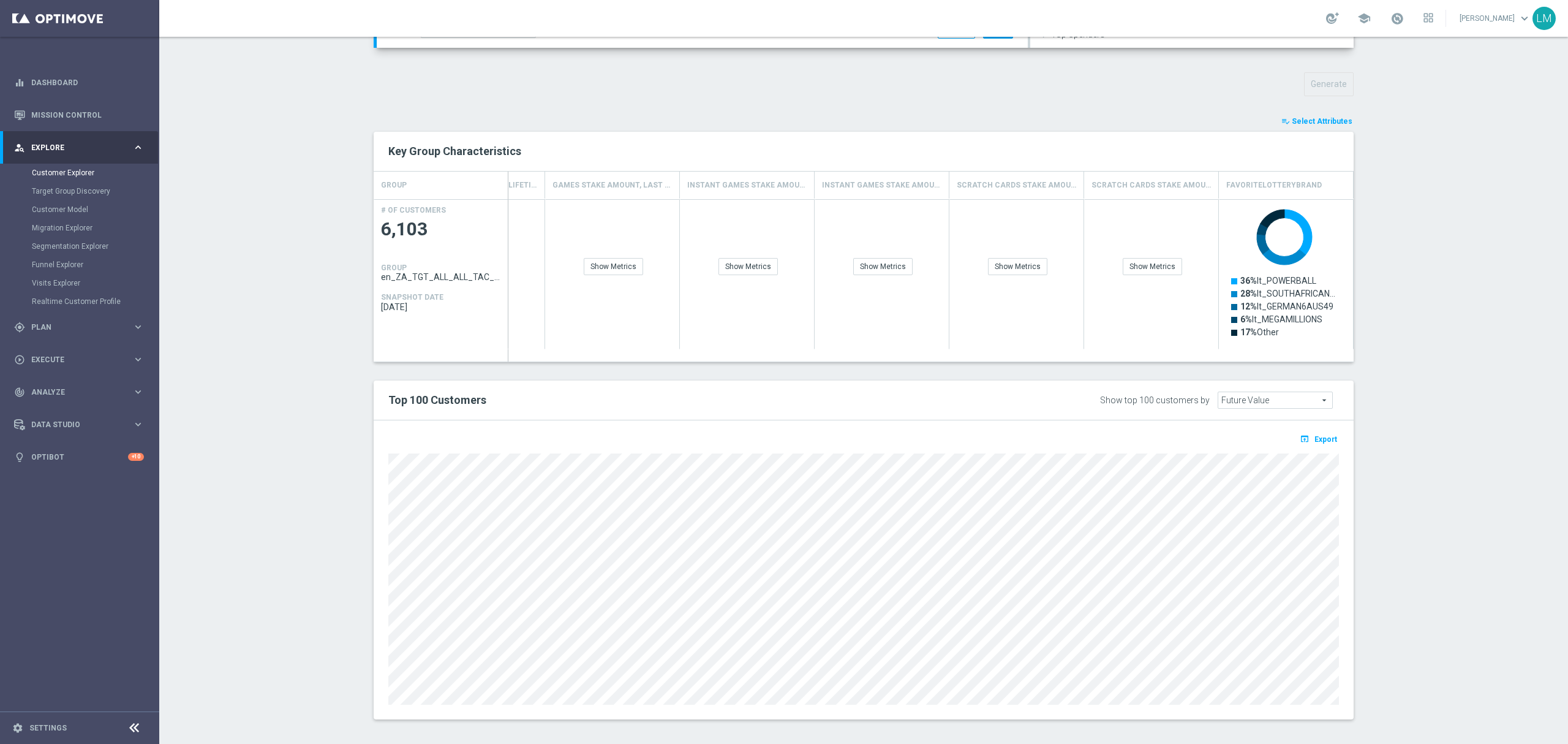
scroll to position [416, 0]
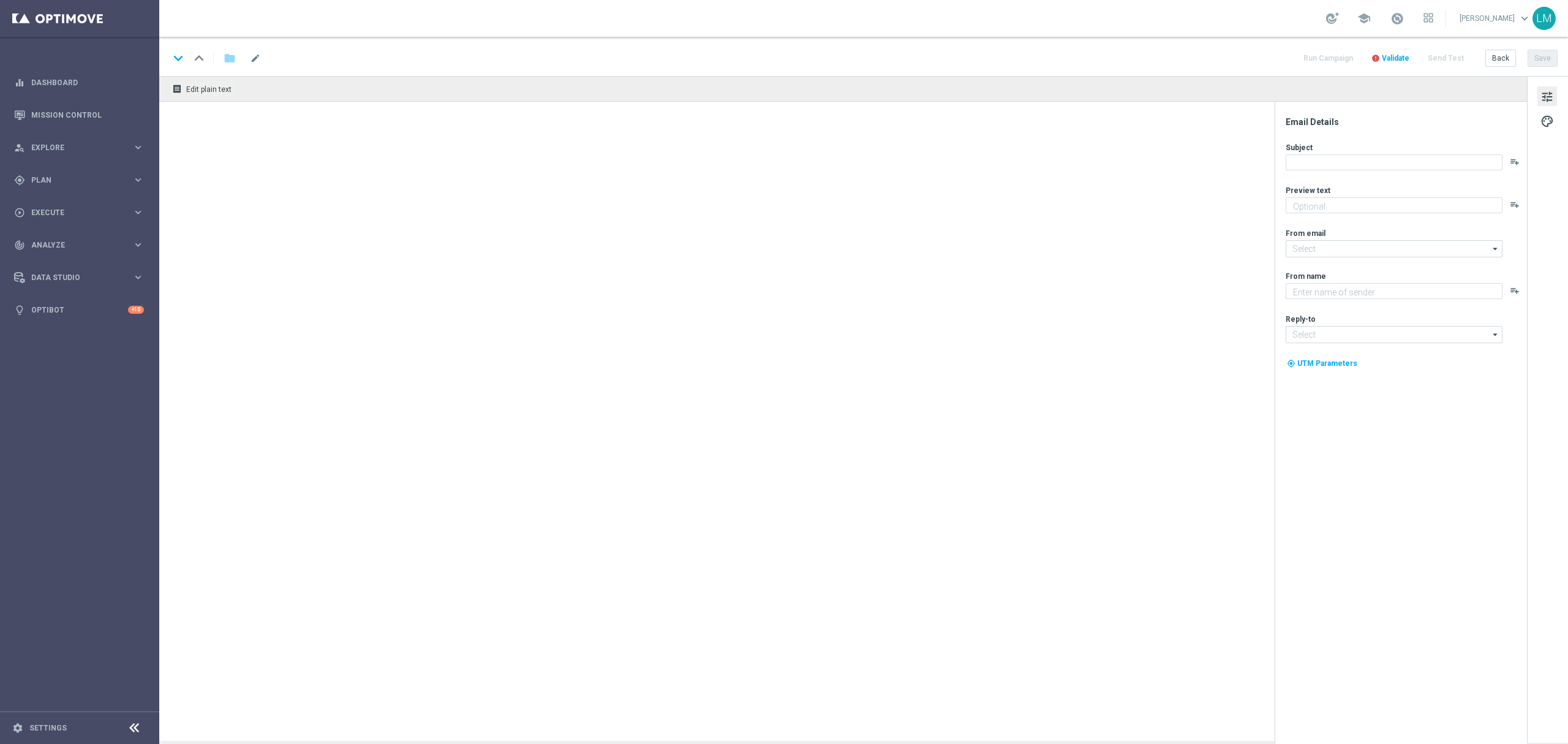
type textarea "[GEOGRAPHIC_DATA] goes MEGA!"
type textarea "Lottoland"
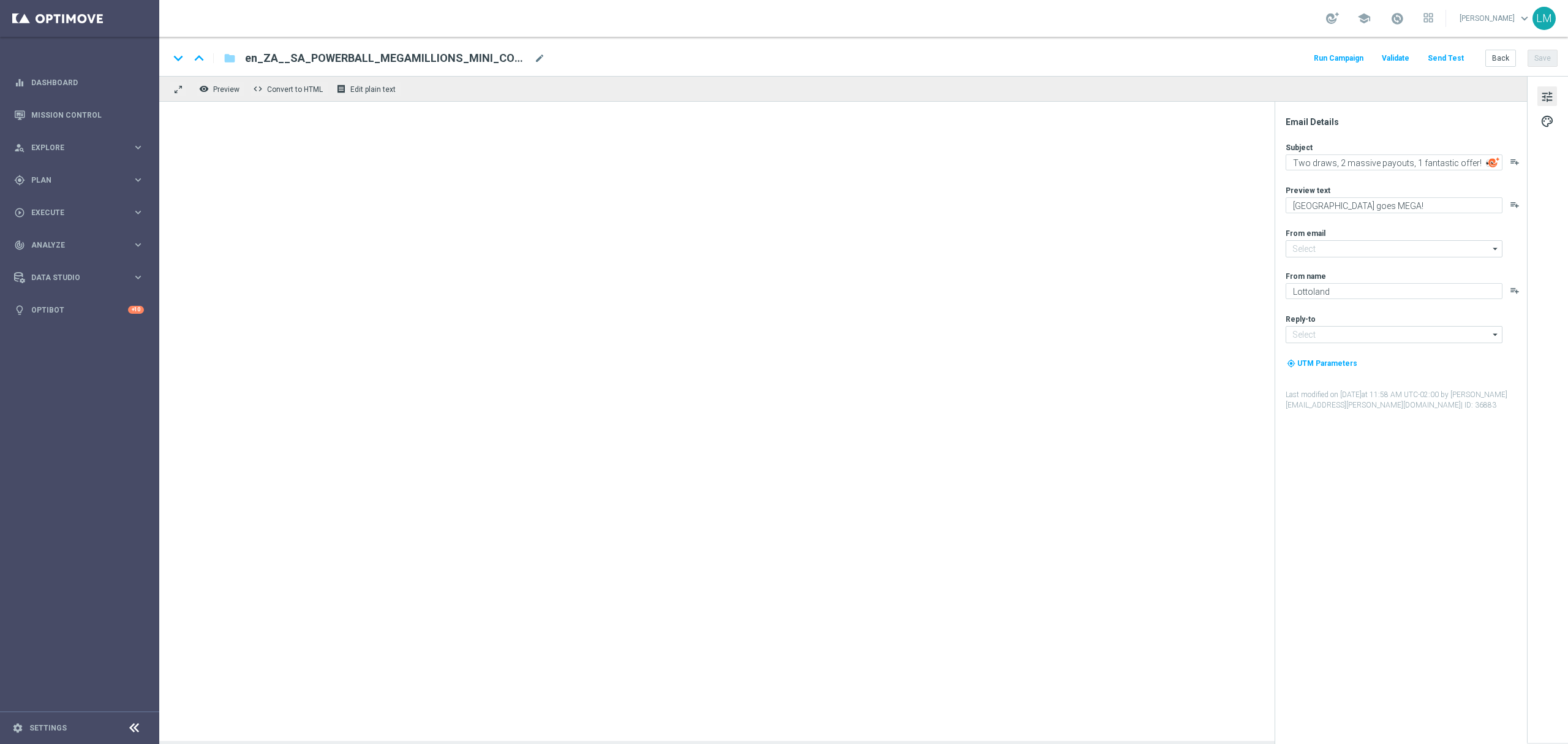
type input "[EMAIL_ADDRESS][DOMAIN_NAME]"
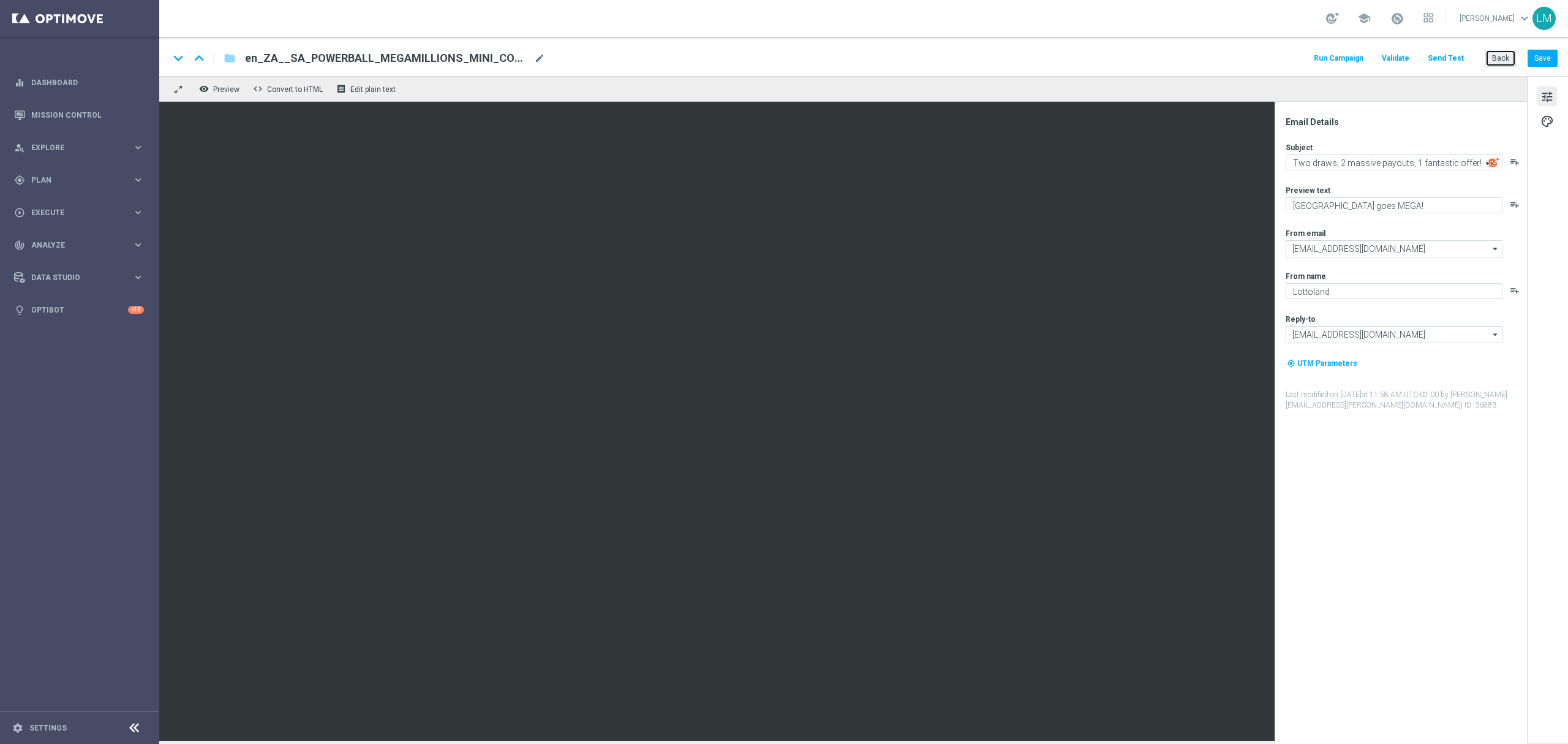
click at [1487, 64] on button "Back" at bounding box center [1501, 58] width 31 height 17
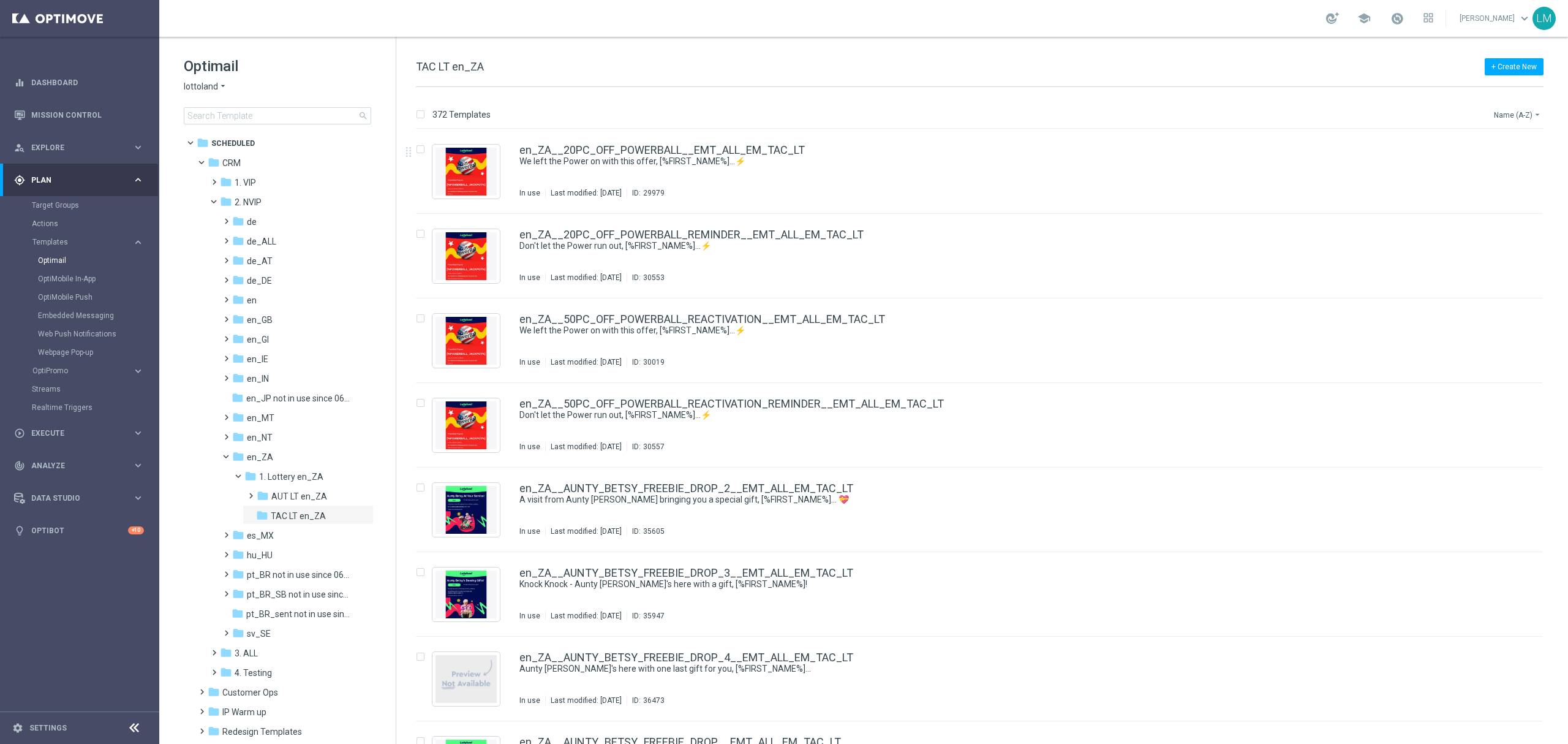
click at [1502, 116] on button "Name (A-Z) arrow_drop_down" at bounding box center [1518, 114] width 51 height 15
click at [1498, 162] on div "Date Modified (Newest)" at bounding box center [1494, 170] width 98 height 17
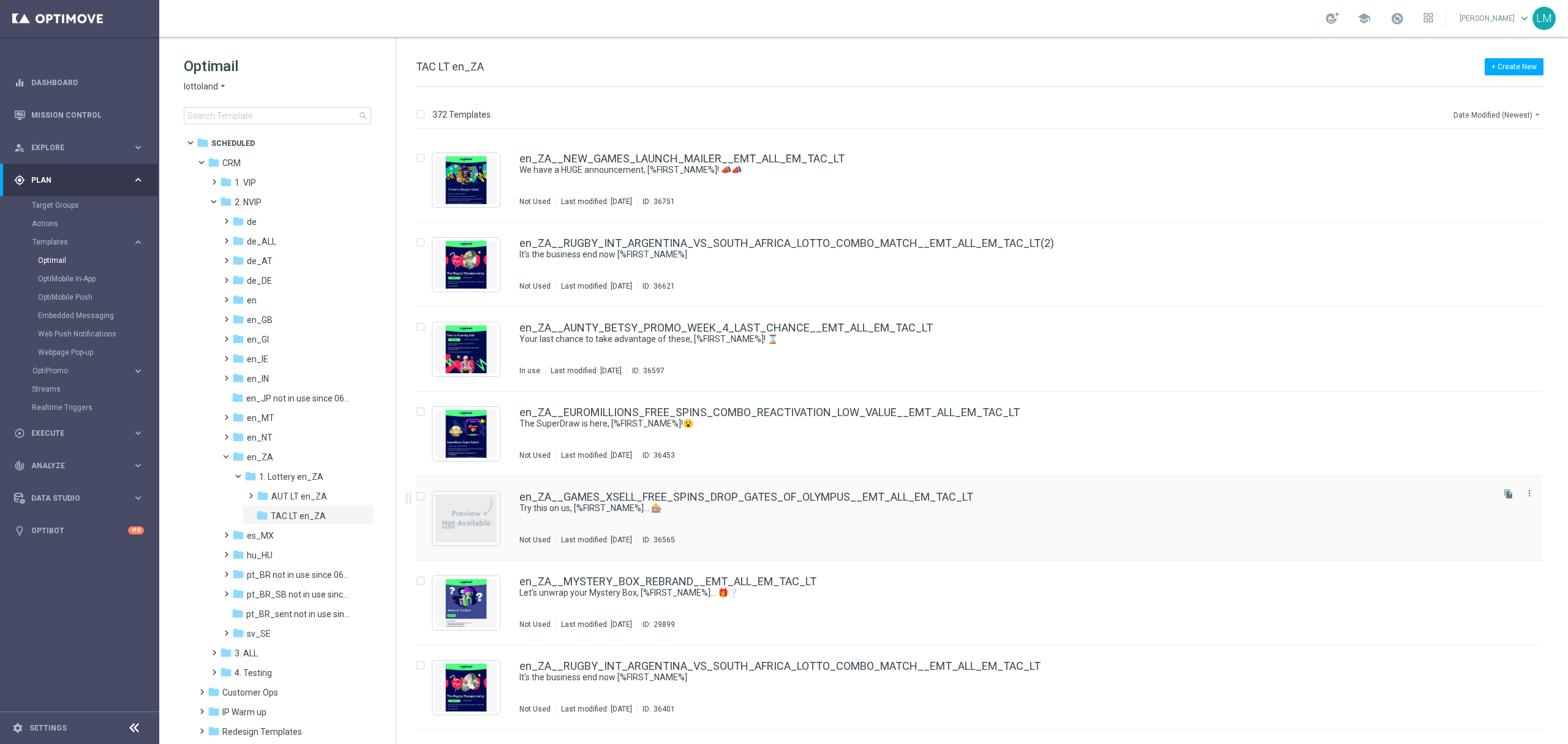
scroll to position [408, 0]
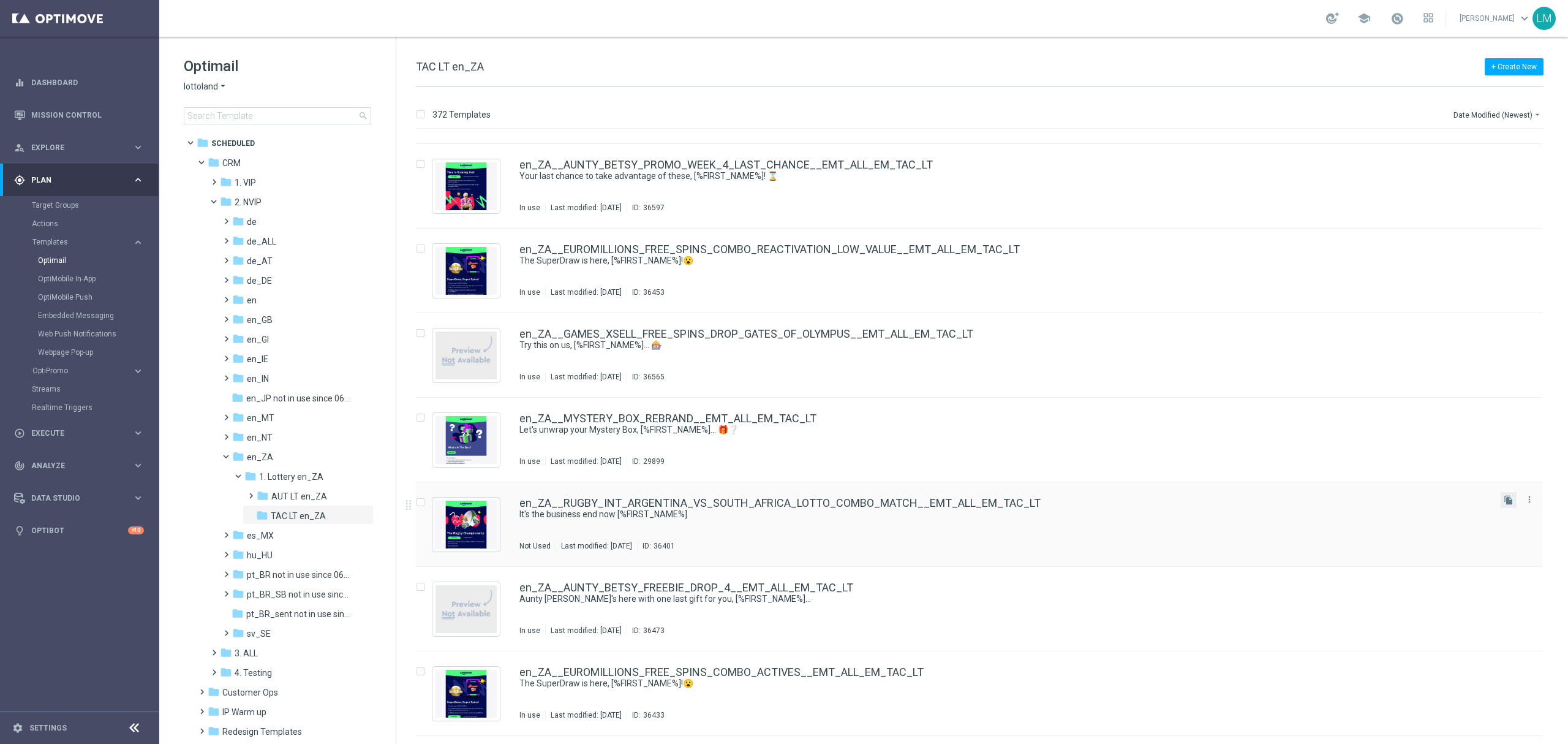
click at [1501, 502] on button "file_copy" at bounding box center [1508, 500] width 16 height 16
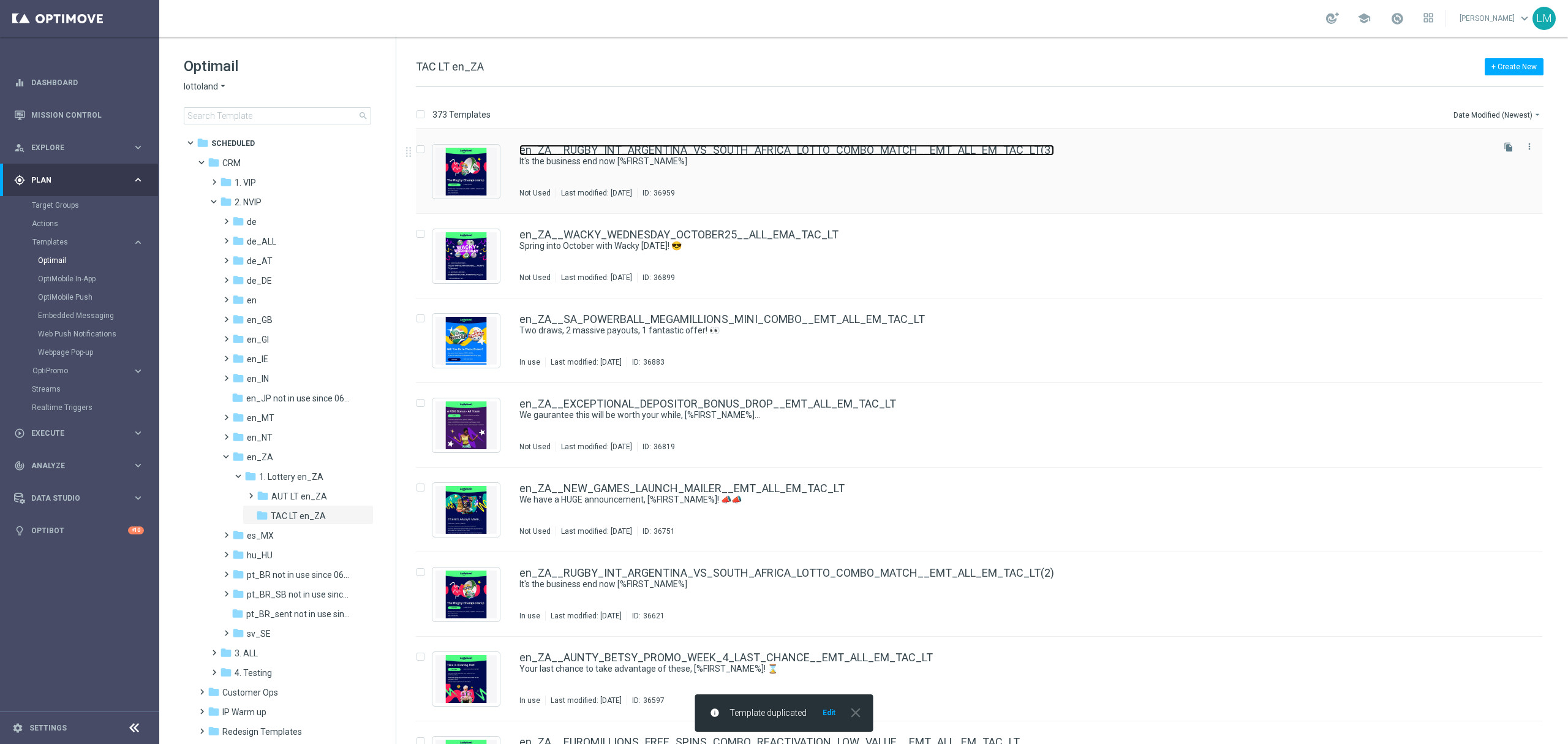
click at [744, 151] on link "en_ZA__RUGBY_INT_ARGENTINA_VS_SOUTH_AFRICA_LOTTO_COMBO_MATCH__EMT_ALL_EM_TAC_LT…" at bounding box center [787, 150] width 535 height 11
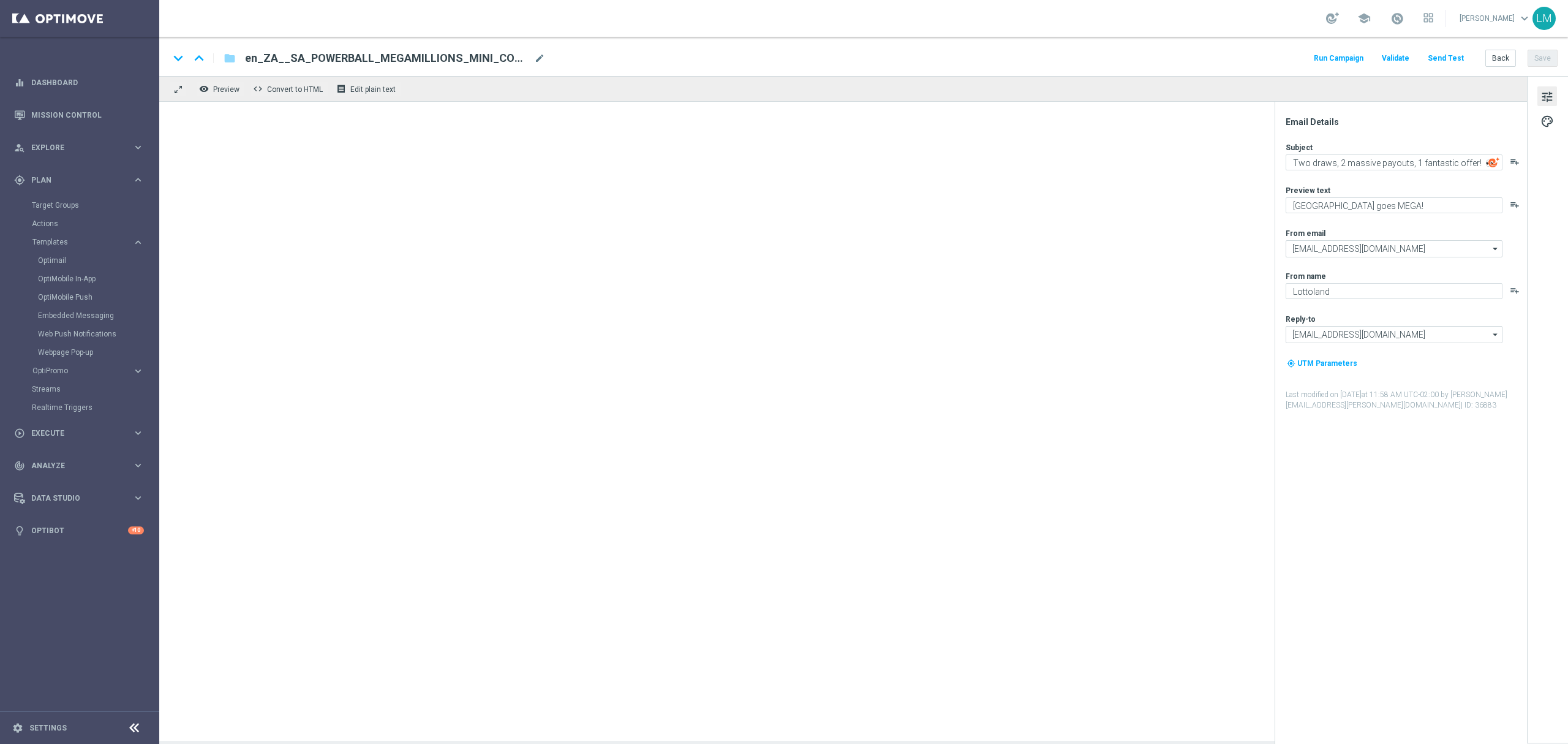
type textarea "It's the business end now [%FIRST_NAME%]"
type textarea "It's all to play for, on and off the pitch 👀"
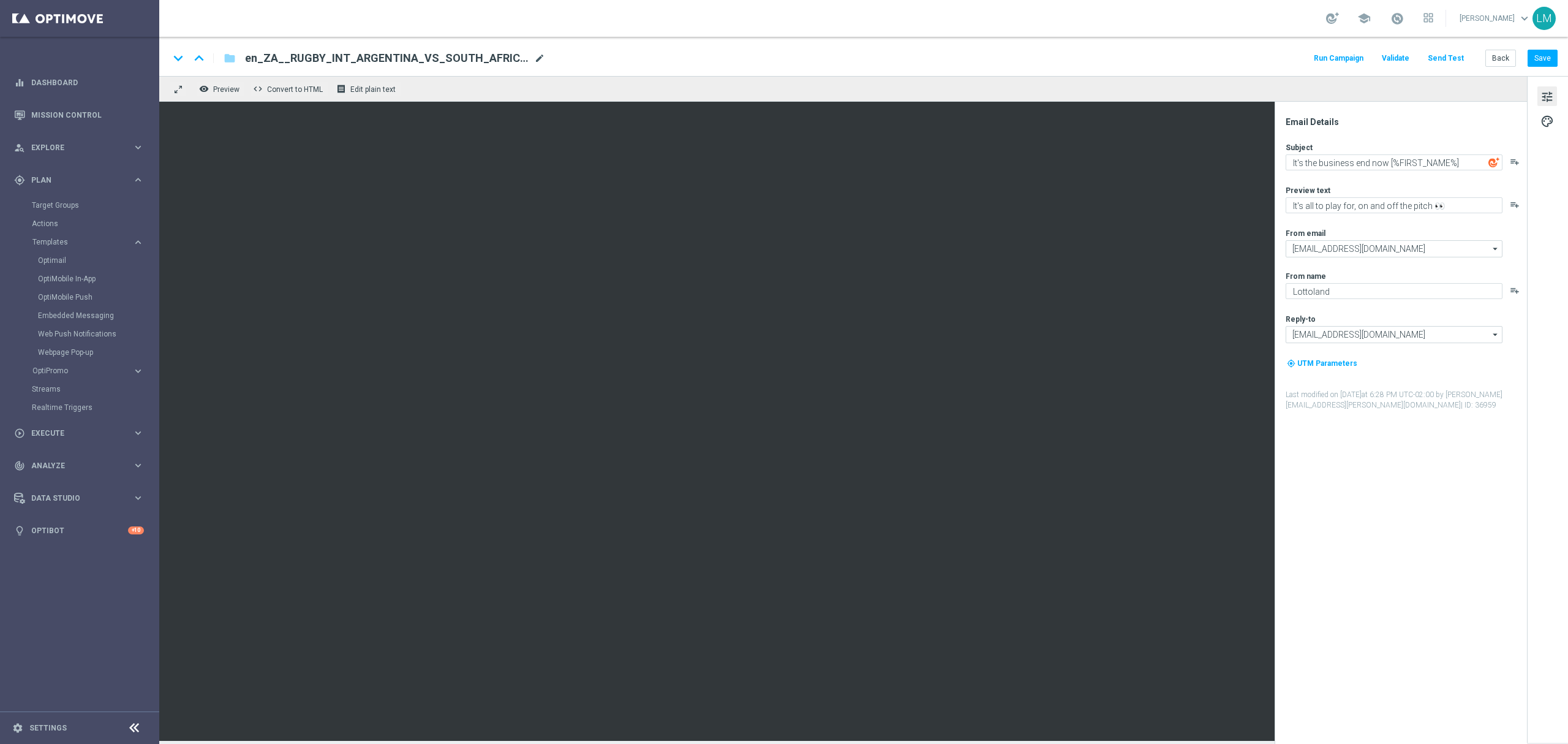
click at [539, 58] on span "mode_edit" at bounding box center [539, 58] width 11 height 11
paste input "2__EMT_ALL_EM_TAC_LT"
type input "en_ZA__RUGBY_INT_ARGENTINA_VS_SOUTH_AFRICA_LOTTO_COMBO_MATCH2__EMT_ALL_EM_TAC_LT"
click at [571, 77] on div "remove_red_eye Preview code Convert to HTML receipt Edit plain text" at bounding box center [843, 89] width 1368 height 26
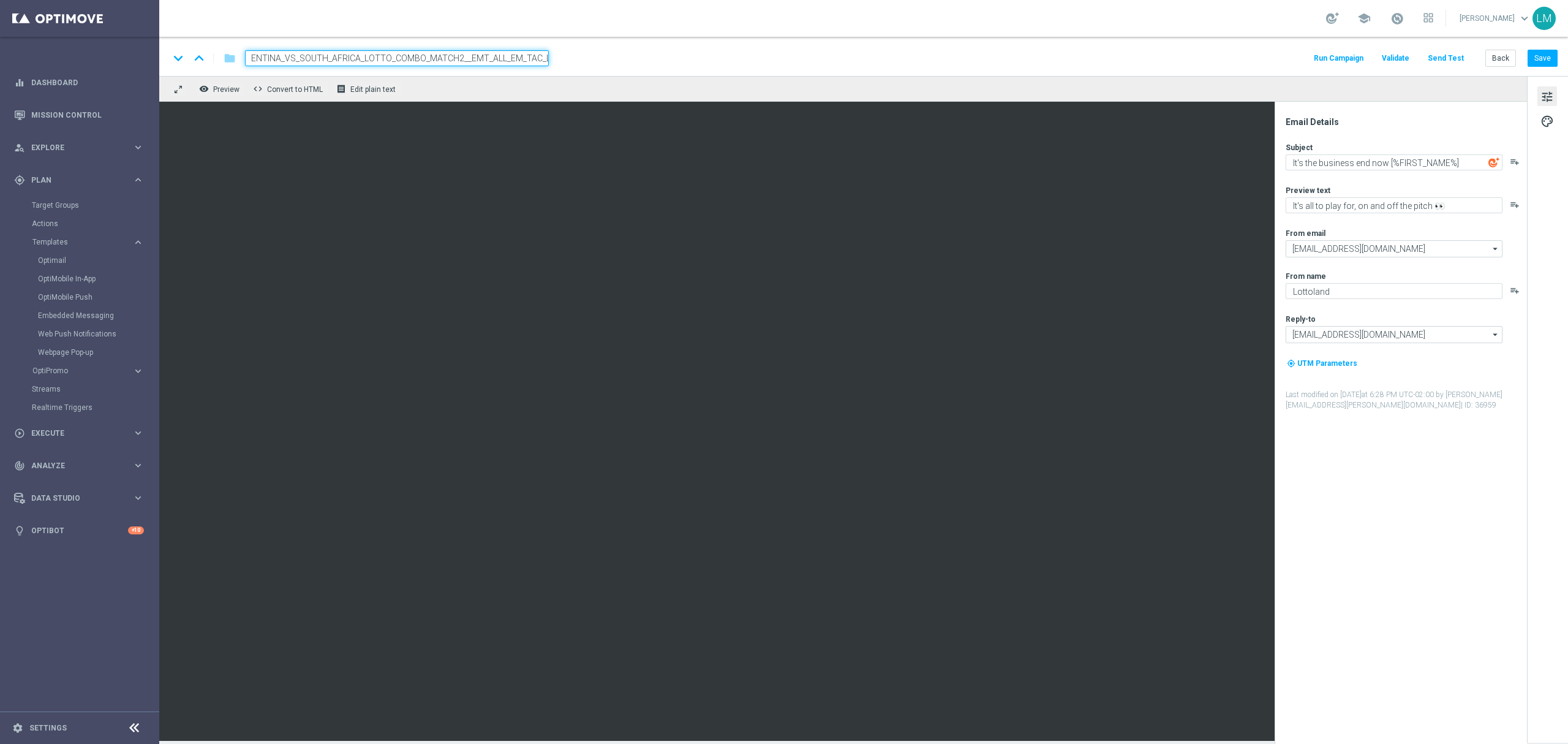
scroll to position [0, 0]
click at [500, 47] on div "keyboard_arrow_down keyboard_arrow_up folder en_ZA__RUGBY_INT_ARGENTINA_VS_SOUT…" at bounding box center [864, 56] width 1409 height 39
click at [494, 55] on input "en_ZA__RUGBY_INT_ARGENTINA_VS_SOUTH_AFRICA_LOTTO_COMBO_MATCH2__EMT_ALL_EM_TAC_LT" at bounding box center [397, 58] width 304 height 16
click at [496, 91] on div "remove_red_eye Preview code Convert to HTML receipt Edit plain text" at bounding box center [843, 89] width 1368 height 26
click at [498, 66] on div "keyboard_arrow_down keyboard_arrow_up folder en_ZA__RUGBY_INT_ARGENTINA_VS_SOUT…" at bounding box center [864, 56] width 1409 height 39
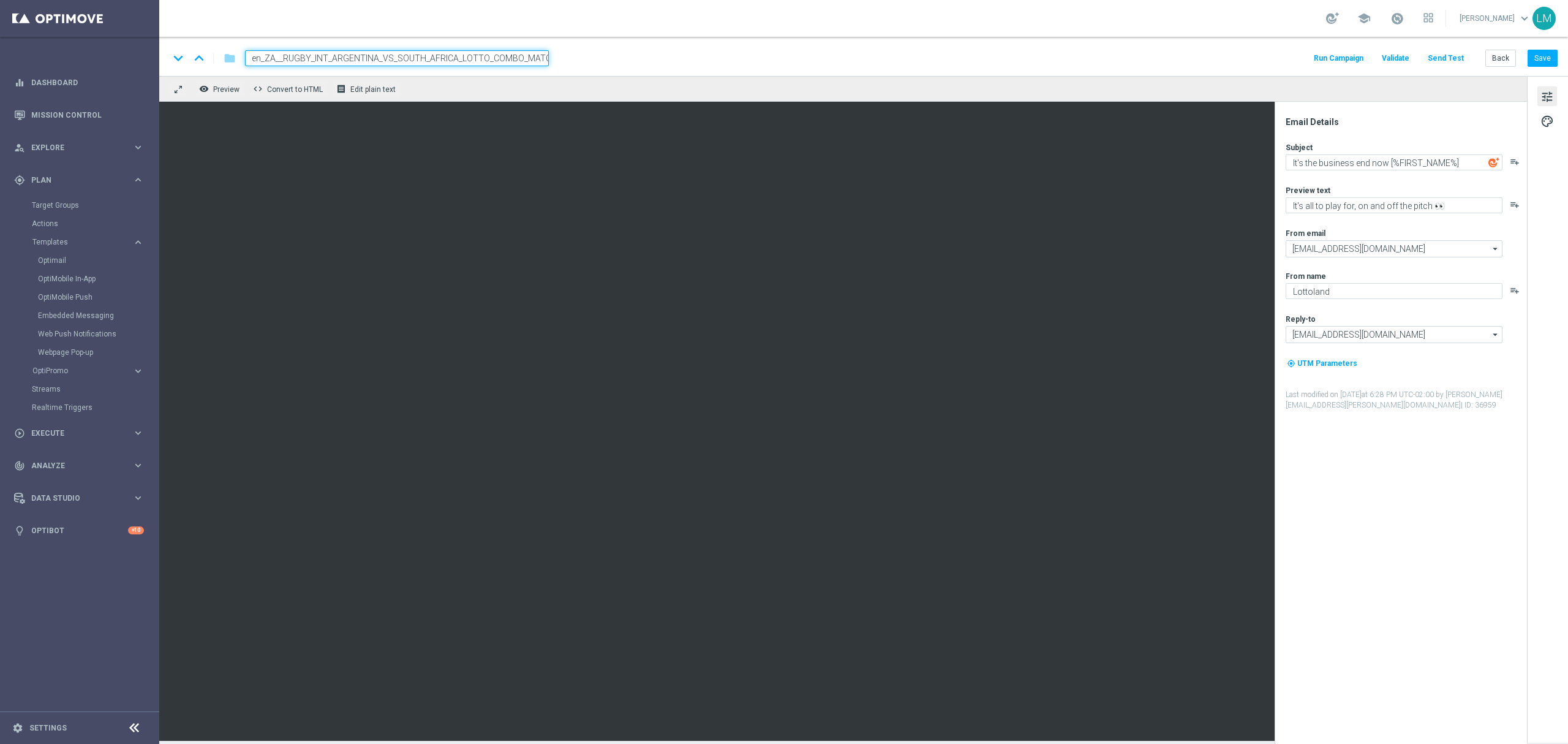
click at [498, 64] on input "en_ZA__RUGBY_INT_ARGENTINA_VS_SOUTH_AFRICA_LOTTO_COMBO_MATCH2__EMT_ALL_EM_TAC_LT" at bounding box center [397, 58] width 304 height 16
click at [499, 85] on div "remove_red_eye Preview code Convert to HTML receipt Edit plain text" at bounding box center [843, 89] width 1368 height 26
click at [1541, 62] on button "Save" at bounding box center [1542, 58] width 30 height 17
click at [1552, 53] on button "Save" at bounding box center [1542, 58] width 30 height 17
click at [1535, 55] on button "Save" at bounding box center [1542, 58] width 30 height 17
